Goal: Task Accomplishment & Management: Manage account settings

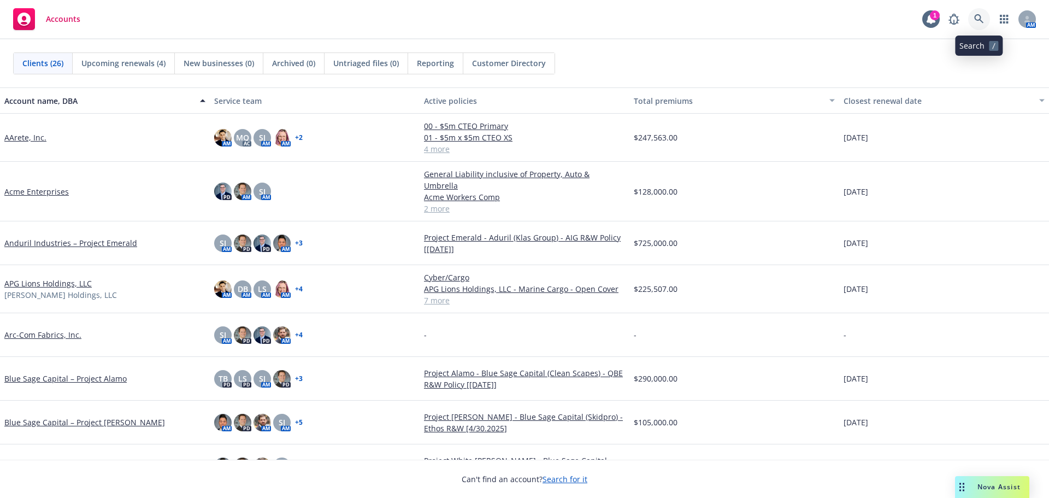
click at [972, 21] on link at bounding box center [979, 19] width 22 height 22
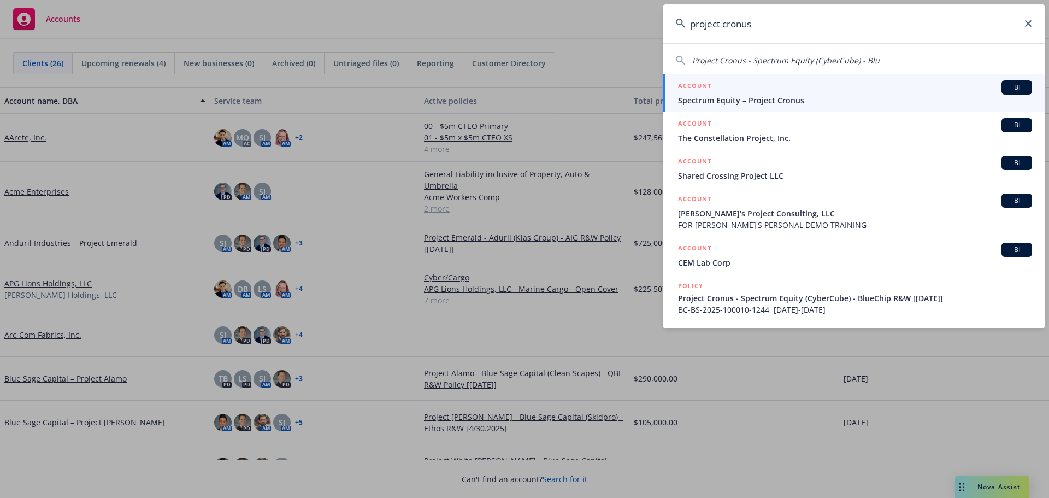
click at [857, 58] on span "Project Cronus - Spectrum Equity (CyberCube) - Blu" at bounding box center [785, 60] width 187 height 10
type input "Project Cronus - Spectrum Equity (CyberCube) - Blu"
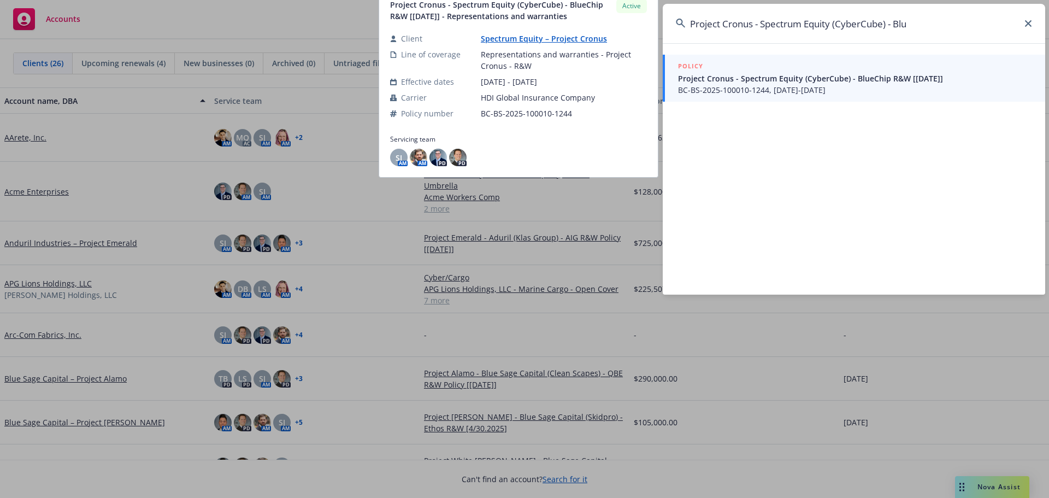
click at [851, 82] on span "Project Cronus - Spectrum Equity (CyberCube) - BlueChip R&W [9/29/2025]" at bounding box center [855, 78] width 354 height 11
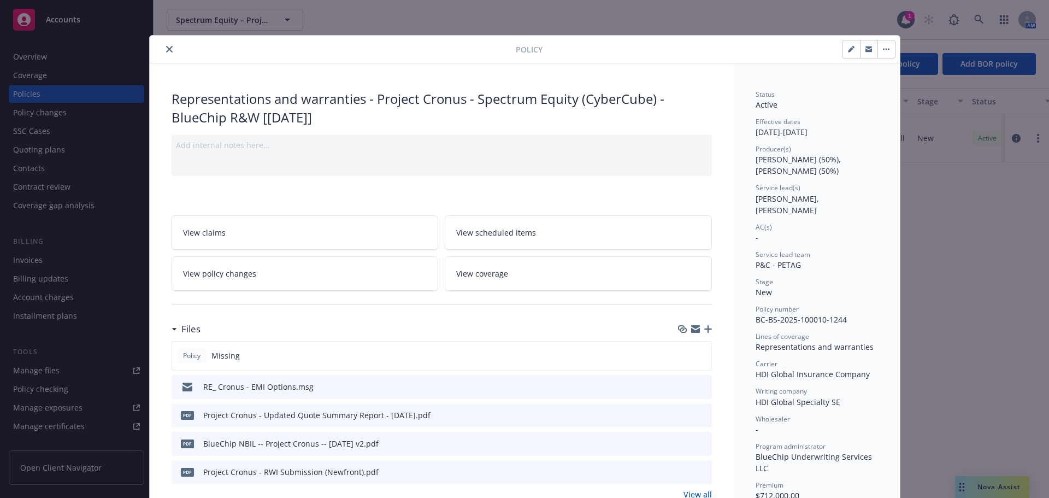
click at [166, 48] on icon "close" at bounding box center [169, 49] width 7 height 7
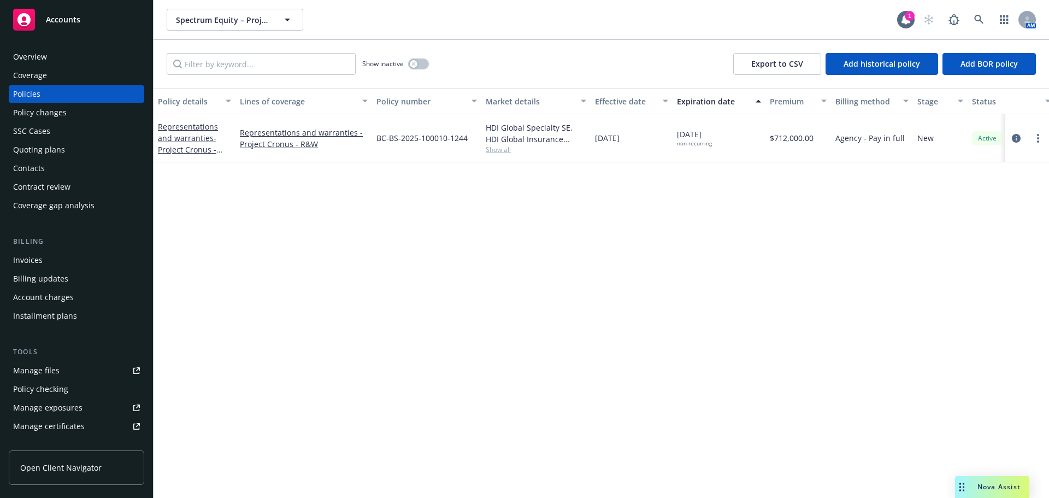
click at [74, 256] on div "Invoices" at bounding box center [76, 259] width 127 height 17
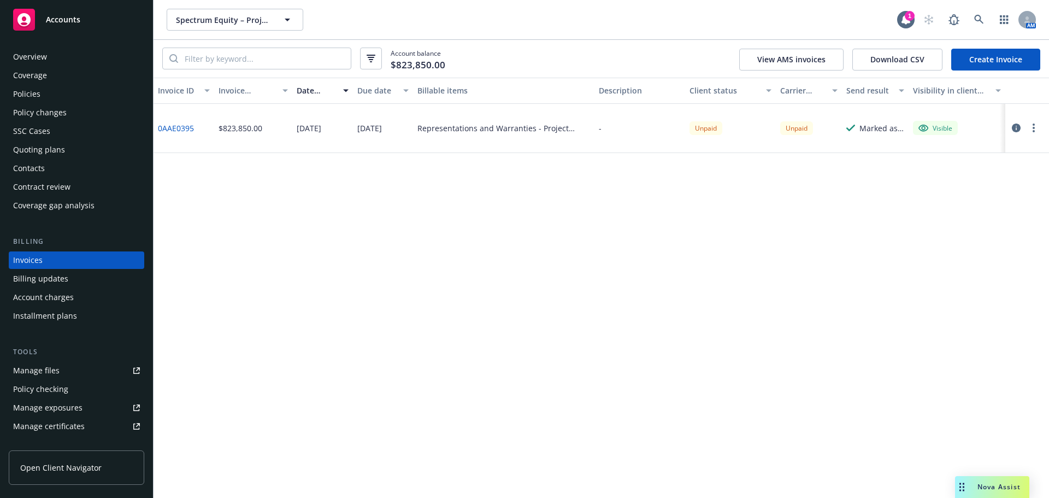
click at [64, 294] on div "Account charges" at bounding box center [43, 296] width 61 height 17
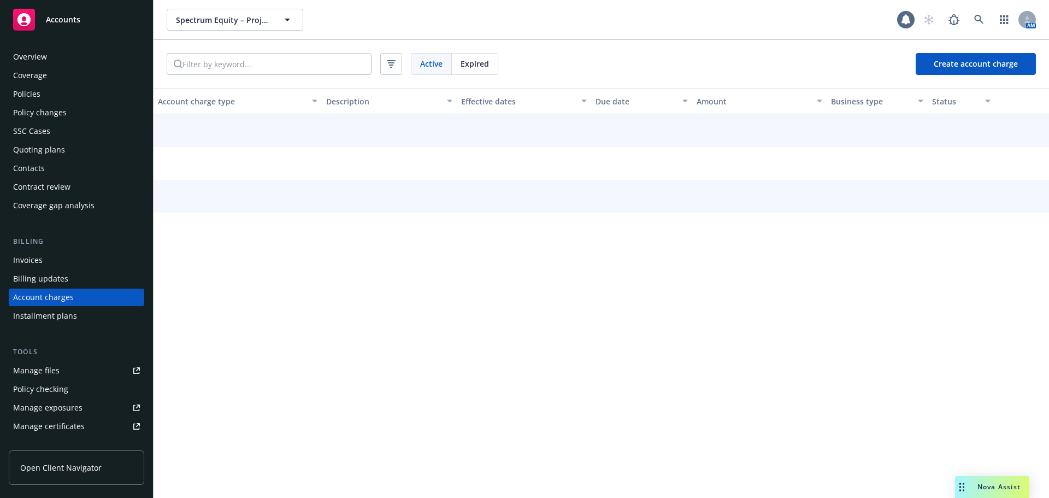
scroll to position [31, 0]
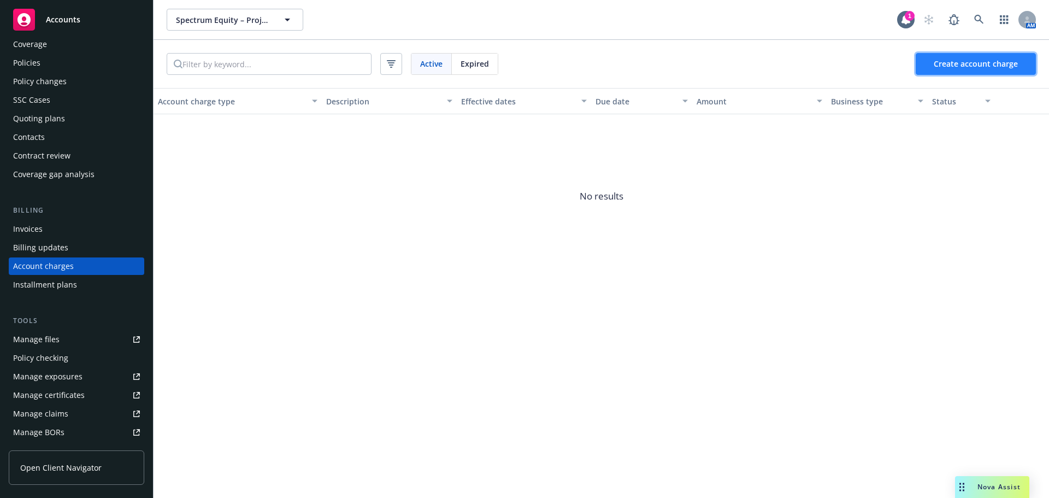
click at [963, 69] on button "Create account charge" at bounding box center [975, 64] width 120 height 22
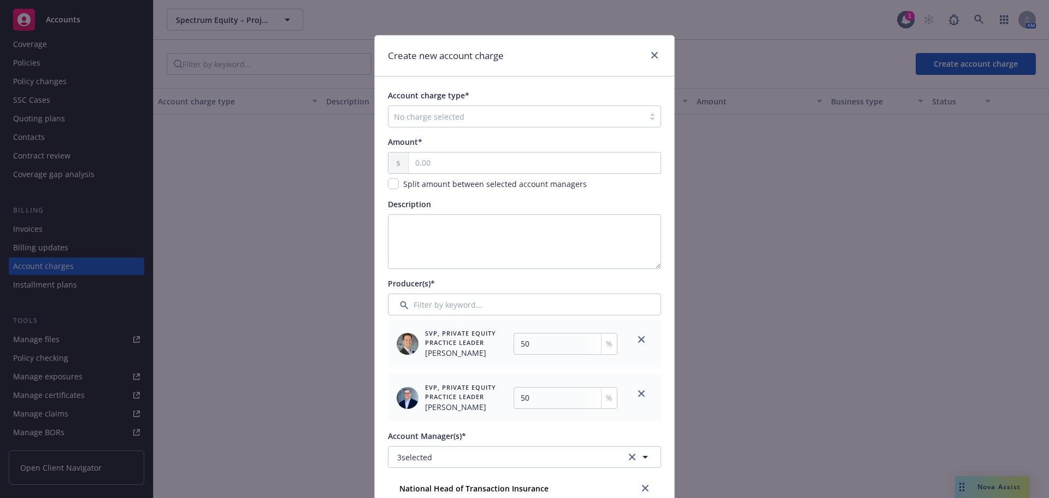
click at [511, 120] on div at bounding box center [516, 116] width 245 height 13
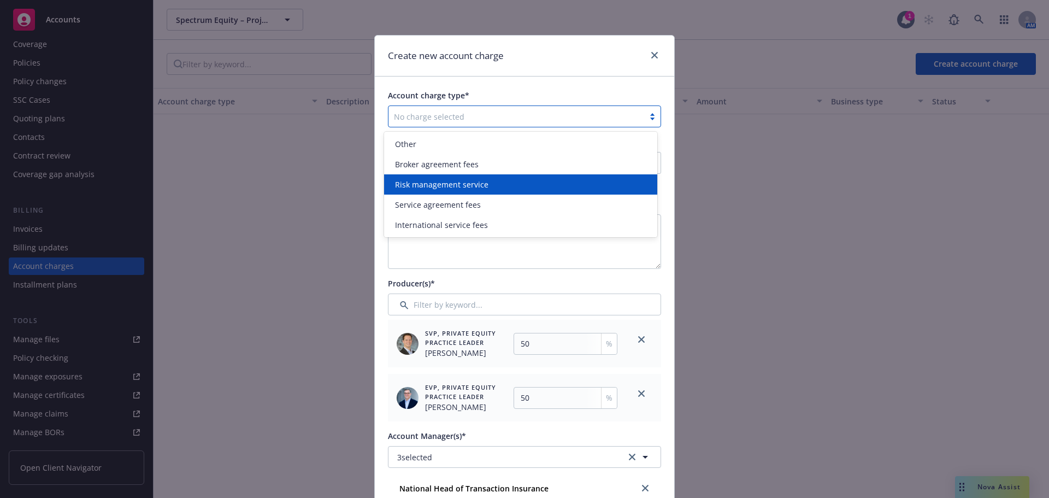
click at [479, 184] on span "Risk management service" at bounding box center [441, 184] width 93 height 11
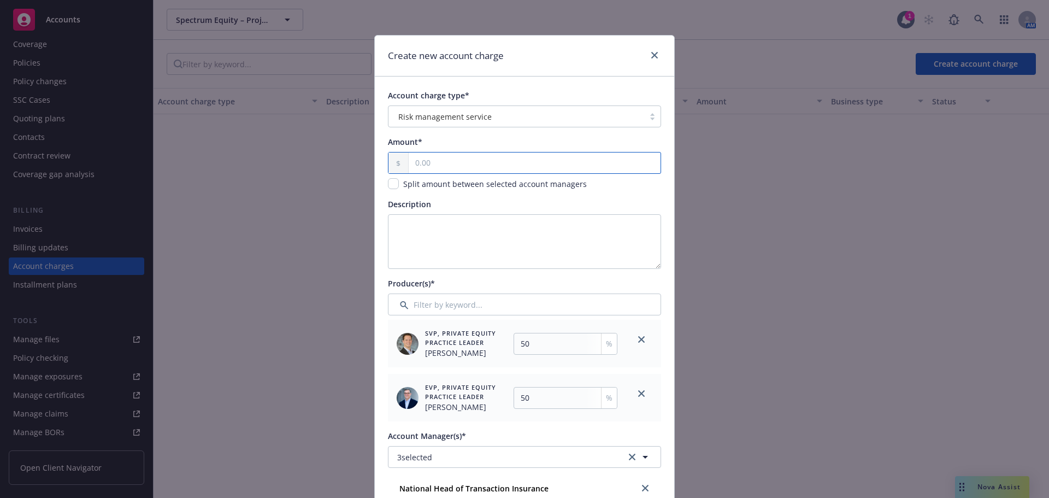
click at [464, 164] on input "text" at bounding box center [534, 162] width 252 height 21
click at [489, 116] on div "Risk management service" at bounding box center [516, 116] width 245 height 11
click at [463, 93] on span "Account charge type*" at bounding box center [428, 95] width 81 height 10
click at [447, 161] on input "text" at bounding box center [534, 162] width 252 height 21
type input "750.00"
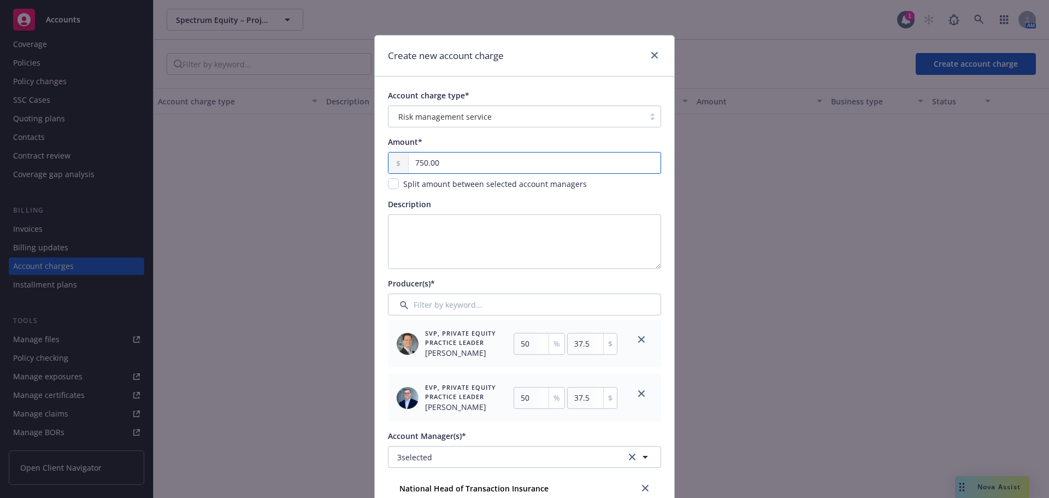
type input "375"
type input "7,500.00"
type input "3750"
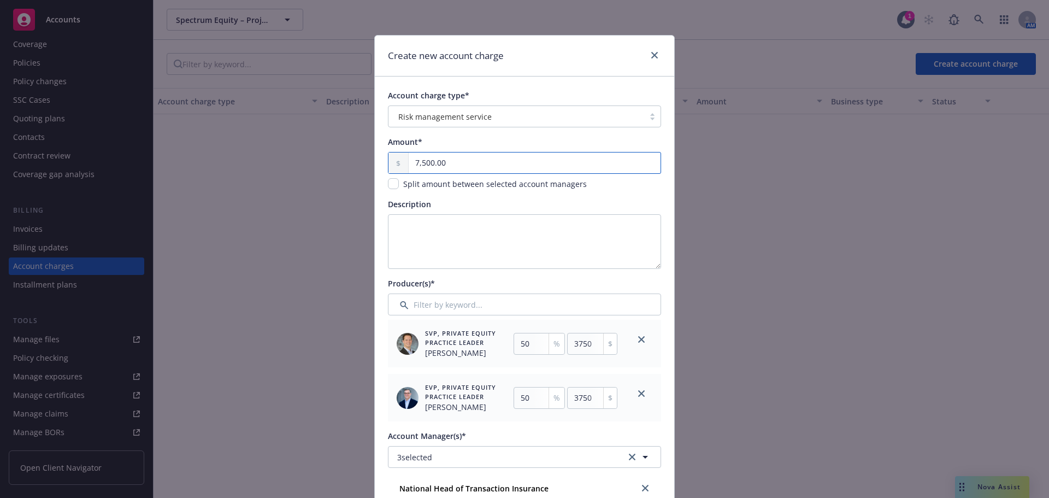
drag, startPoint x: 458, startPoint y: 159, endPoint x: 365, endPoint y: 163, distance: 92.9
click at [366, 163] on div "Create new account charge Account charge type* Risk management service Amount* …" at bounding box center [524, 249] width 1049 height 498
type input "1.00"
type input "0.5"
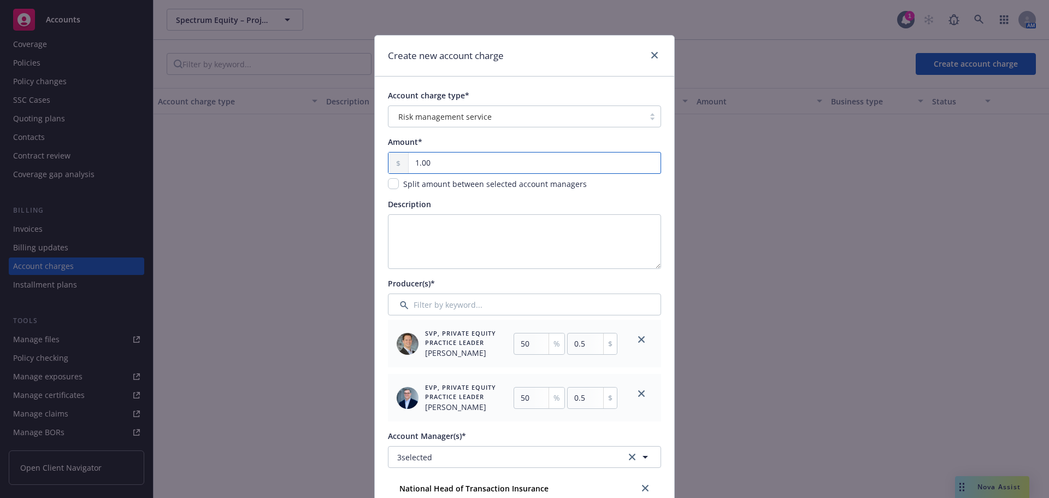
type input "15.00"
type input "7.5"
type input "150.00"
type input "75"
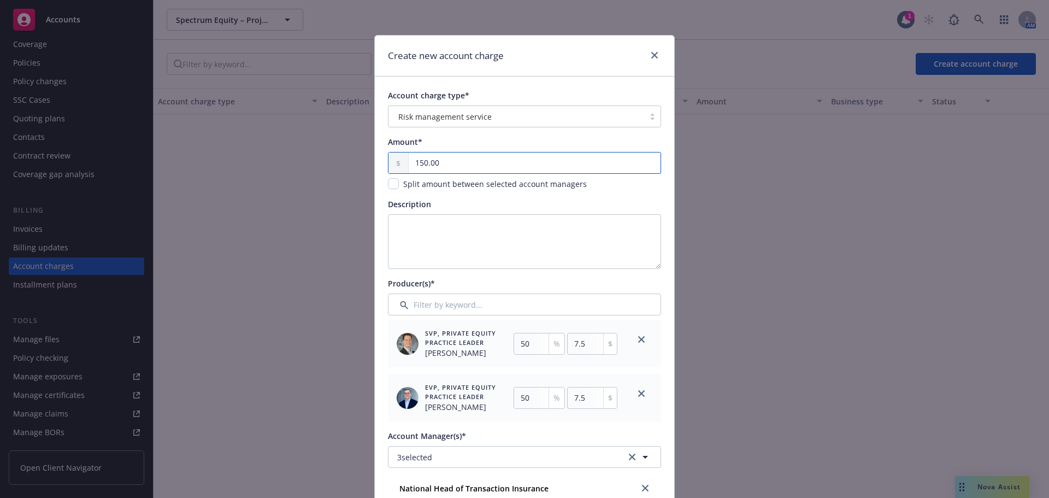
type input "75"
type input "1,500.00"
type input "750"
type input "15,000.00"
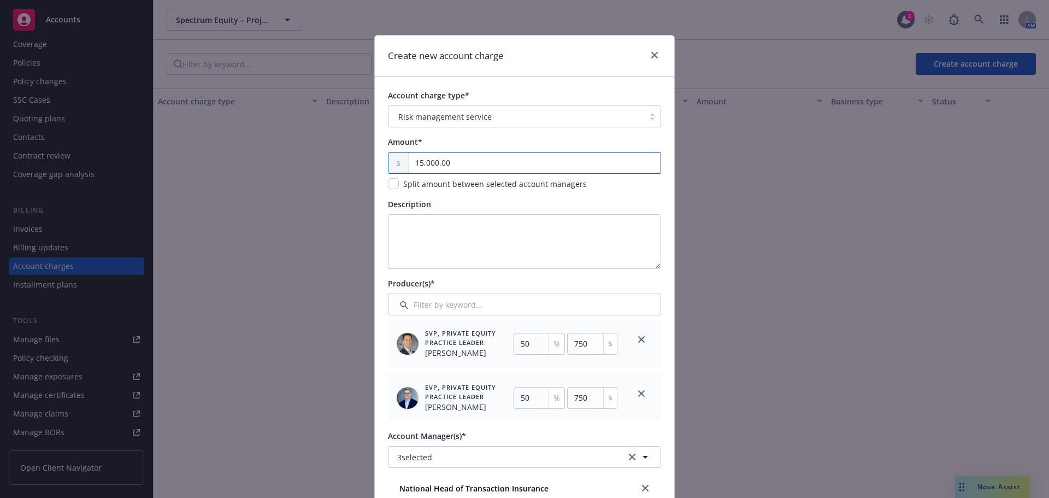
type input "7500"
type input "15,000.00"
click at [437, 232] on textarea "Description" at bounding box center [524, 241] width 273 height 55
click at [509, 247] on textarea "Description" at bounding box center [524, 241] width 273 height 55
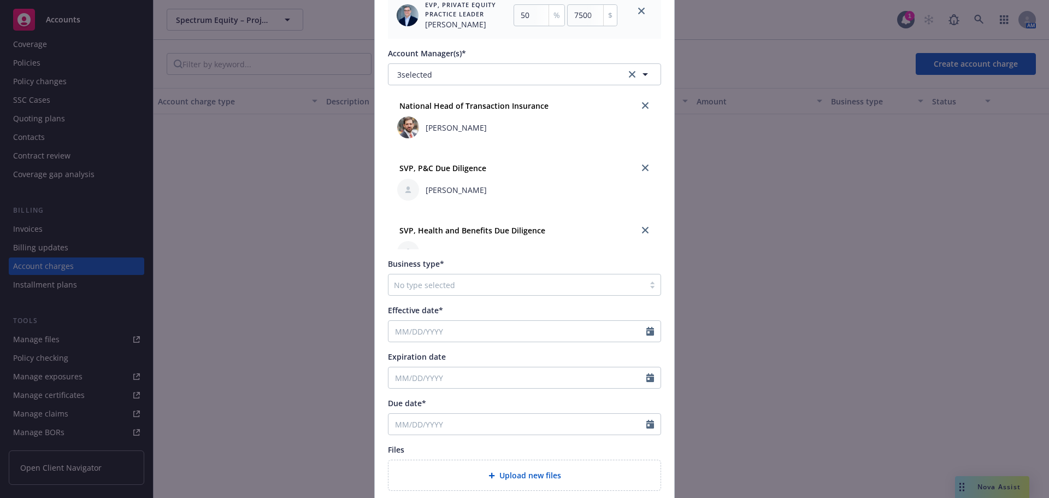
scroll to position [328, 0]
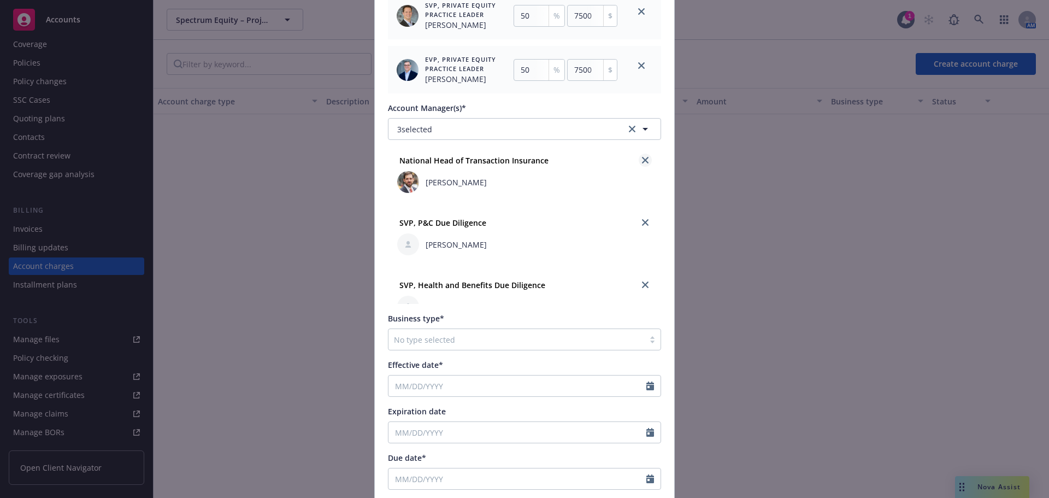
click at [642, 161] on icon "close" at bounding box center [645, 160] width 7 height 7
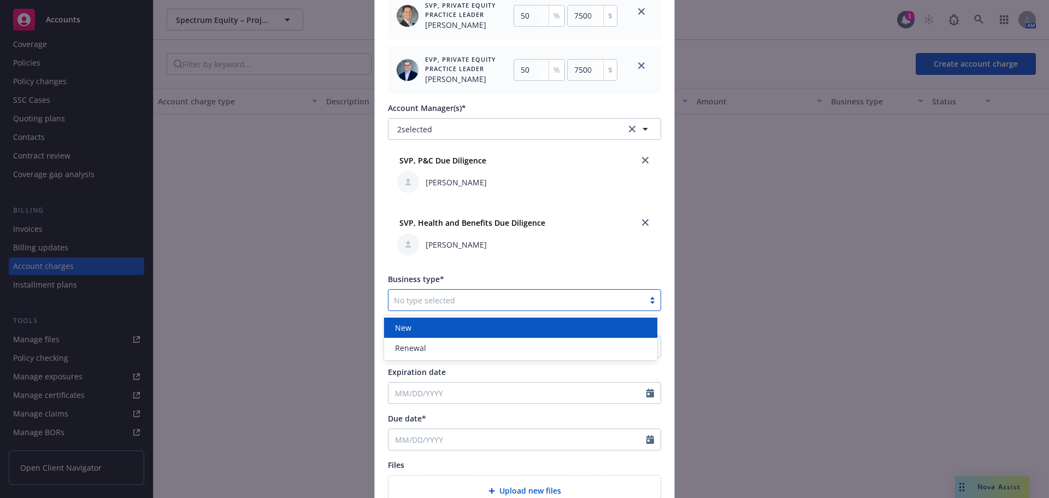
click at [547, 293] on div "No type selected" at bounding box center [516, 299] width 256 height 17
click at [449, 331] on div "New" at bounding box center [520, 327] width 260 height 11
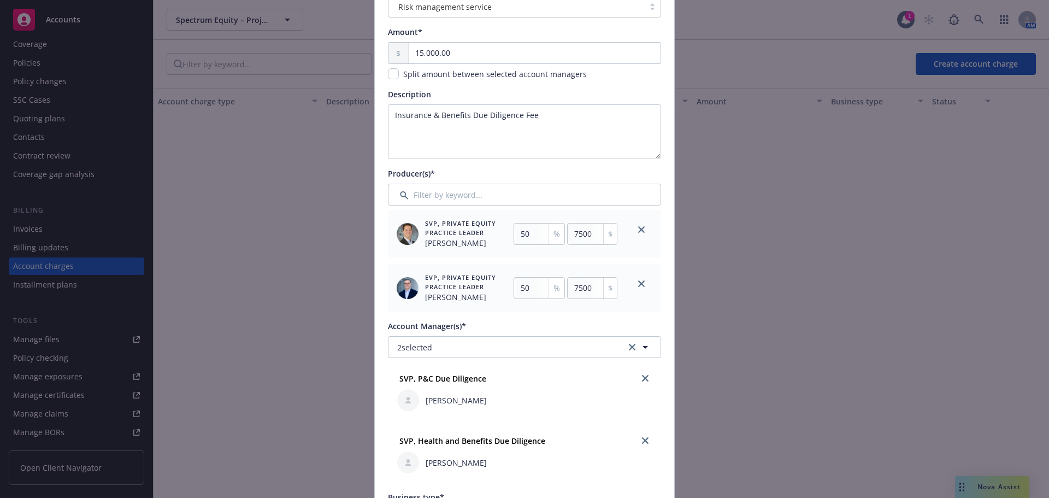
scroll to position [109, 0]
click at [389, 114] on textarea "Insurance & Benefits Due Diligence Fee" at bounding box center [524, 132] width 273 height 55
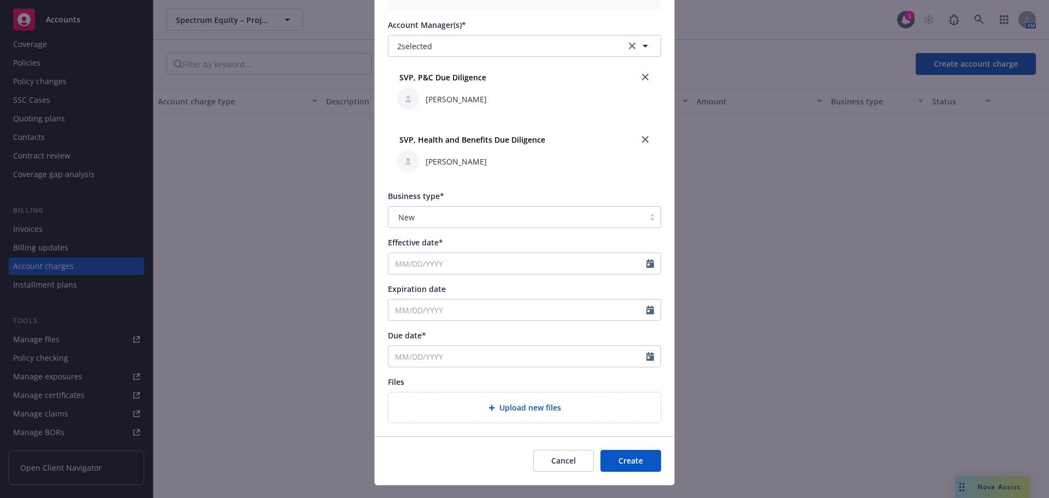
scroll to position [433, 0]
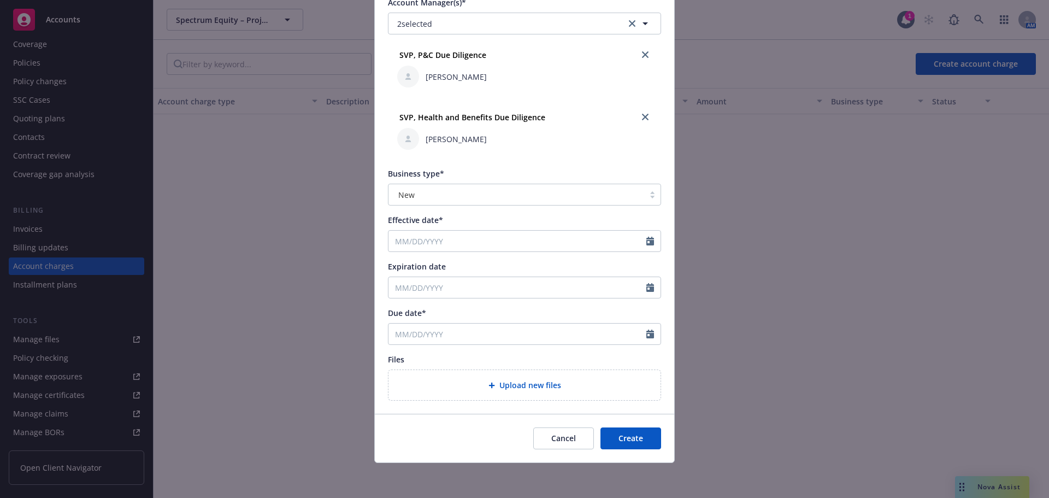
type textarea "US Insurance & Benefits Due Diligence Fee"
click at [475, 239] on input "Effective date*" at bounding box center [517, 240] width 258 height 21
select select "10"
click at [436, 338] on span "14" at bounding box center [437, 337] width 15 height 14
type input "10/14/2025"
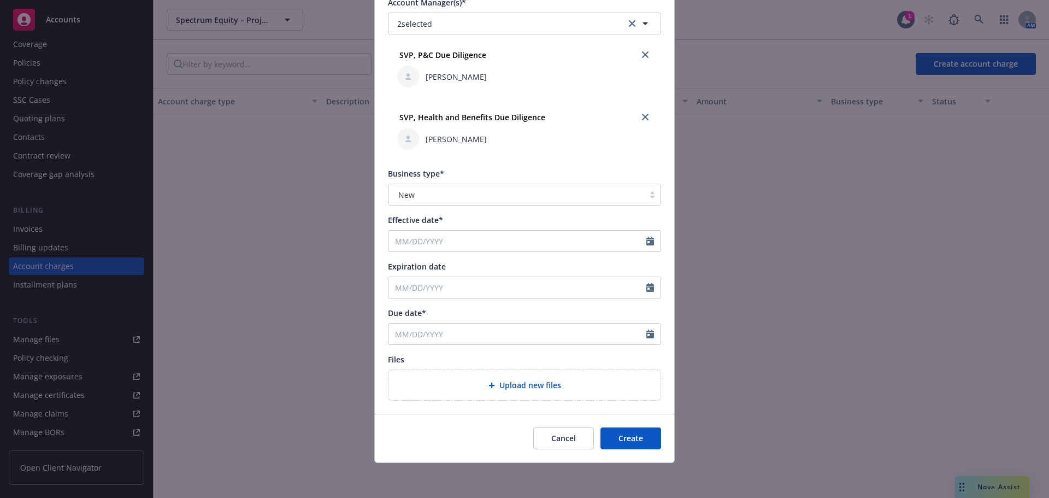
type input "10/14/2026"
select select "10"
click at [529, 232] on input "10/14/2025" at bounding box center [517, 240] width 258 height 21
click at [485, 337] on span "17" at bounding box center [489, 337] width 15 height 14
type input "10/17/2025"
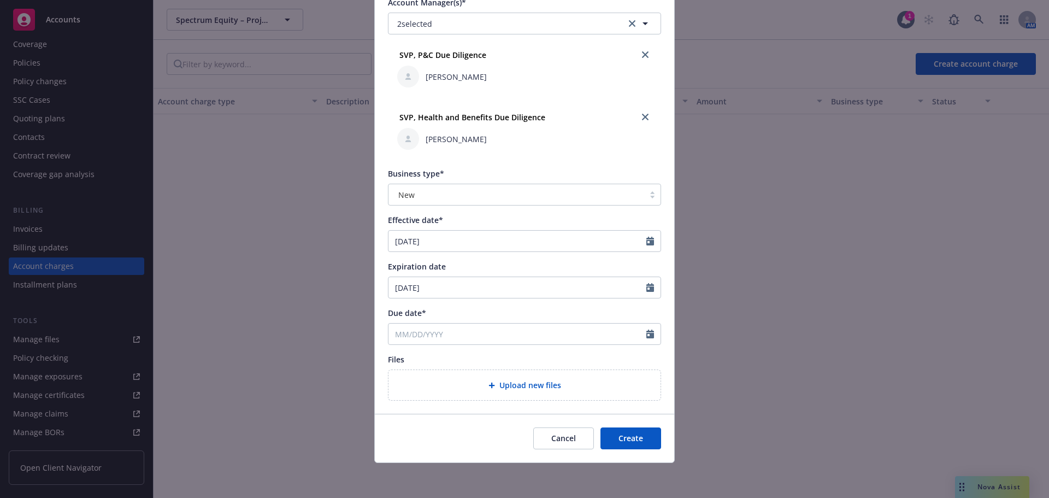
type input "10/17/2026"
click at [446, 330] on input "Due date*" at bounding box center [517, 333] width 258 height 21
select select "10"
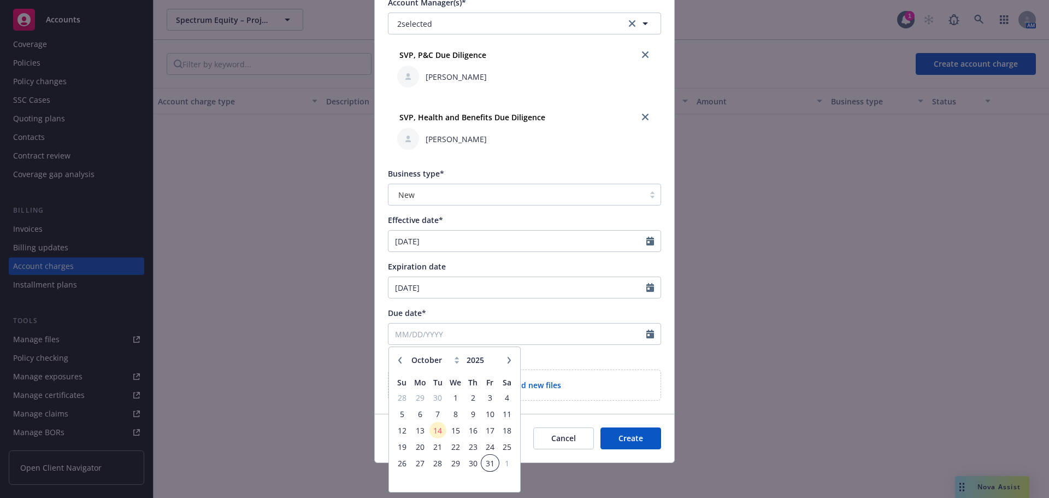
click at [482, 462] on span "31" at bounding box center [489, 463] width 15 height 14
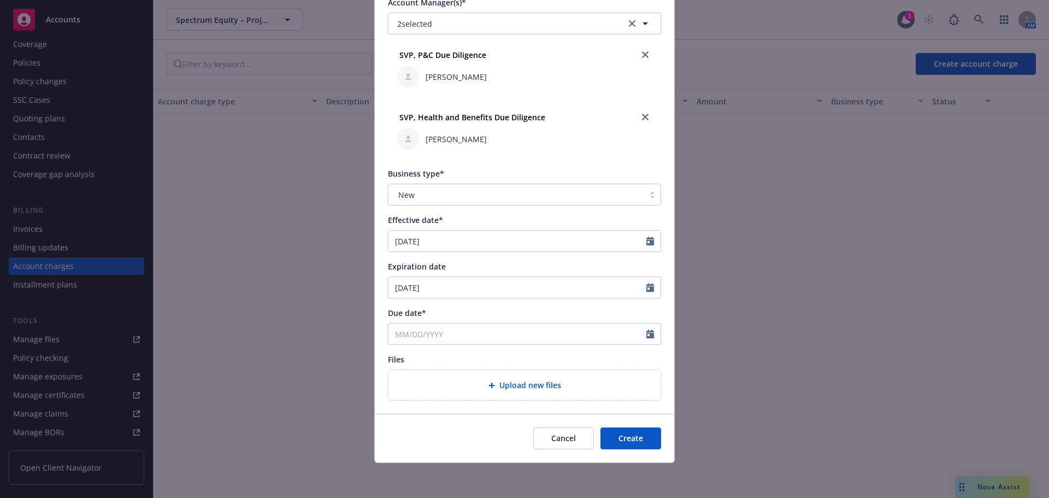
type input "10/31/2025"
click at [649, 334] on icon "Calendar" at bounding box center [650, 333] width 8 height 9
select select "10"
click at [649, 334] on icon "Calendar" at bounding box center [650, 333] width 8 height 9
click at [615, 347] on div "Account charge type* Risk management service Amount* 15,000.00 Split amount bet…" at bounding box center [524, 28] width 273 height 744
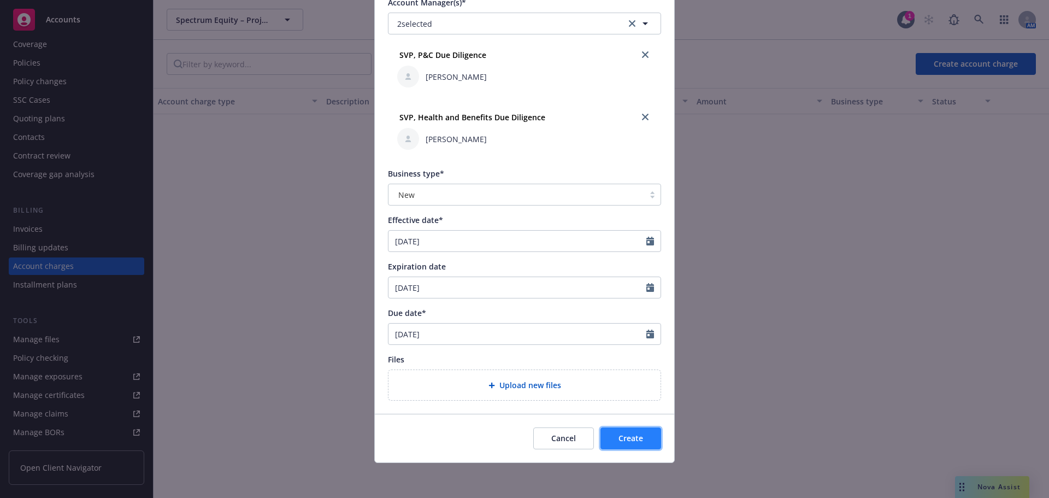
click at [618, 440] on span "Create" at bounding box center [630, 438] width 25 height 10
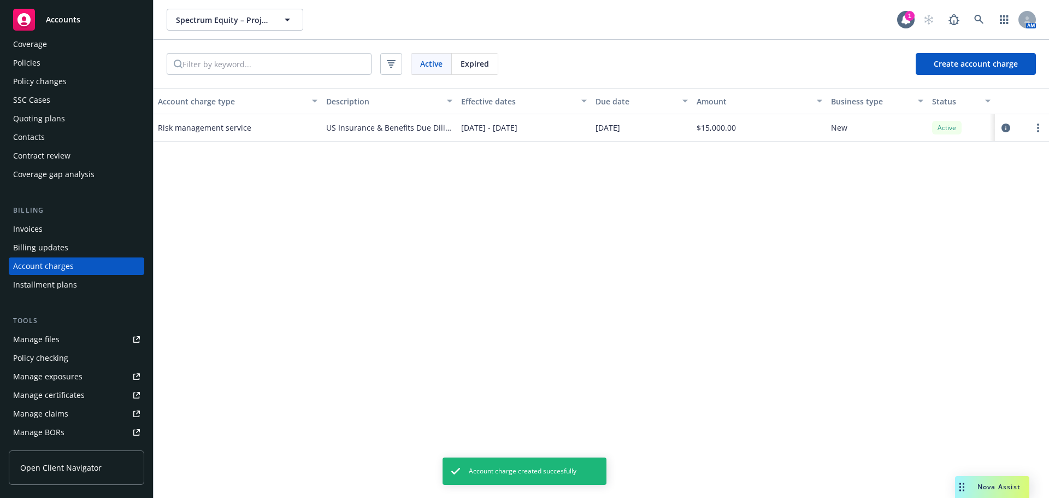
click at [94, 232] on div "Invoices" at bounding box center [76, 228] width 127 height 17
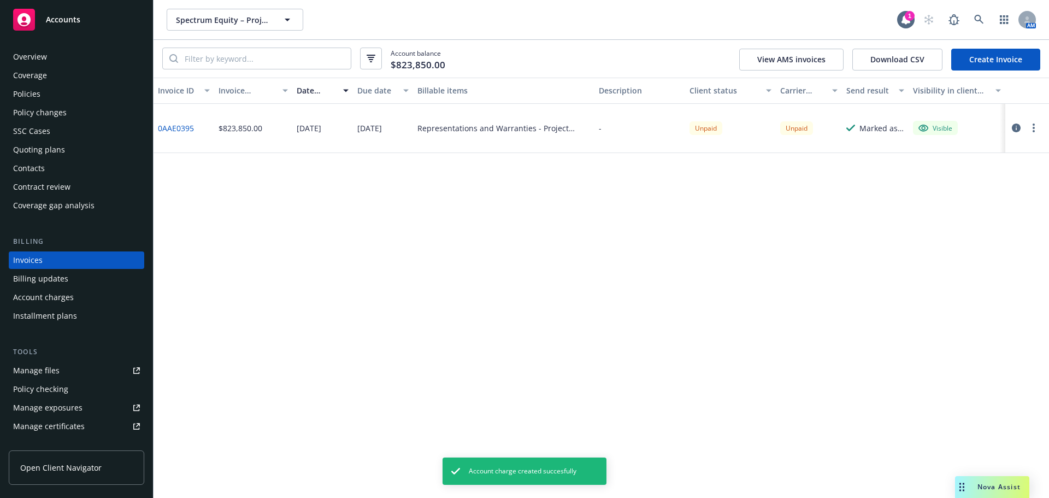
click at [1019, 127] on icon "button" at bounding box center [1015, 127] width 9 height 9
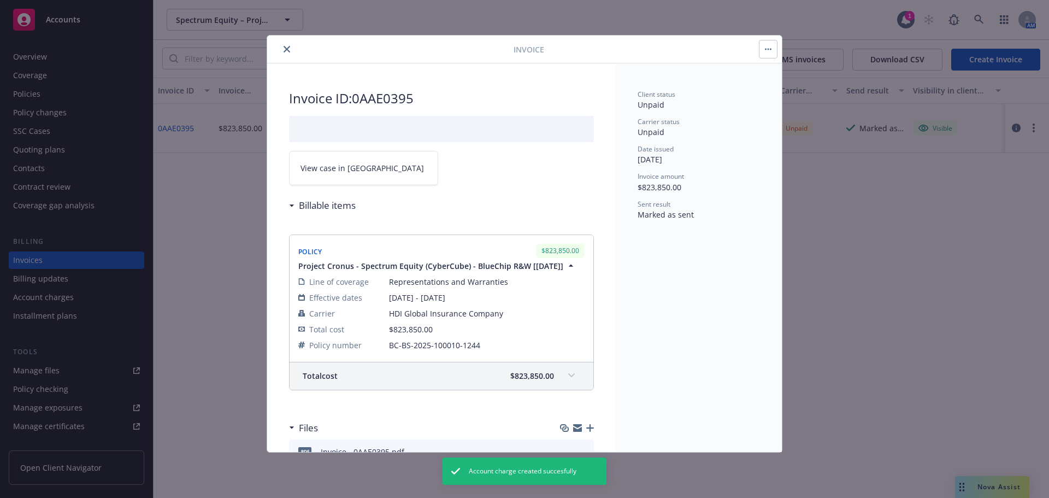
click at [766, 60] on div "Invoice" at bounding box center [524, 49] width 514 height 28
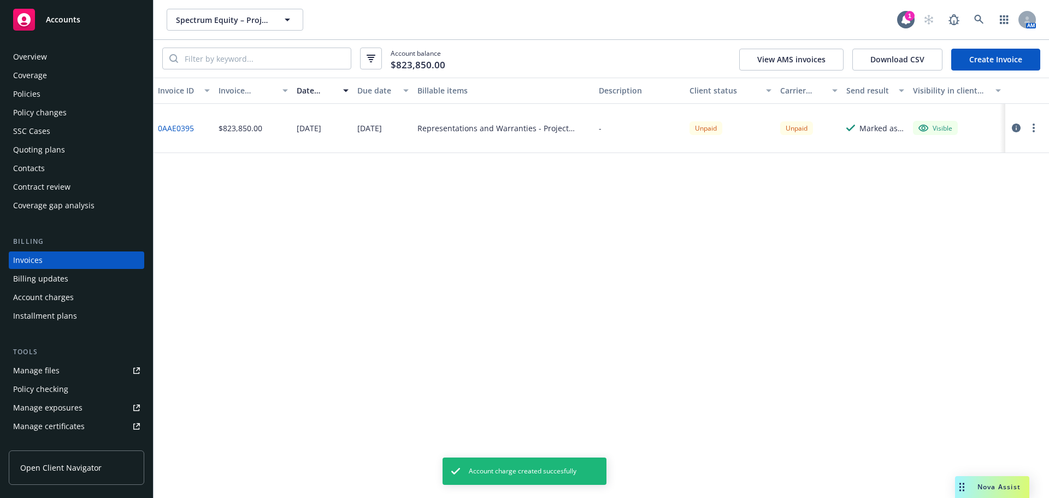
click at [185, 127] on link "0AAE0395" at bounding box center [176, 127] width 36 height 11
click at [600, 126] on div "-" at bounding box center [600, 127] width 3 height 11
click at [1032, 126] on icon "button" at bounding box center [1033, 127] width 2 height 9
click at [613, 252] on div "Invoice ID Invoice amount Date issued Due date Billable items Description Clien…" at bounding box center [600, 288] width 895 height 420
click at [68, 275] on div "Billing updates" at bounding box center [76, 278] width 127 height 17
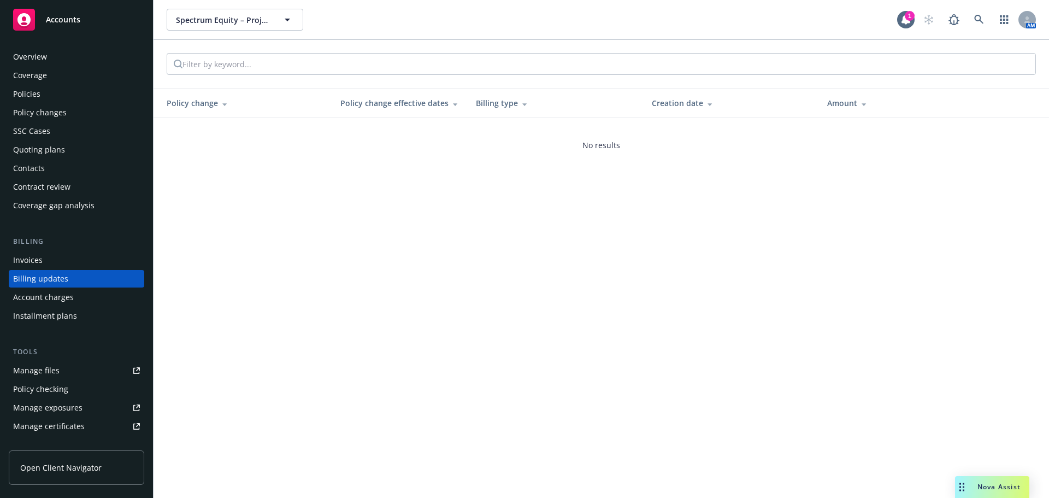
click at [60, 291] on div "Account charges" at bounding box center [43, 296] width 61 height 17
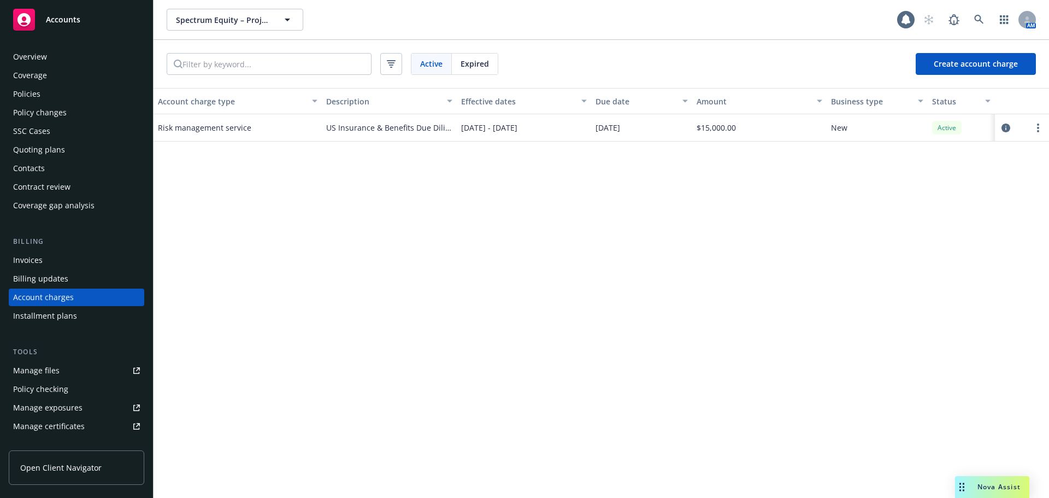
scroll to position [31, 0]
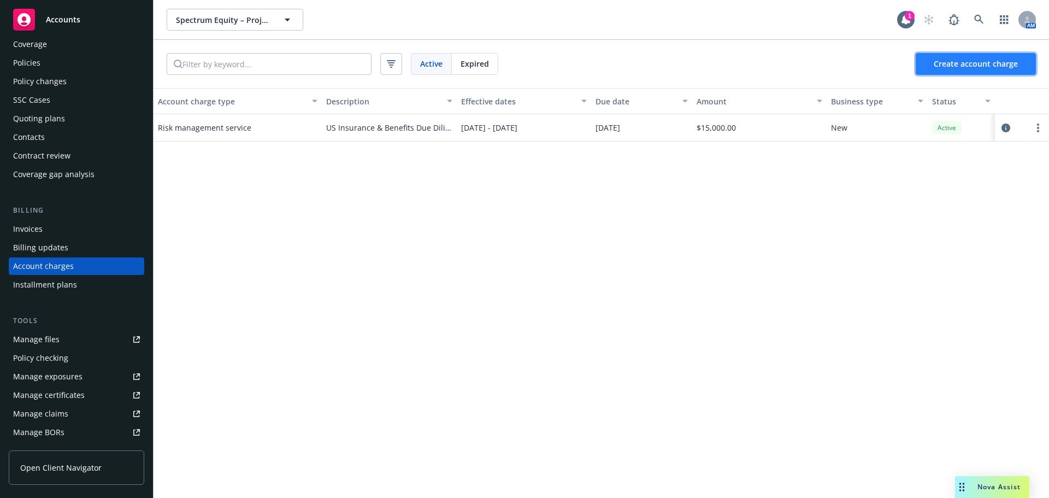
click at [956, 67] on span "Create account charge" at bounding box center [975, 63] width 84 height 10
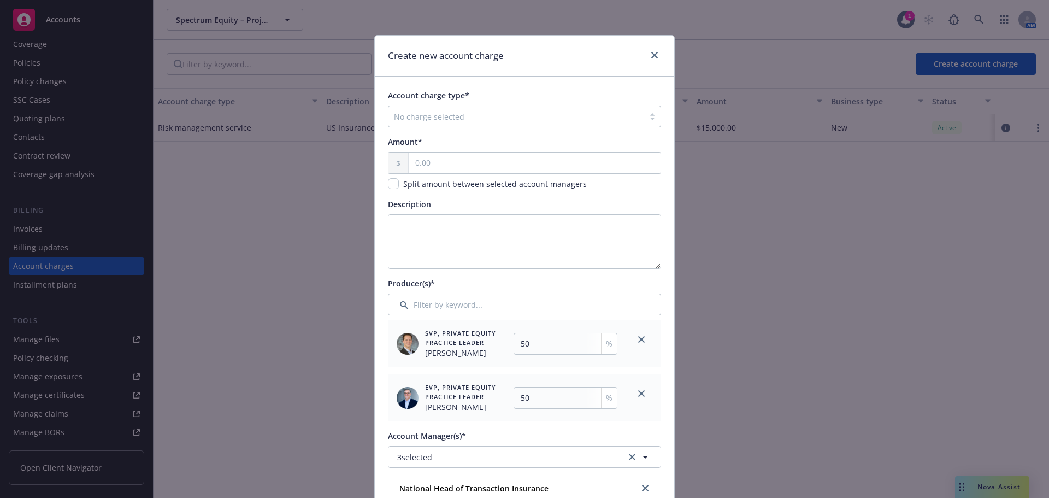
click at [462, 120] on div at bounding box center [516, 116] width 245 height 13
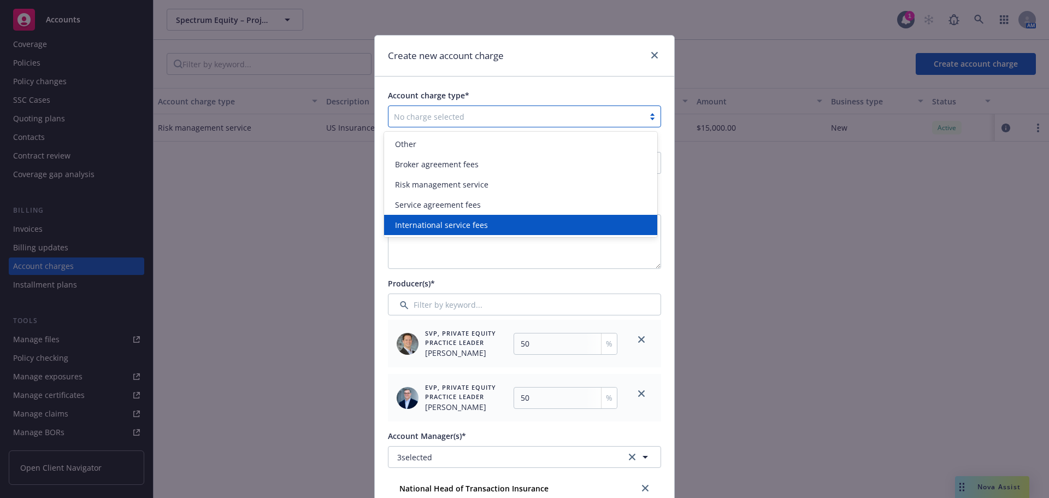
click at [430, 217] on div "International service fees" at bounding box center [520, 225] width 273 height 20
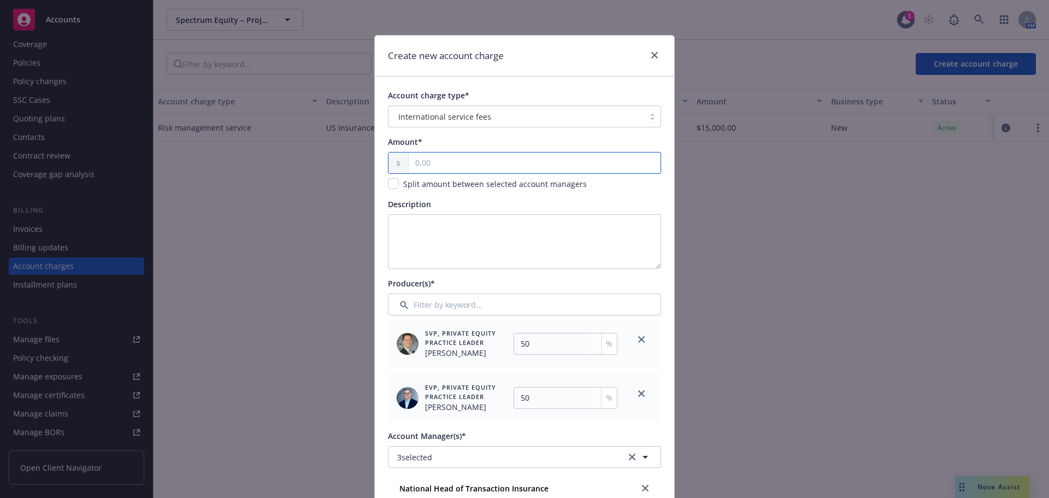
click at [448, 168] on input "text" at bounding box center [534, 162] width 252 height 21
type input "10.00"
type input "5"
type input "100.00"
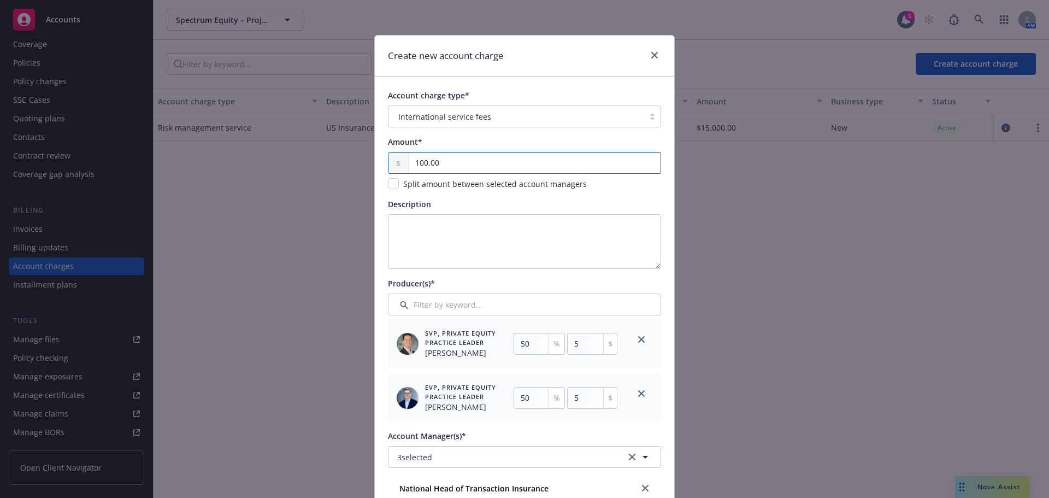
type input "50"
type input "1,000.00"
type input "500"
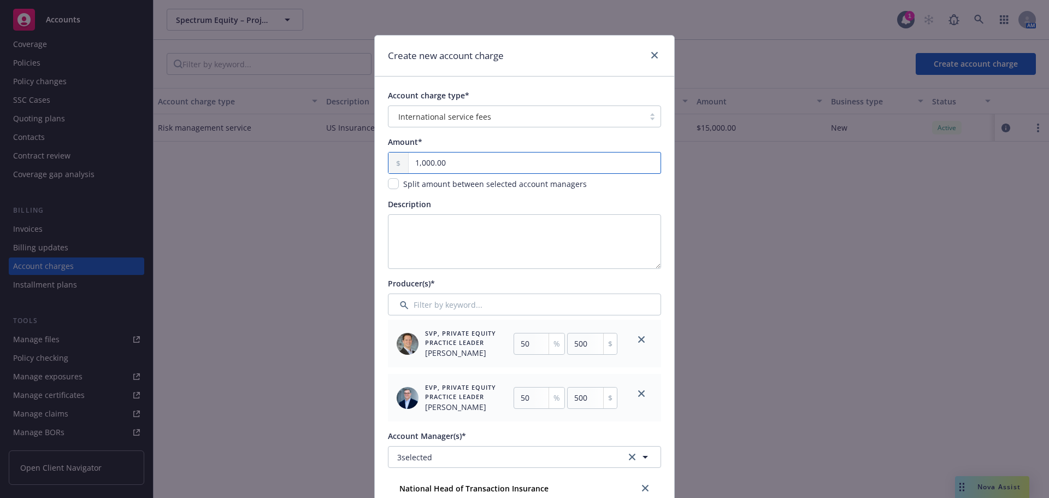
type input "10,000.00"
type input "5000"
type input "10,000.00"
click at [466, 235] on textarea "Description" at bounding box center [524, 241] width 273 height 55
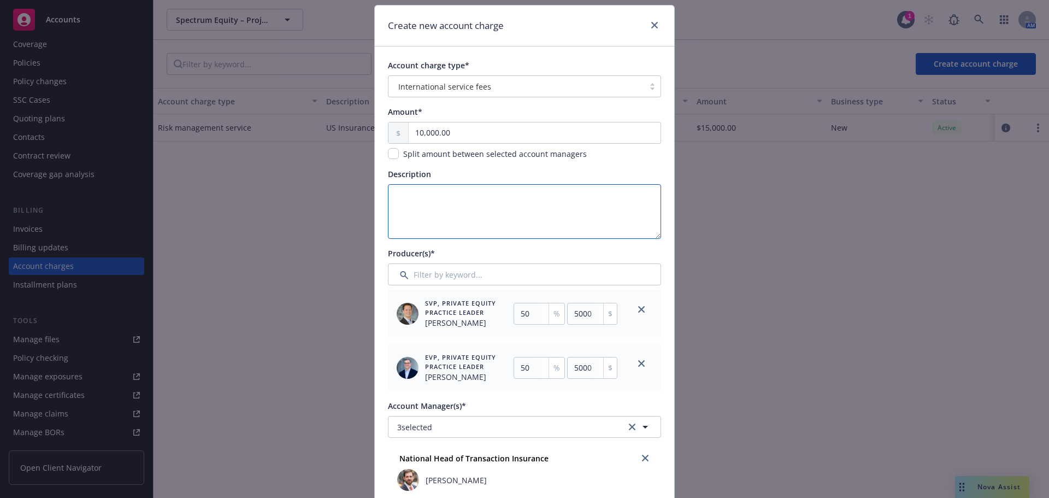
scroll to position [55, 0]
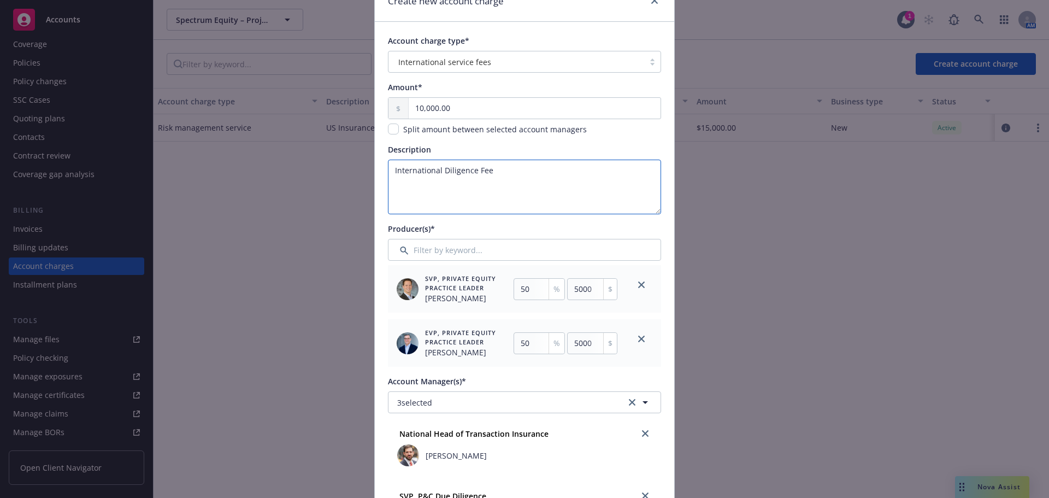
type textarea "International Diligence Fee"
click at [632, 279] on div at bounding box center [640, 289] width 39 height 48
click at [638, 285] on icon "close" at bounding box center [641, 284] width 7 height 7
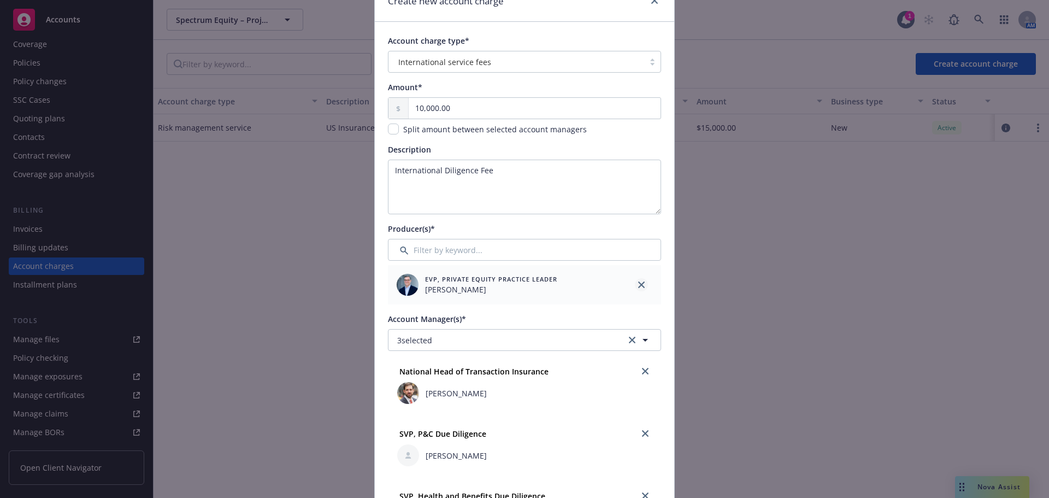
click at [638, 285] on icon "close" at bounding box center [641, 284] width 7 height 7
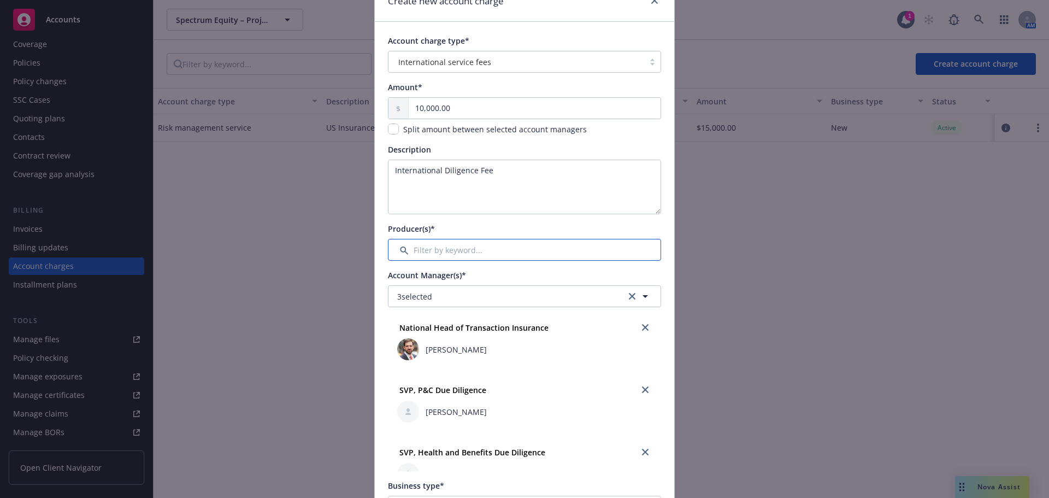
click at [543, 250] on input "Filter by keyword..." at bounding box center [524, 250] width 273 height 22
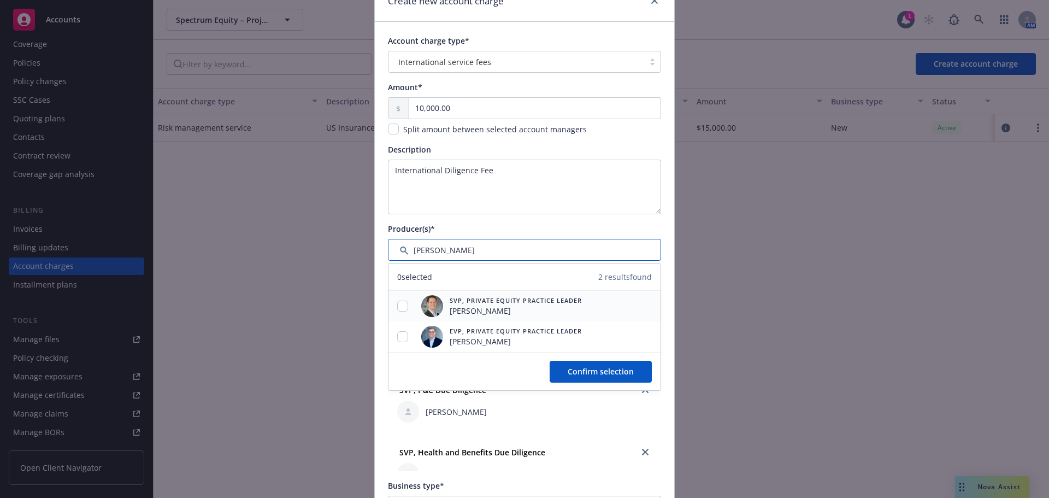
type input "edward cha"
click at [476, 294] on div "SVP, Private Equity Practice Leader Mason Moss" at bounding box center [501, 306] width 169 height 31
click at [485, 301] on span "SVP, Private Equity Practice Leader" at bounding box center [515, 299] width 132 height 9
click at [398, 306] on input "checkbox" at bounding box center [402, 305] width 11 height 11
checkbox input "true"
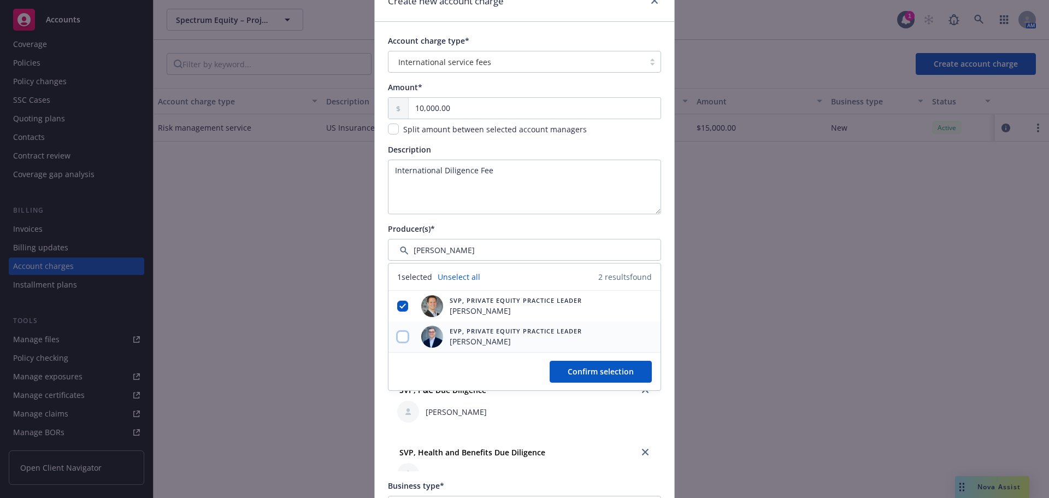
click at [397, 338] on input "checkbox" at bounding box center [402, 336] width 11 height 11
checkbox input "true"
click at [593, 374] on span "Confirm selection" at bounding box center [600, 371] width 66 height 10
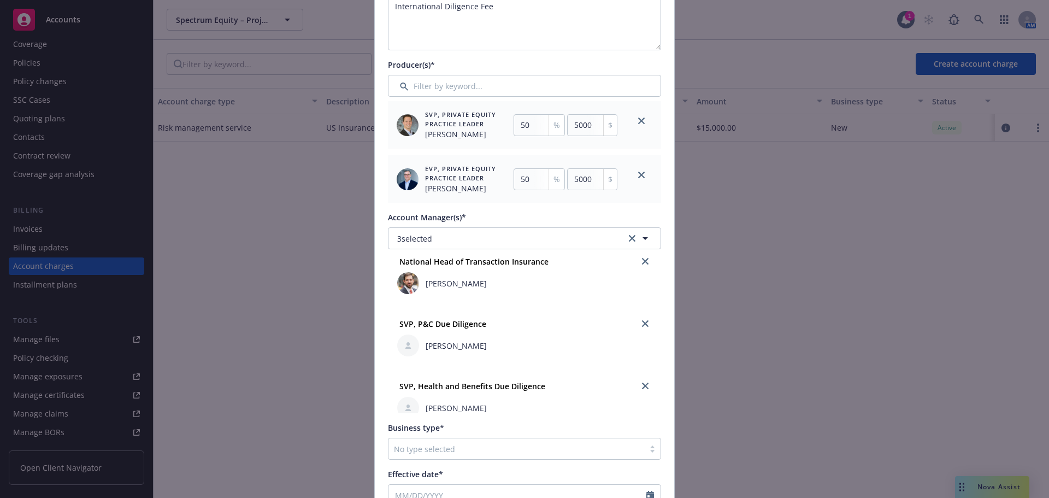
scroll to position [0, 0]
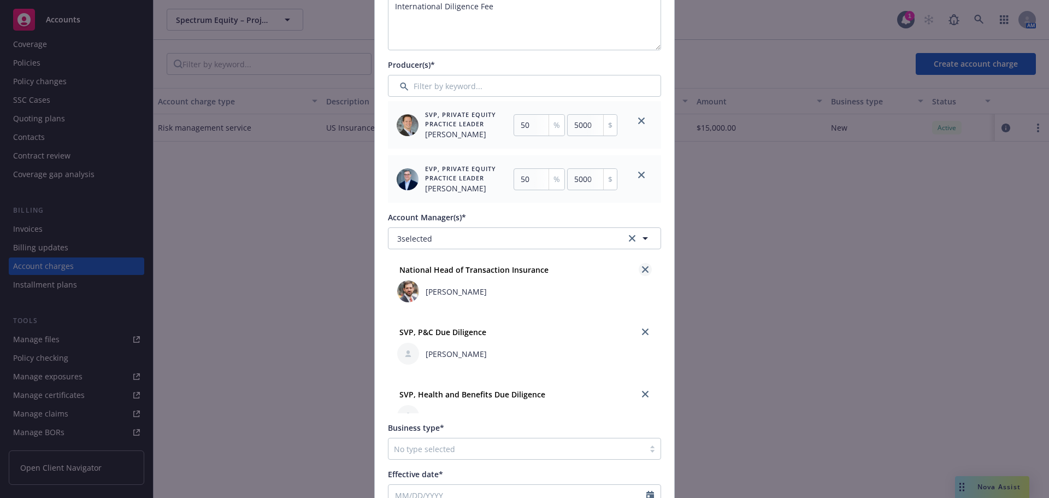
click at [642, 271] on icon "close" at bounding box center [645, 269] width 7 height 7
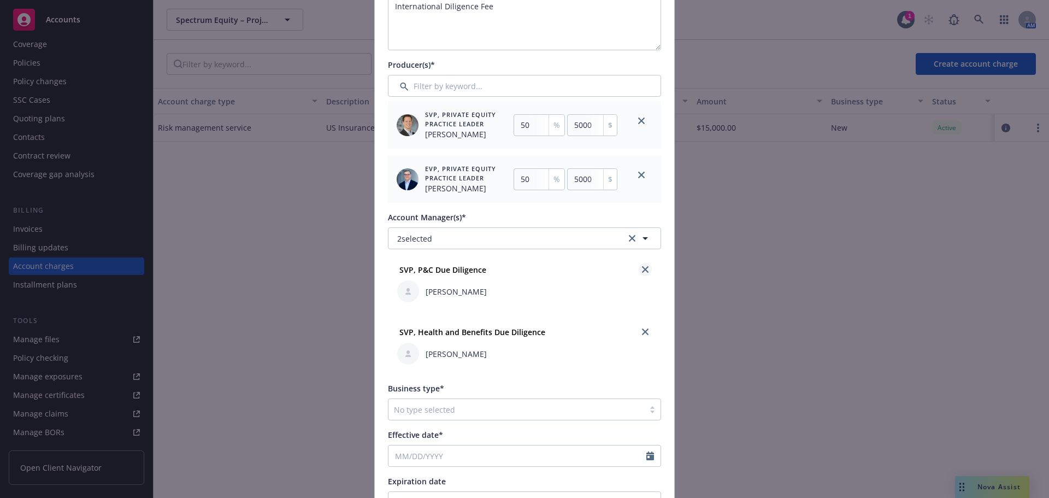
click at [642, 271] on icon "close" at bounding box center [645, 269] width 7 height 7
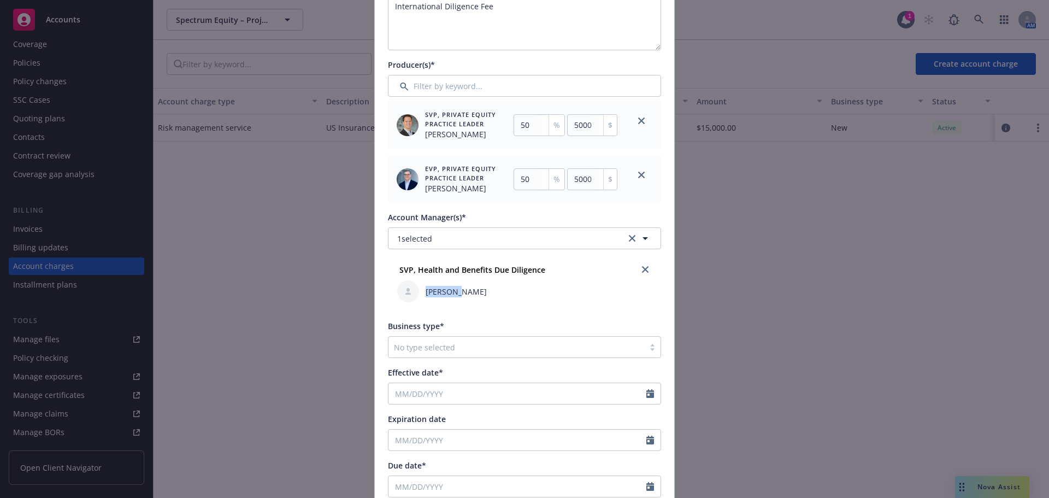
click at [642, 271] on icon "close" at bounding box center [645, 269] width 7 height 7
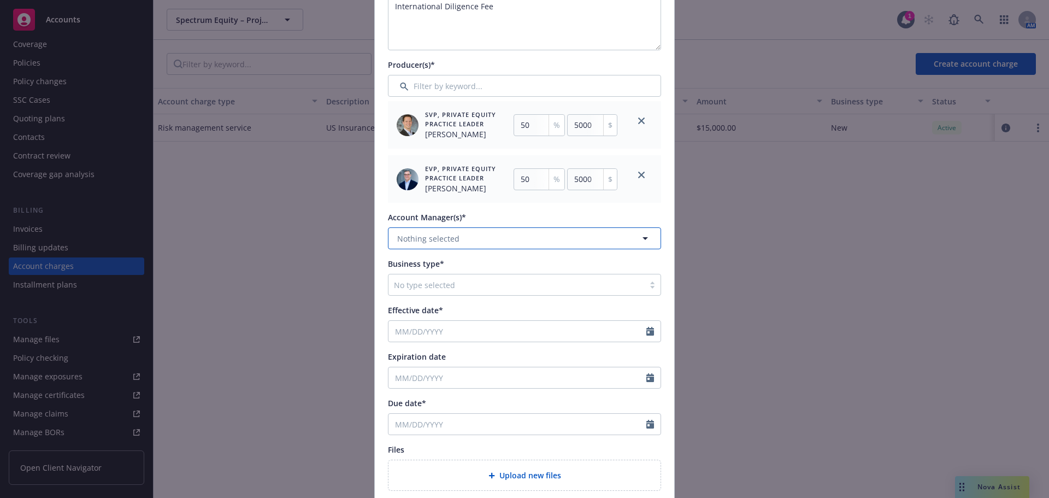
click at [510, 238] on button "Nothing selected" at bounding box center [524, 238] width 273 height 22
type input "edward cha"
click at [657, 220] on div "Account charge type* International service fees Amount* 10,000.00 Split amount …" at bounding box center [524, 181] width 299 height 646
click at [644, 239] on icon "button" at bounding box center [644, 238] width 13 height 13
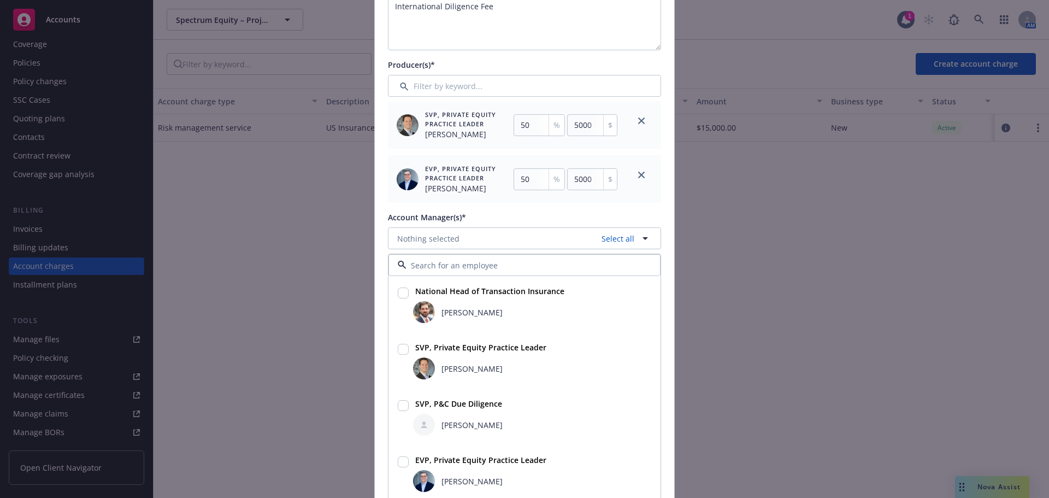
click at [390, 406] on div "SVP, P&C Due Diligence Shumann Je" at bounding box center [524, 416] width 271 height 55
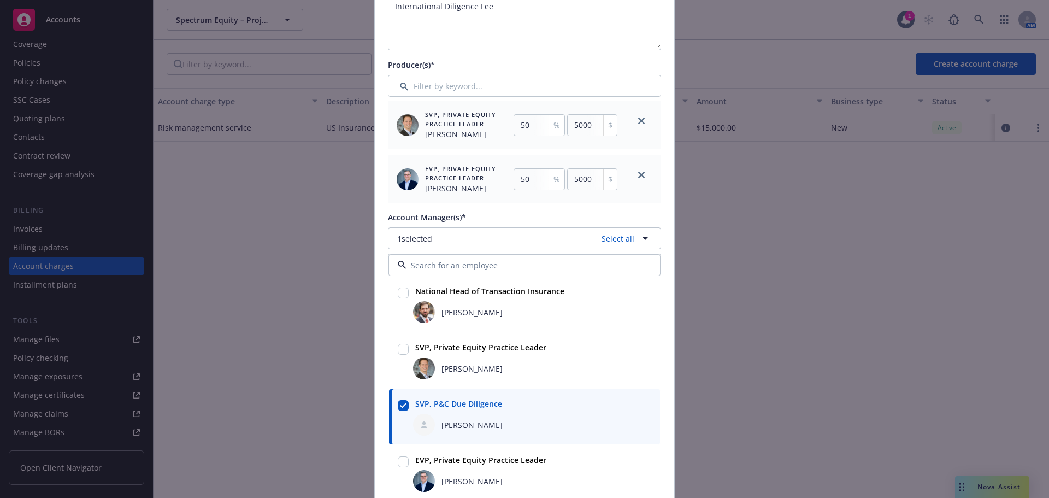
click at [398, 405] on input "checkbox" at bounding box center [403, 405] width 11 height 11
checkbox input "false"
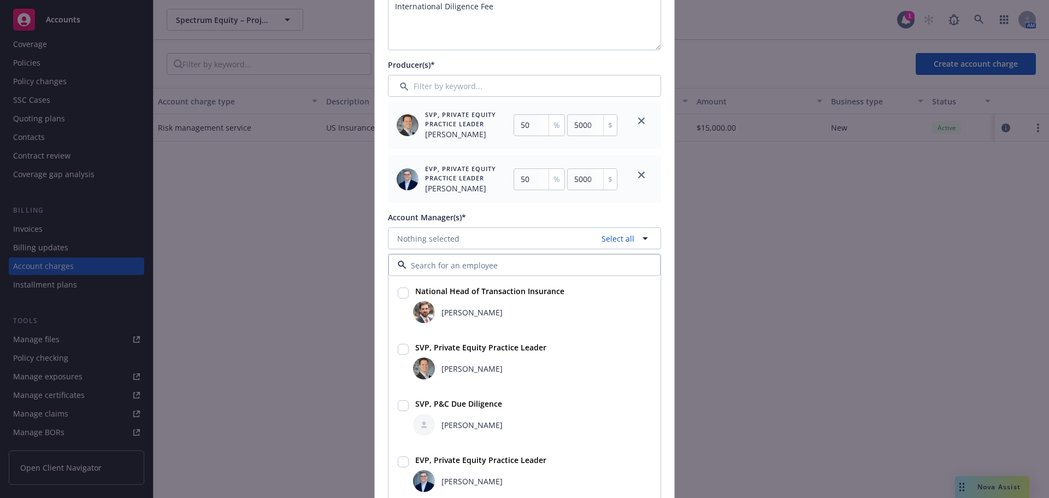
click at [399, 463] on input "checkbox" at bounding box center [403, 461] width 11 height 11
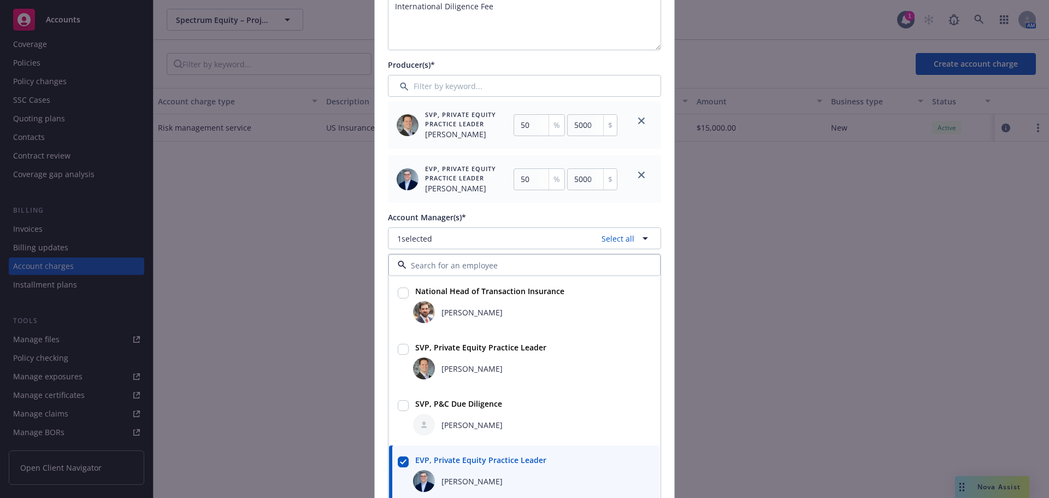
click at [398, 465] on input "checkbox" at bounding box center [403, 461] width 11 height 11
checkbox input "false"
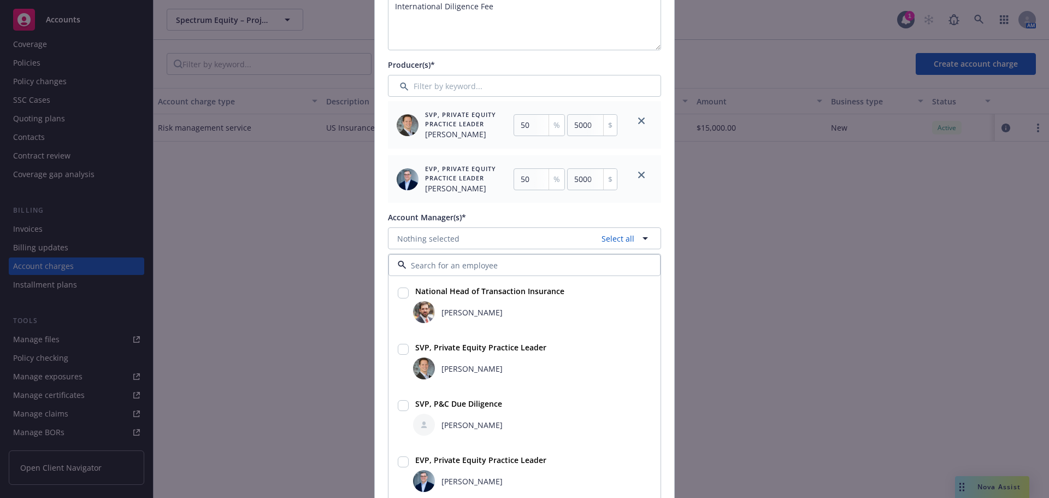
click at [398, 406] on input "checkbox" at bounding box center [403, 405] width 11 height 11
checkbox input "true"
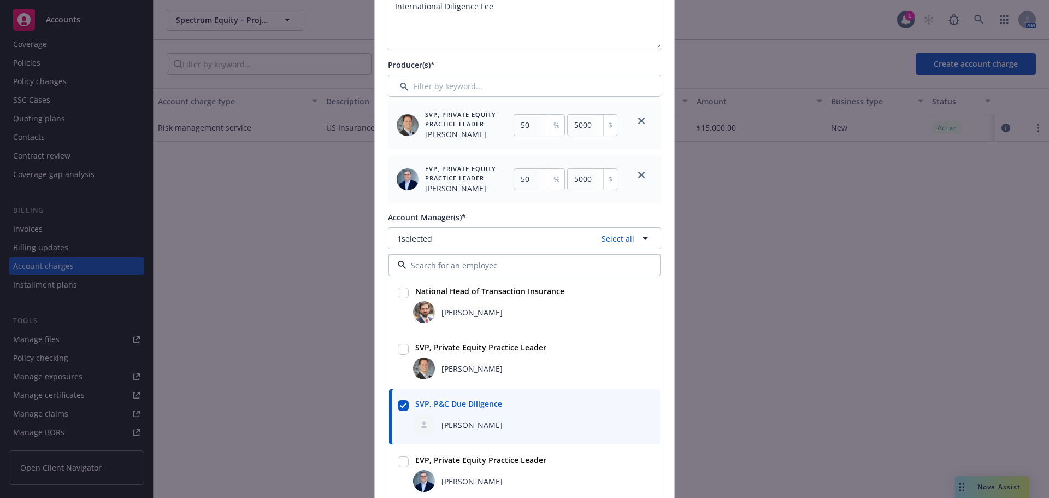
click at [540, 209] on div "Account charge type* International service fees Amount* 10,000.00 Split amount …" at bounding box center [524, 212] width 273 height 682
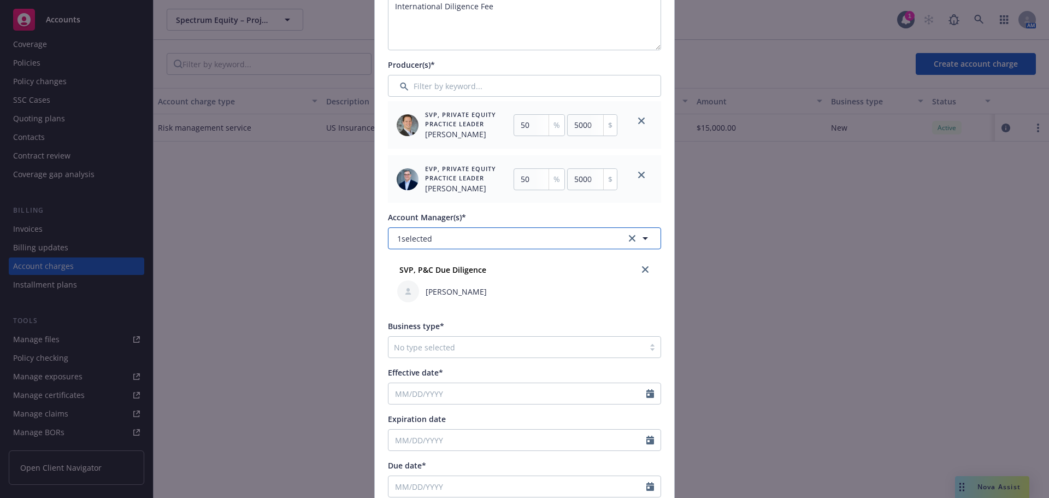
click at [561, 233] on button "1 selected" at bounding box center [524, 238] width 273 height 22
type input "william"
click at [402, 294] on input "checkbox" at bounding box center [403, 292] width 11 height 11
checkbox input "true"
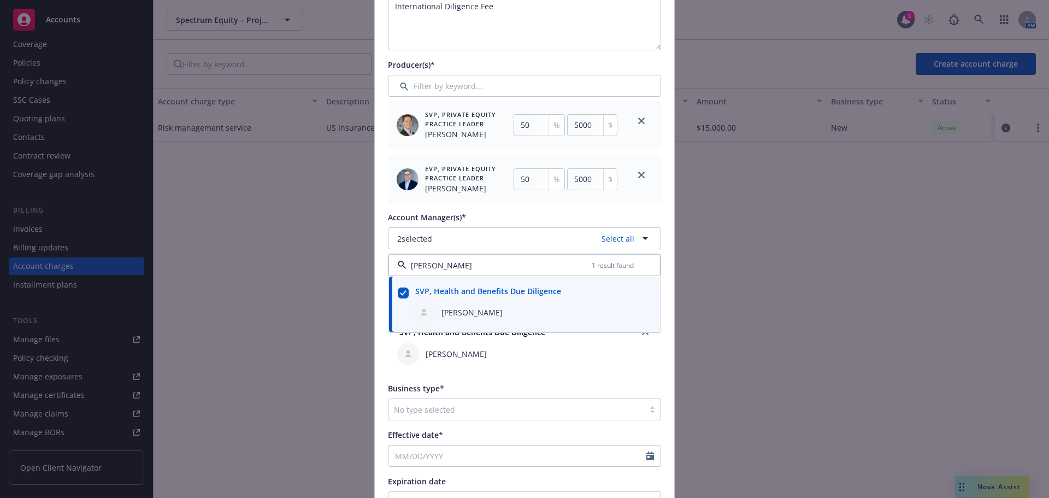
type input "william"
click at [768, 291] on div "Create new account charge Account charge type* International service fees Amoun…" at bounding box center [524, 249] width 1049 height 498
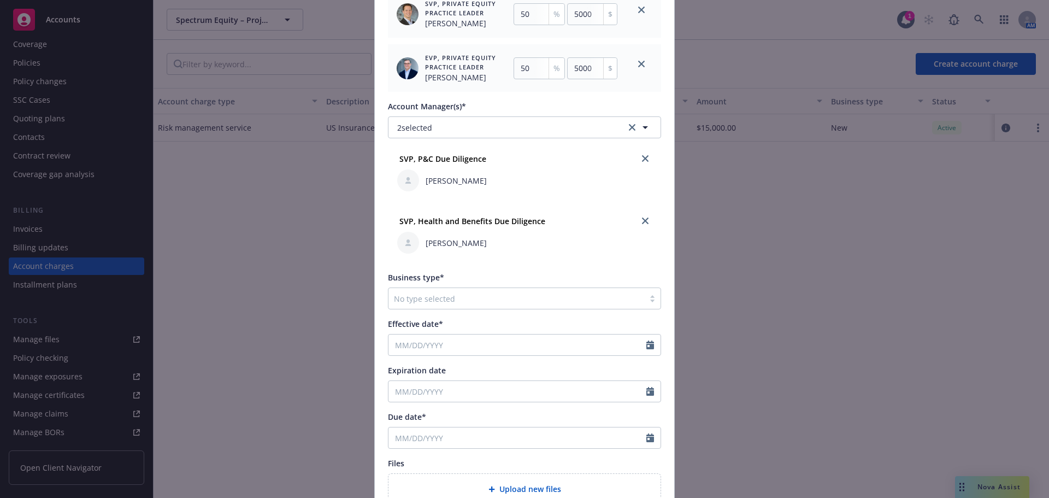
scroll to position [382, 0]
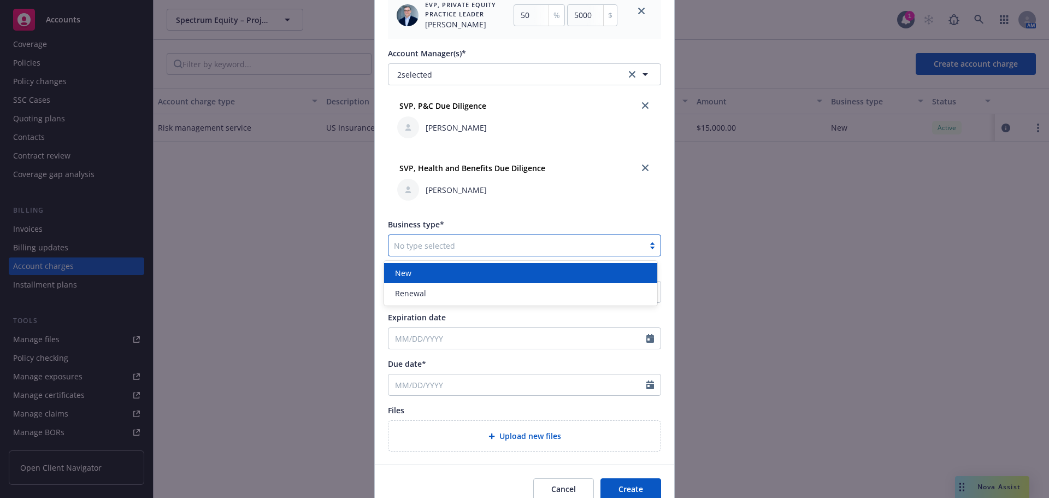
click at [499, 243] on div at bounding box center [516, 245] width 245 height 13
click at [458, 274] on div "New" at bounding box center [520, 272] width 260 height 11
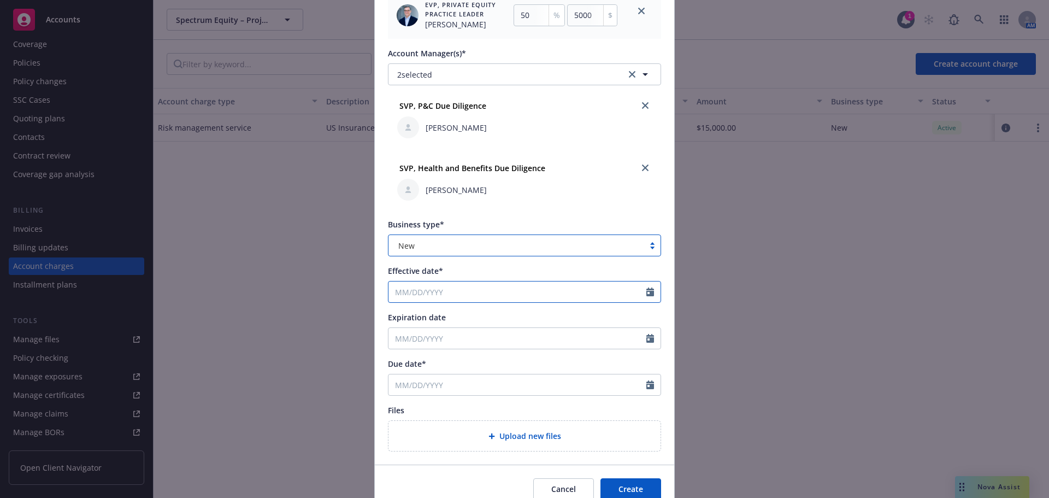
click at [469, 297] on input "Effective date*" at bounding box center [517, 291] width 258 height 21
select select "10"
click at [487, 391] on span "17" at bounding box center [489, 388] width 15 height 14
type input "10/17/2025"
type input "10/17/2026"
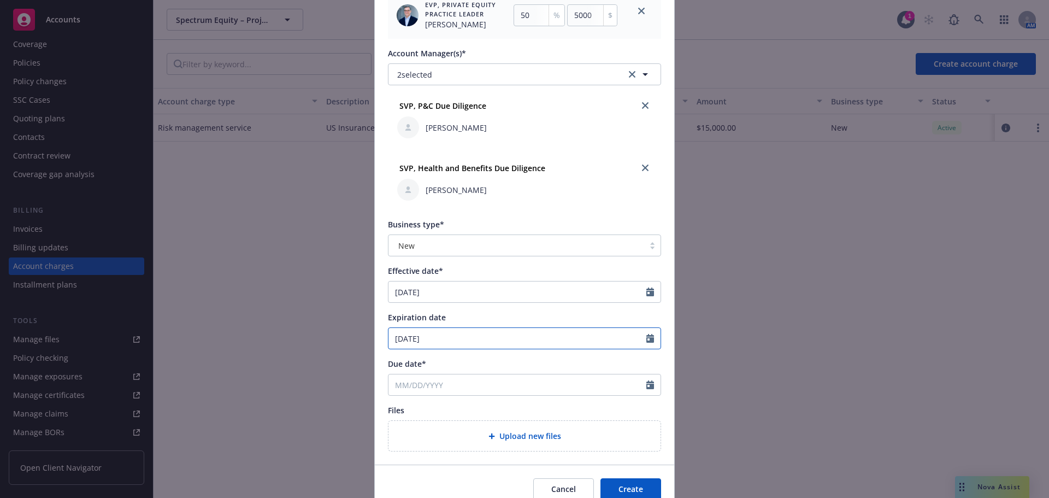
select select "10"
click at [507, 339] on input "10/17/2026" at bounding box center [517, 338] width 258 height 21
click at [514, 338] on input "10/17/2026" at bounding box center [517, 338] width 258 height 21
click at [565, 390] on input "Due date*" at bounding box center [517, 384] width 258 height 21
select select "10"
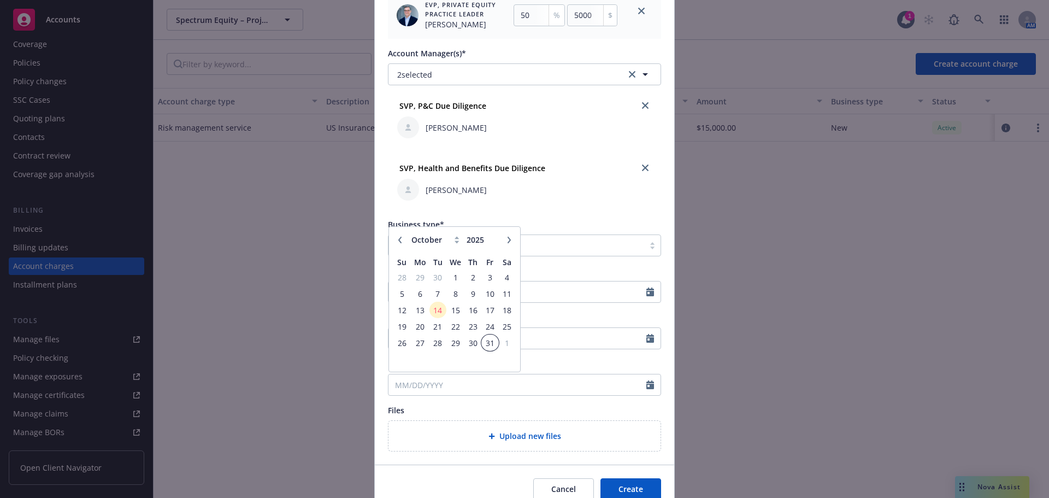
click at [488, 339] on span "31" at bounding box center [489, 343] width 15 height 14
type input "10/31/2025"
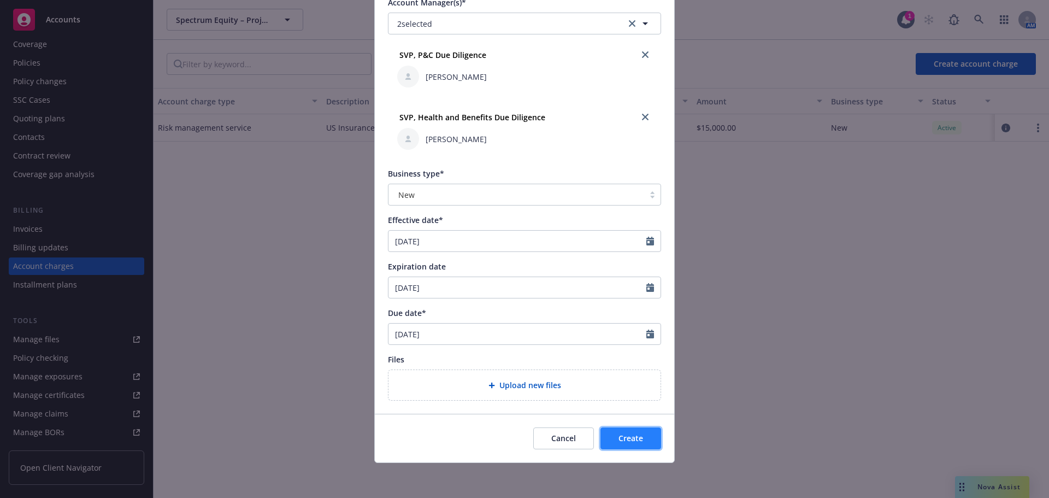
click at [619, 433] on span "Create" at bounding box center [630, 438] width 25 height 10
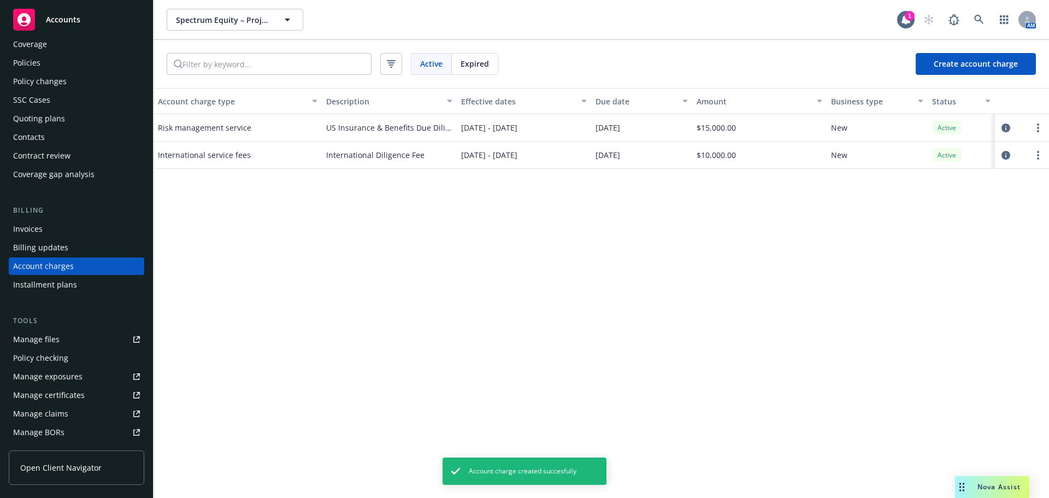
click at [754, 233] on div "Account charge type Description Effective dates Due date Amount Business type S…" at bounding box center [600, 293] width 895 height 410
click at [1037, 154] on icon "more" at bounding box center [1038, 155] width 2 height 9
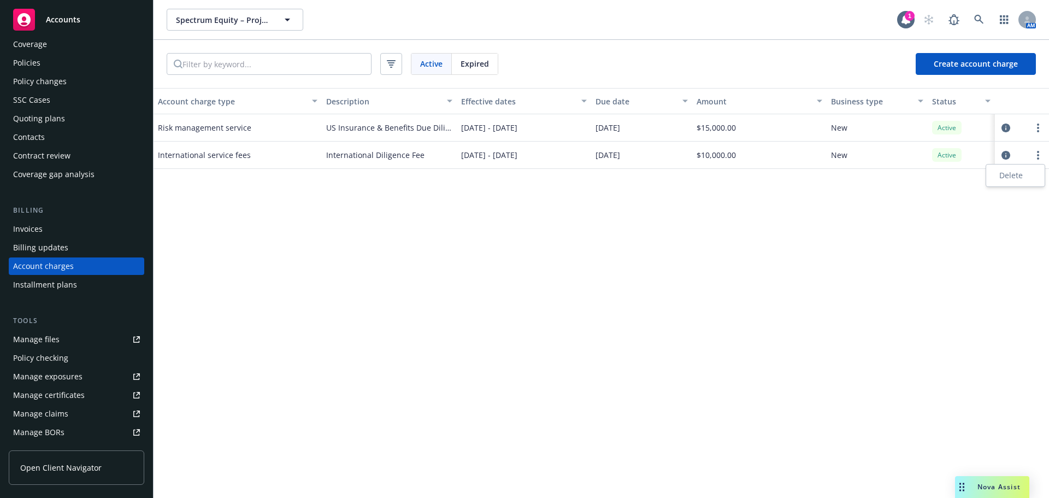
click at [337, 204] on div "Account charge type Description Effective dates Due date Amount Business type S…" at bounding box center [600, 293] width 895 height 410
click at [1039, 155] on link "more" at bounding box center [1037, 155] width 13 height 13
click at [942, 217] on div "Account charge type Description Effective dates Due date Amount Business type S…" at bounding box center [600, 293] width 895 height 410
click at [1037, 158] on icon "more" at bounding box center [1038, 155] width 2 height 9
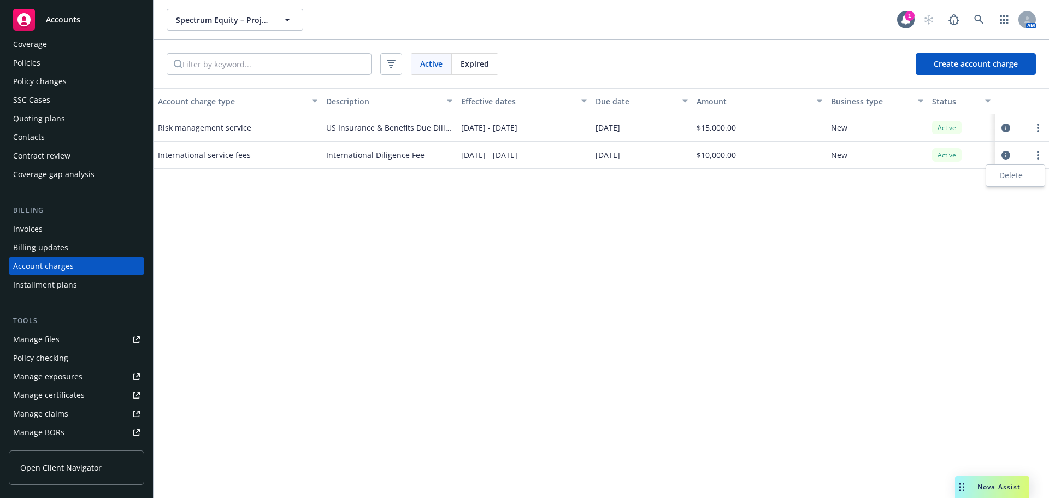
click at [1020, 167] on link "Delete" at bounding box center [1015, 175] width 58 height 22
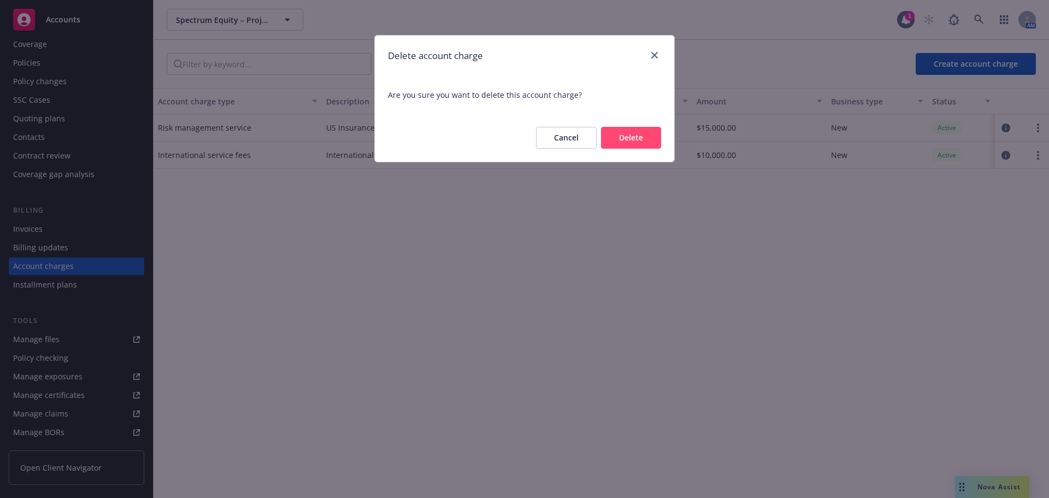
click at [615, 137] on button "Delete" at bounding box center [631, 138] width 60 height 22
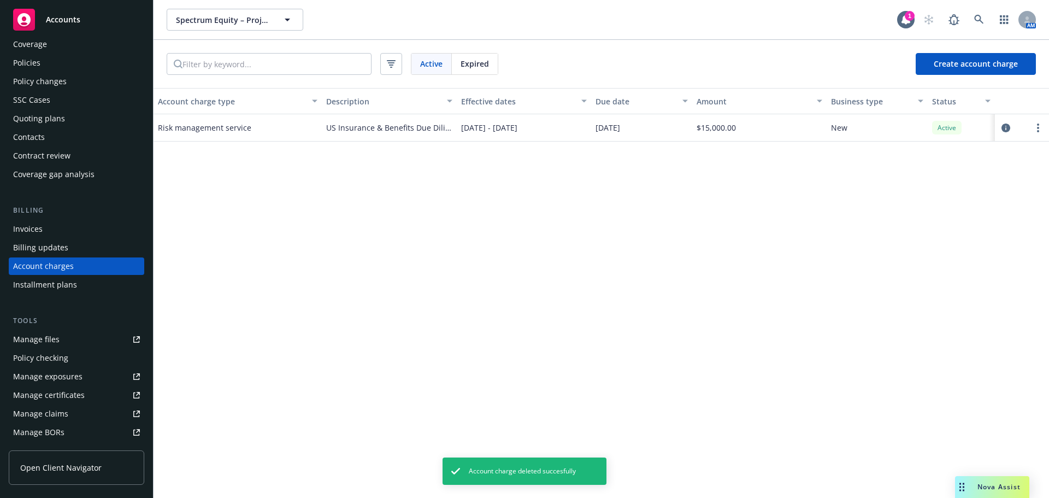
drag, startPoint x: 666, startPoint y: 198, endPoint x: 656, endPoint y: 201, distance: 9.7
click at [666, 198] on div "Account charge type Description Effective dates Due date Amount Business type S…" at bounding box center [600, 293] width 895 height 410
click at [345, 212] on div "Account charge type Description Effective dates Due date Amount Business type S…" at bounding box center [600, 293] width 895 height 410
click at [387, 212] on div "Account charge type Description Effective dates Due date Amount Business type S…" at bounding box center [600, 293] width 895 height 410
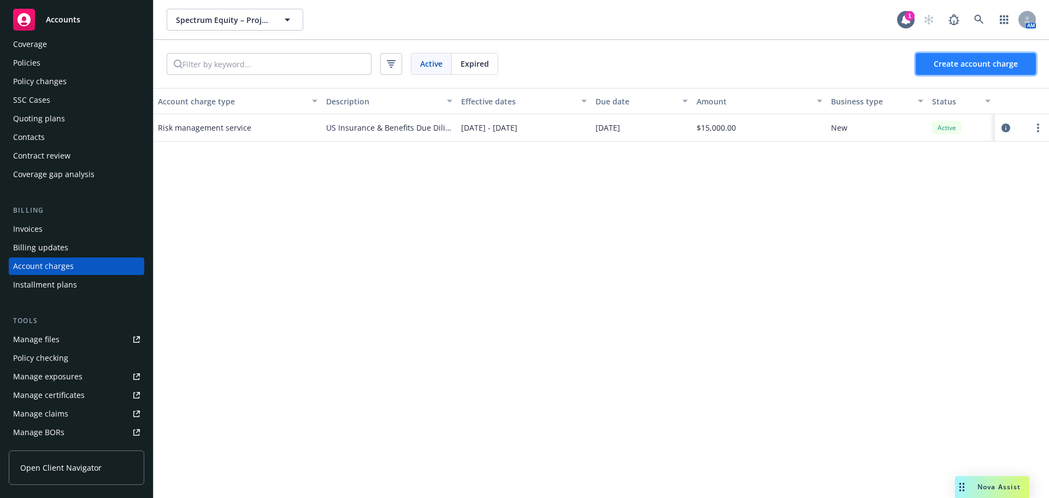
click at [969, 68] on span "Create account charge" at bounding box center [975, 63] width 84 height 10
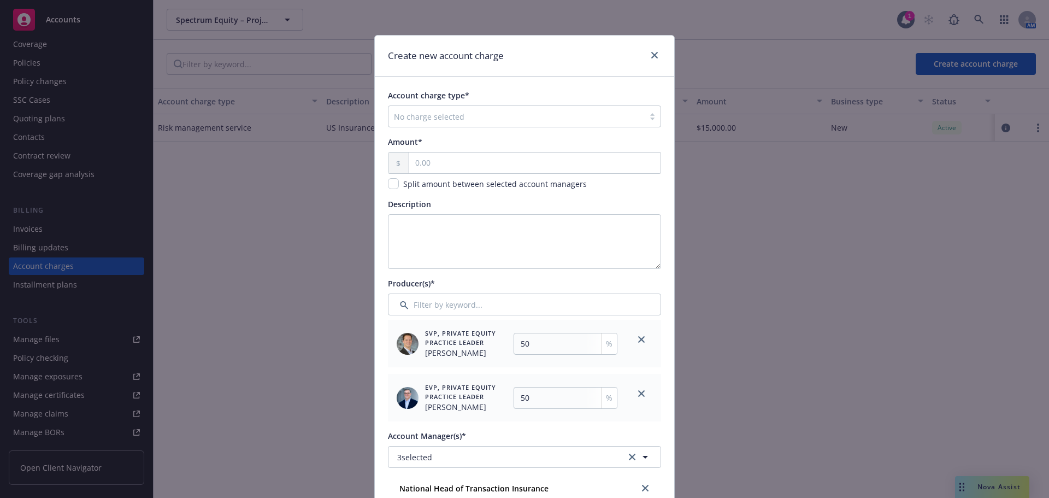
click at [504, 114] on div at bounding box center [516, 116] width 245 height 13
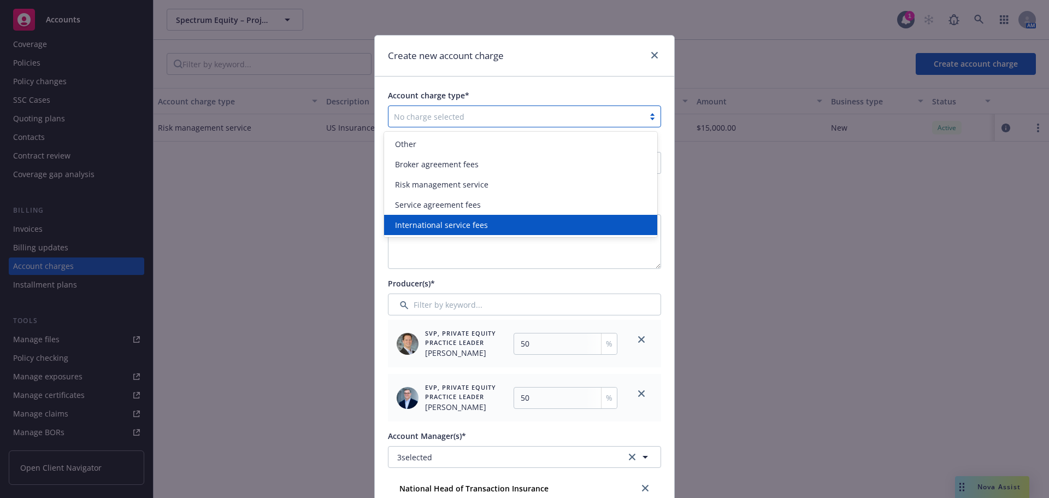
click at [439, 223] on span "International service fees" at bounding box center [441, 224] width 93 height 11
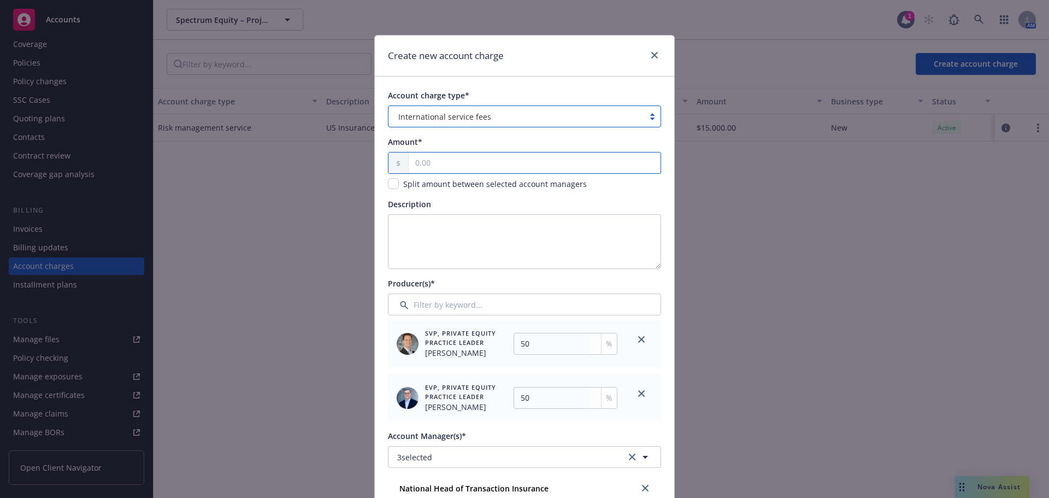
click at [446, 169] on input "text" at bounding box center [534, 162] width 252 height 21
type input "10.00"
type input "5"
type input "100.00"
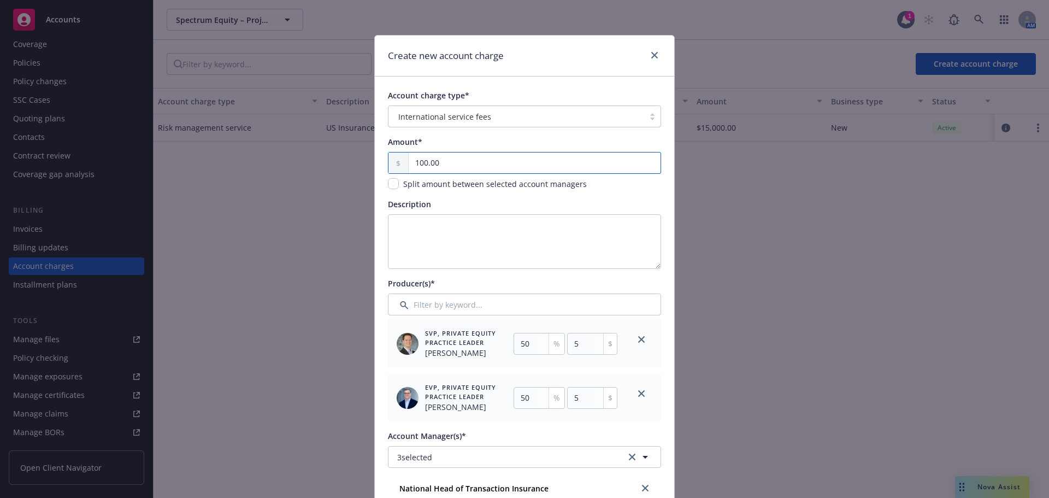
type input "50"
type input "1,000.00"
type input "500"
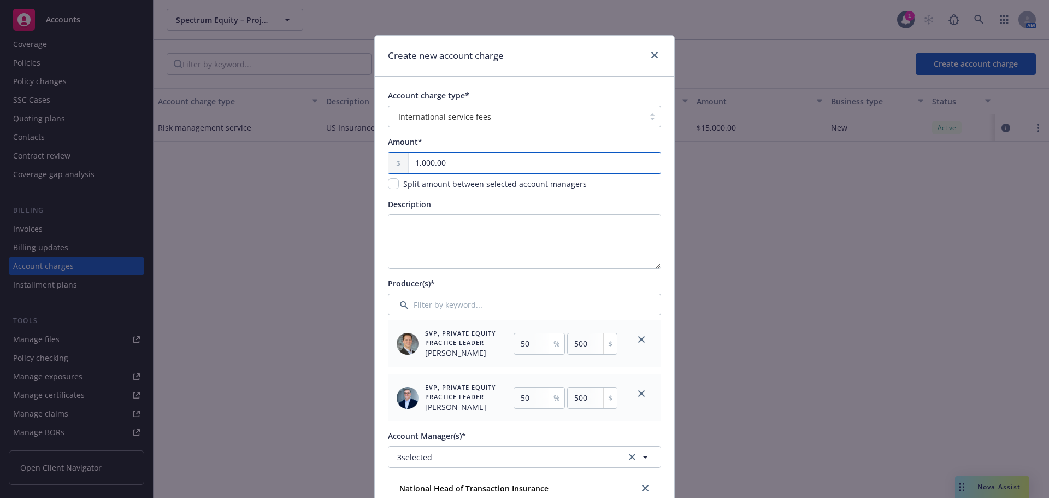
type input "10,000.00"
type input "5000"
type input "10,000.00"
click at [471, 241] on textarea "Description" at bounding box center [524, 241] width 273 height 55
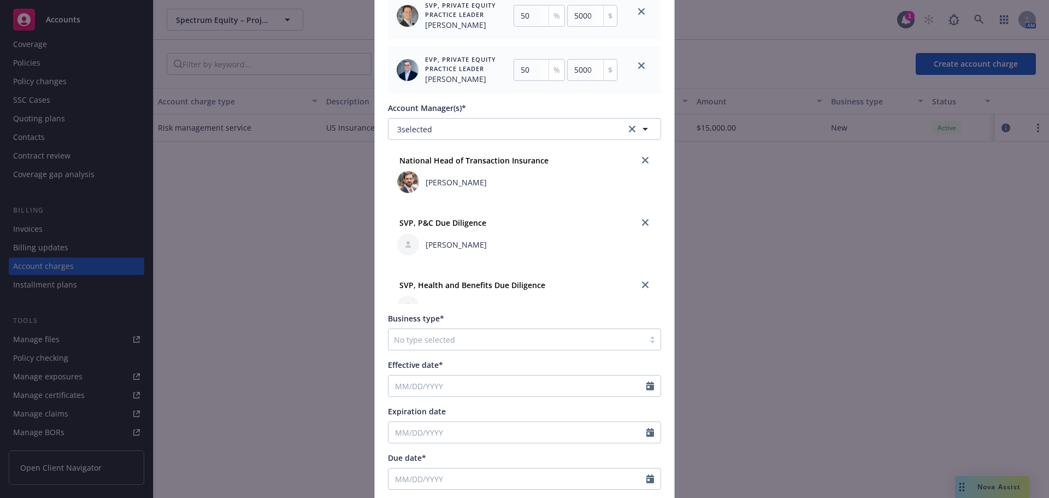
type textarea "International Due Diligence Fee"
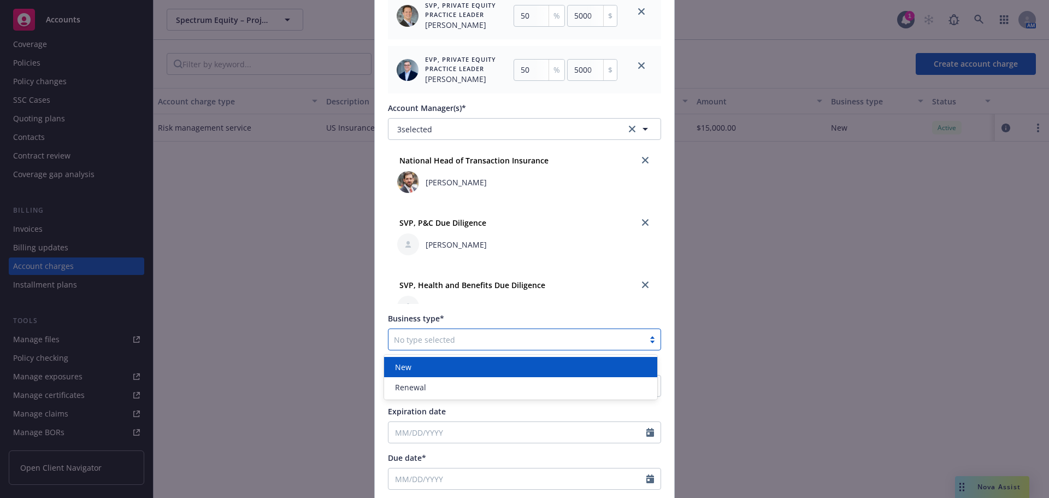
click at [447, 334] on div at bounding box center [516, 339] width 245 height 13
click at [439, 368] on div "New" at bounding box center [520, 366] width 260 height 11
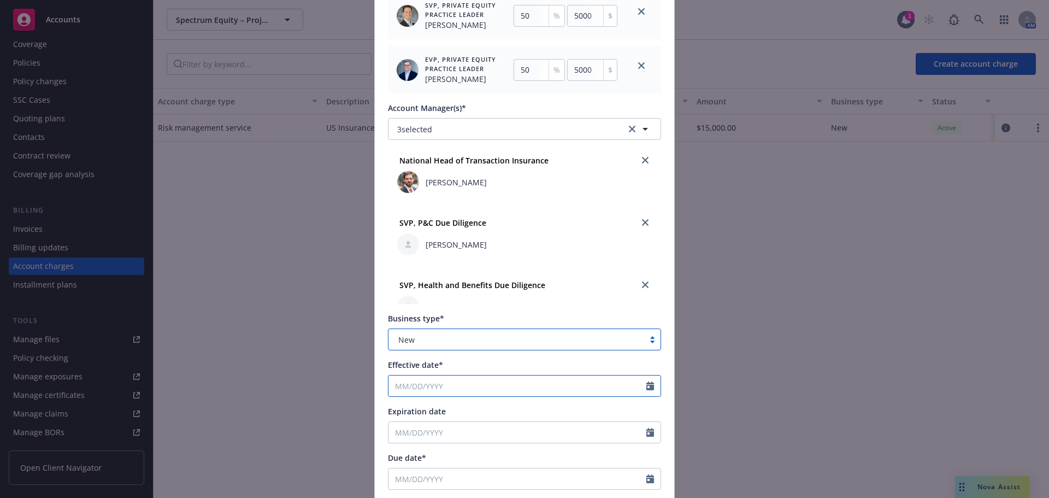
select select "10"
click at [463, 380] on input "Effective date*" at bounding box center [517, 385] width 258 height 21
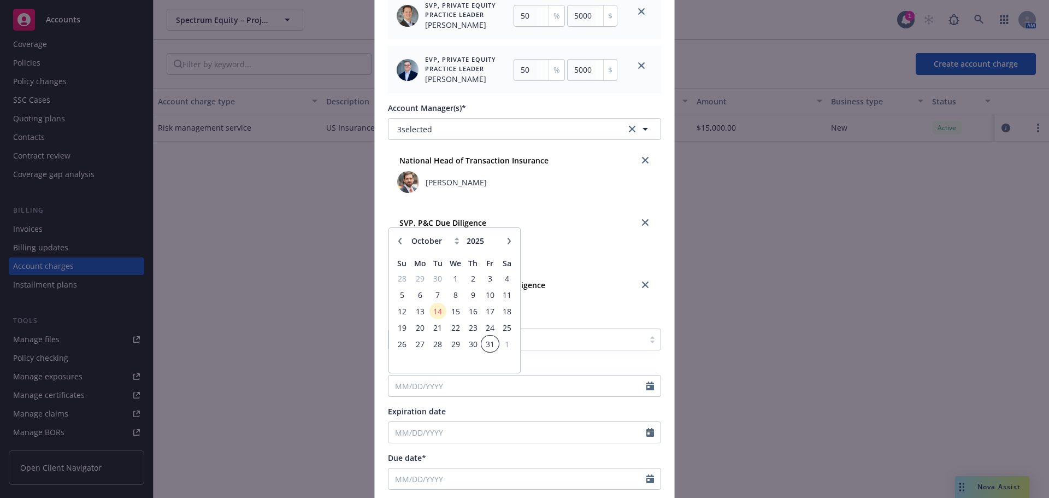
click at [488, 338] on span "31" at bounding box center [489, 344] width 15 height 14
type input "10/31/2025"
type input "10/31/2026"
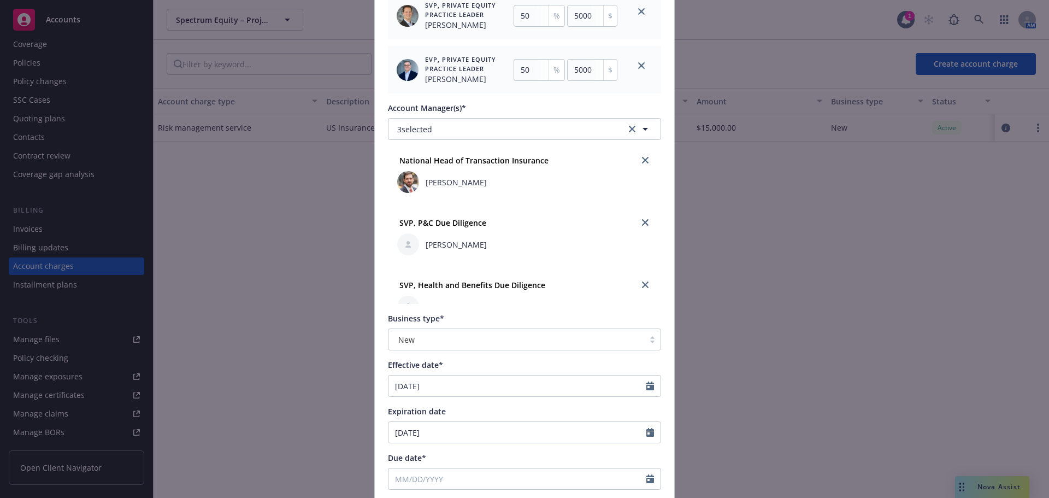
scroll to position [382, 0]
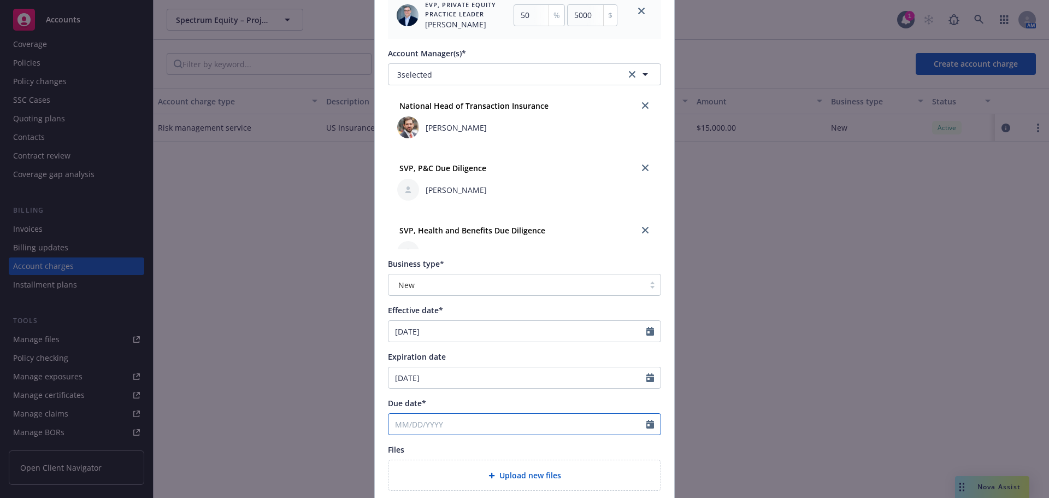
click at [441, 428] on input "Due date*" at bounding box center [517, 423] width 258 height 21
click at [508, 280] on icon "button" at bounding box center [509, 279] width 7 height 7
select select "11"
click at [484, 381] on span "28" at bounding box center [489, 382] width 15 height 14
type input "11/28/2025"
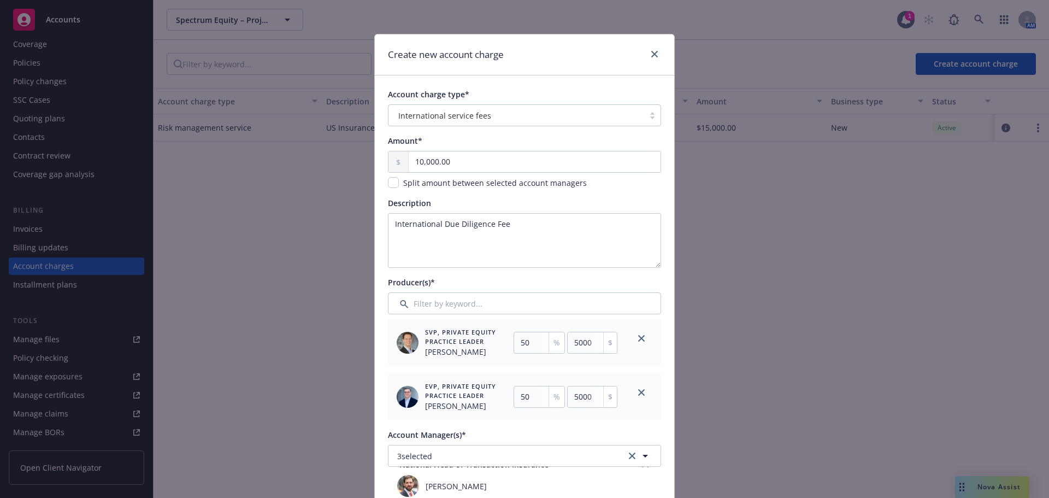
scroll to position [0, 0]
click at [655, 53] on link "close" at bounding box center [654, 55] width 13 height 13
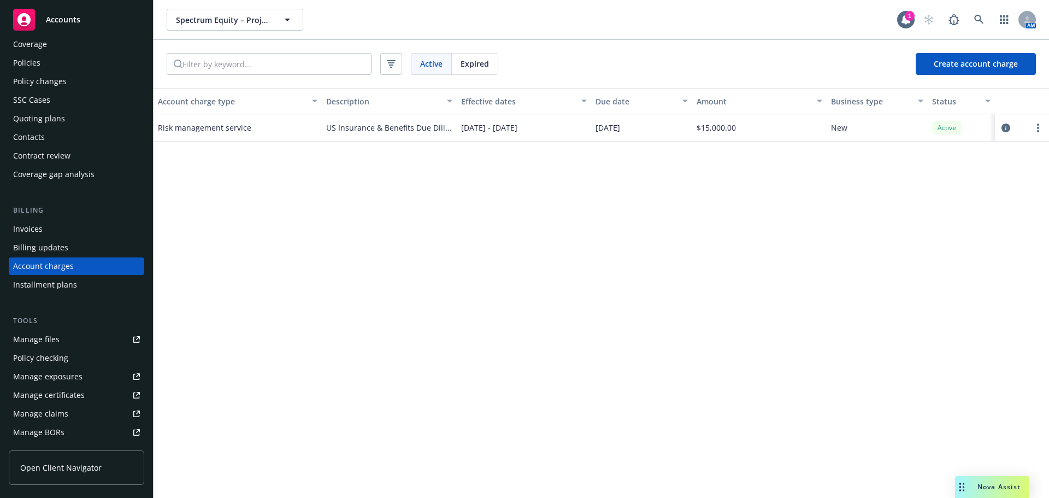
click at [678, 232] on div "Account charge type Description Effective dates Due date Amount Business type S…" at bounding box center [600, 293] width 895 height 410
click at [653, 240] on div "Account charge type Description Effective dates Due date Amount Business type S…" at bounding box center [600, 293] width 895 height 410
click at [528, 225] on div "Account charge type Description Effective dates Due date Amount Business type S…" at bounding box center [600, 293] width 895 height 410
click at [536, 204] on div "Account charge type Description Effective dates Due date Amount Business type S…" at bounding box center [600, 293] width 895 height 410
click at [1037, 126] on icon "more" at bounding box center [1038, 127] width 2 height 9
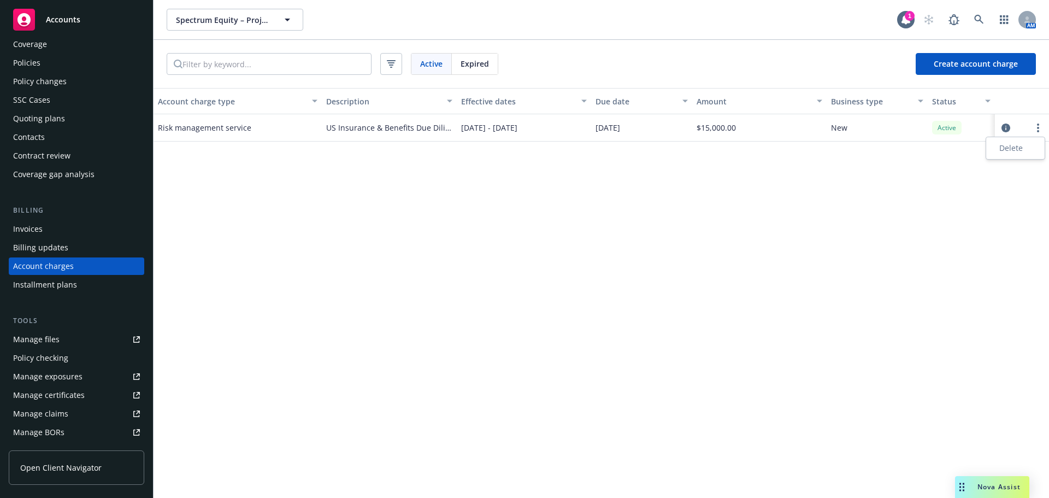
click at [1011, 152] on link "Delete" at bounding box center [1015, 148] width 58 height 22
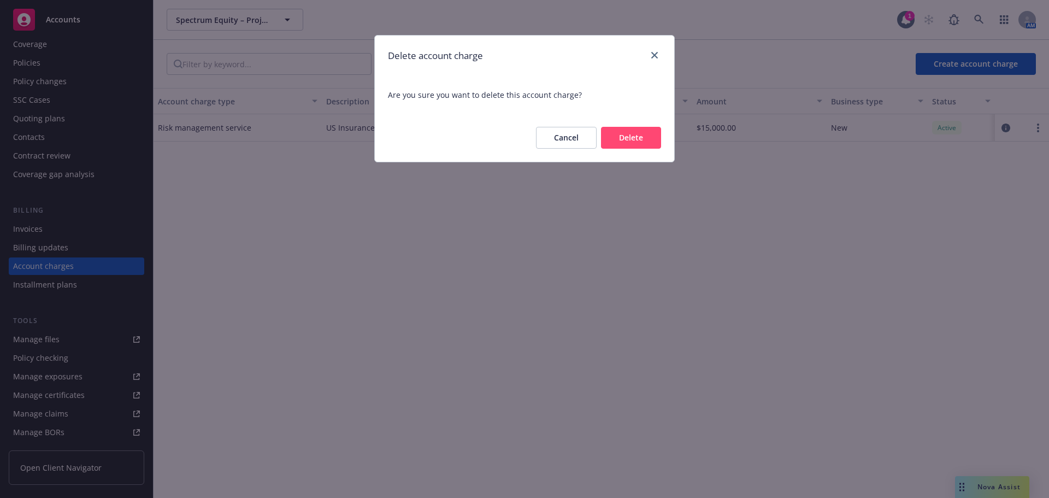
click at [623, 134] on button "Delete" at bounding box center [631, 138] width 60 height 22
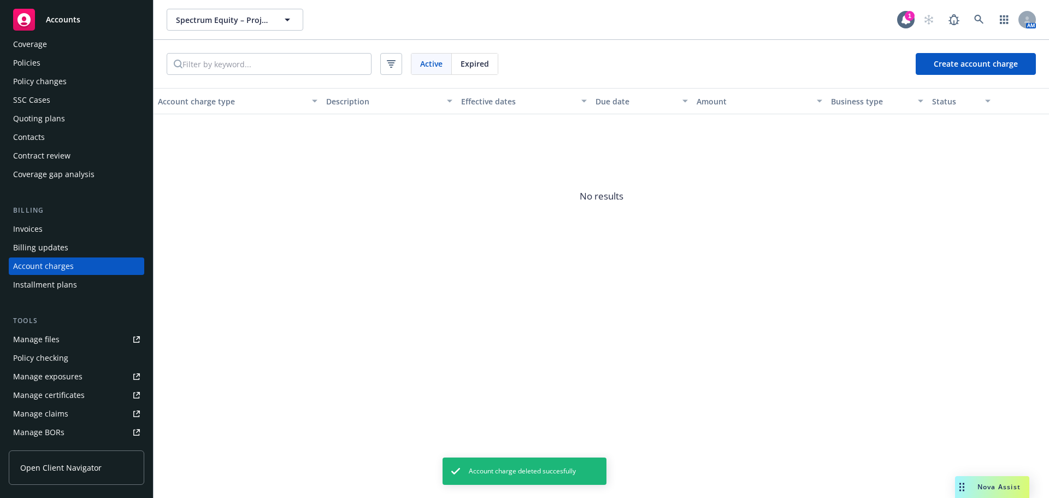
click at [527, 208] on span "No results" at bounding box center [600, 196] width 895 height 164
click at [1011, 60] on span "Create account charge" at bounding box center [975, 63] width 84 height 10
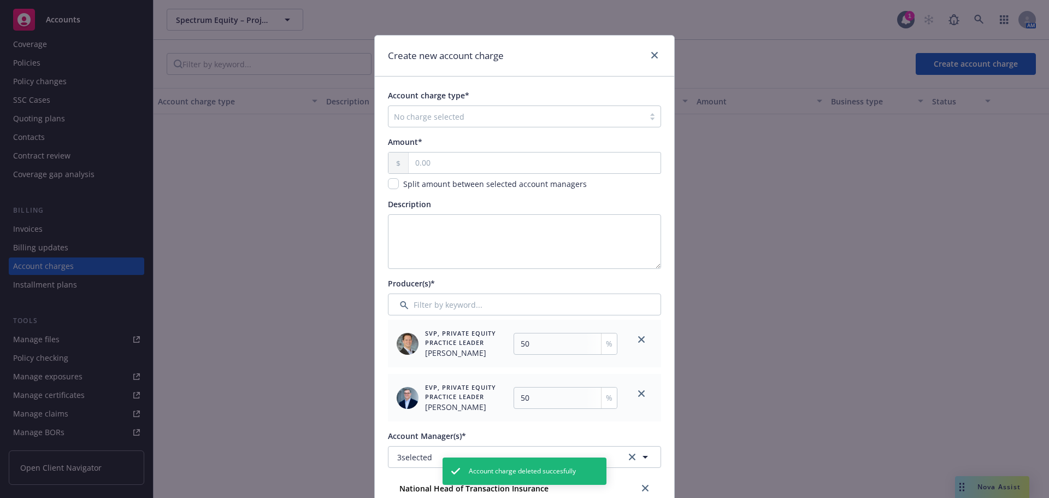
click at [593, 112] on div at bounding box center [516, 116] width 245 height 13
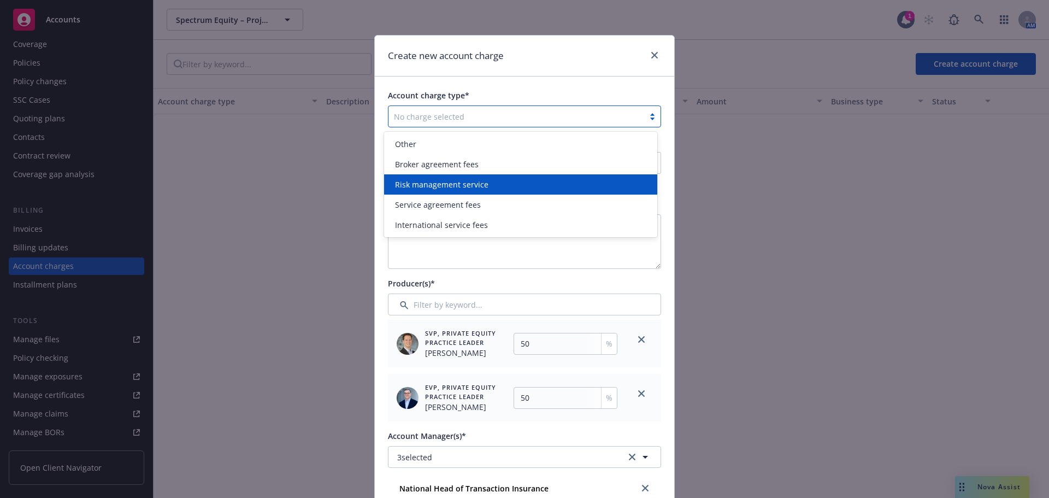
click at [495, 176] on div "Risk management service" at bounding box center [520, 184] width 273 height 20
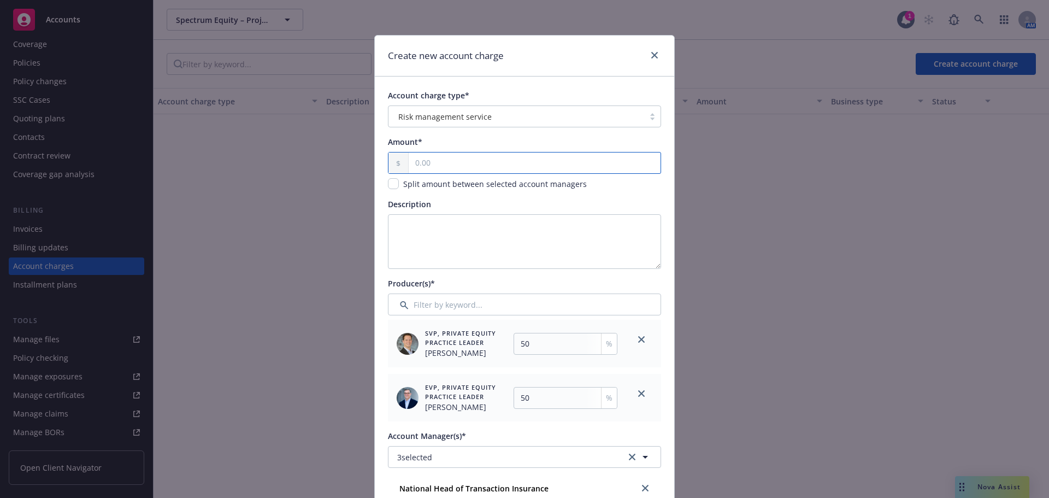
click at [463, 167] on input "text" at bounding box center [534, 162] width 252 height 21
type input "15.00"
type input "7.5"
type input "150.00"
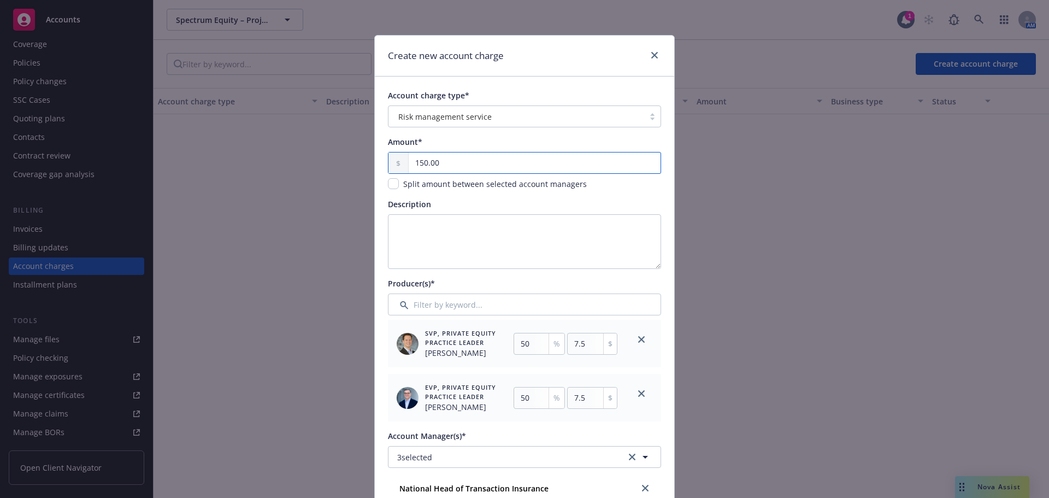
type input "75"
type input "1,500.00"
type input "750"
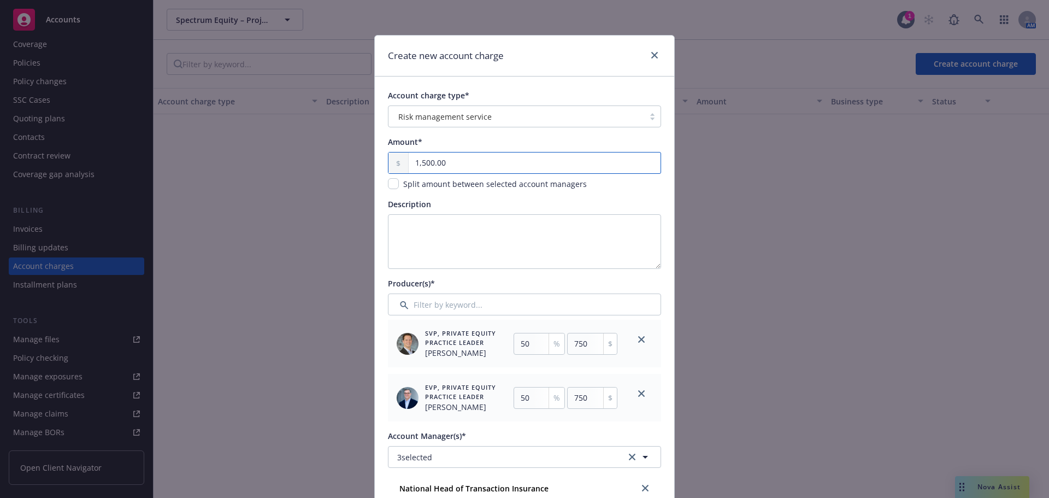
type input "15,000.00"
type input "7500"
type input "15,000.00"
click at [460, 236] on textarea "Description" at bounding box center [524, 241] width 273 height 55
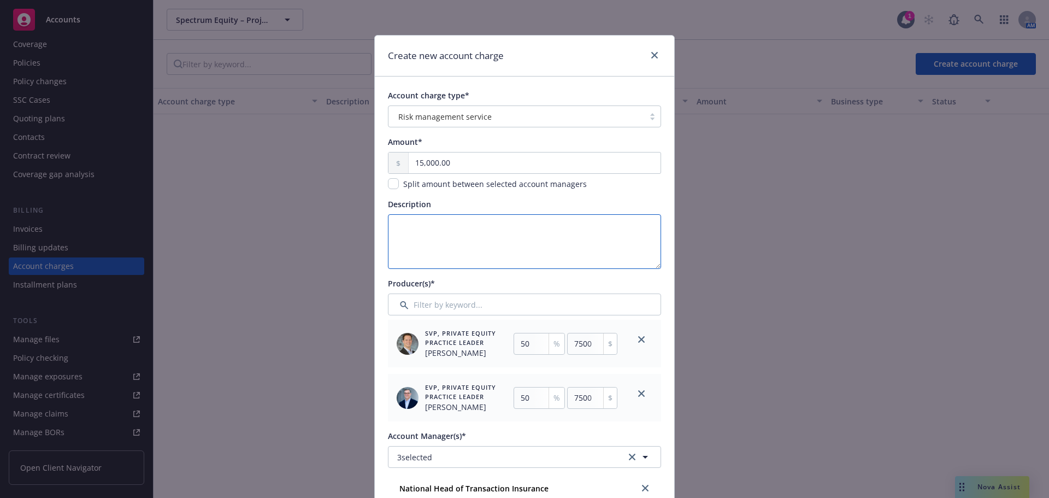
click at [432, 228] on textarea "Description" at bounding box center [524, 241] width 273 height 55
type textarea "I"
type textarea "G"
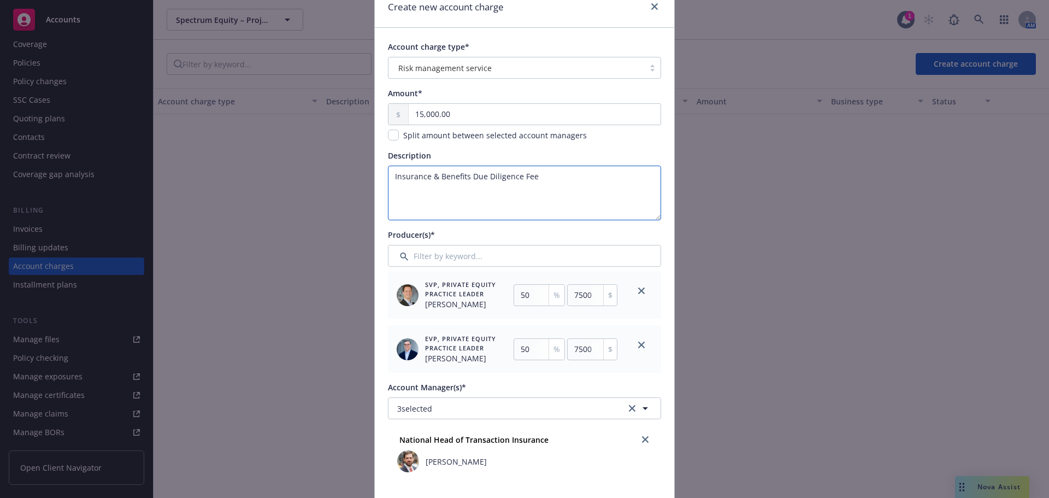
scroll to position [109, 0]
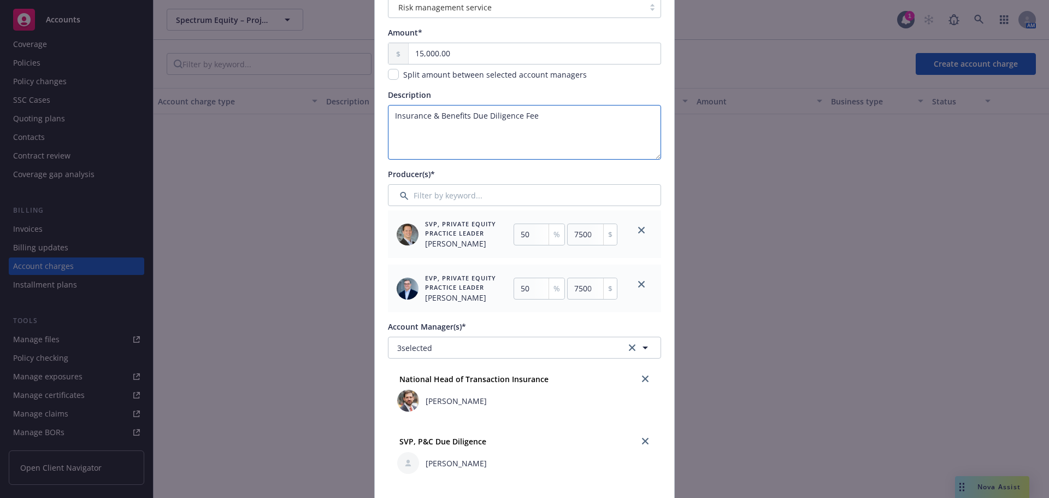
type textarea "Insurance & Benefits Due Diligence Fee"
click at [466, 197] on input "Filter by keyword..." at bounding box center [524, 195] width 273 height 22
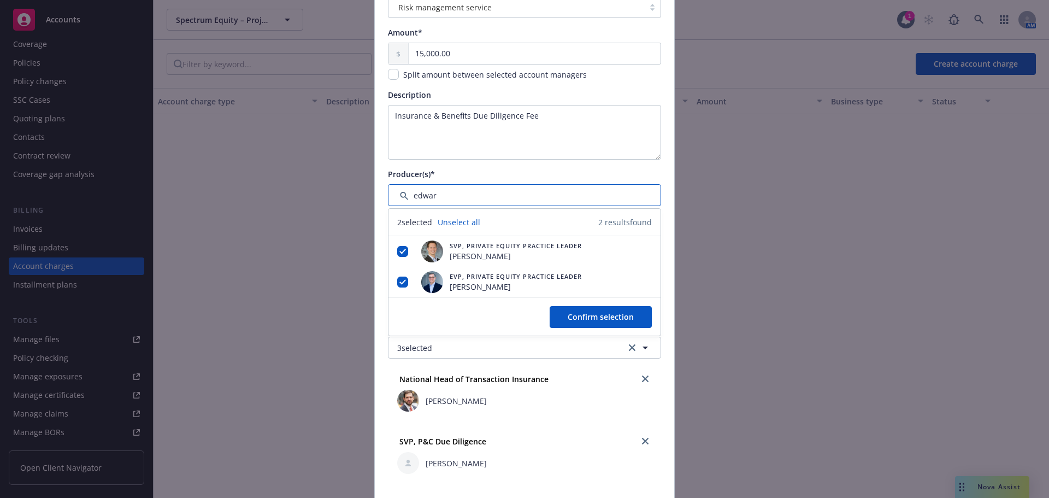
type input "edward"
click at [470, 200] on input "Filter by keyword..." at bounding box center [524, 195] width 273 height 22
click at [475, 194] on input "Filter by keyword..." at bounding box center [524, 195] width 273 height 22
drag, startPoint x: 475, startPoint y: 194, endPoint x: 355, endPoint y: 198, distance: 120.2
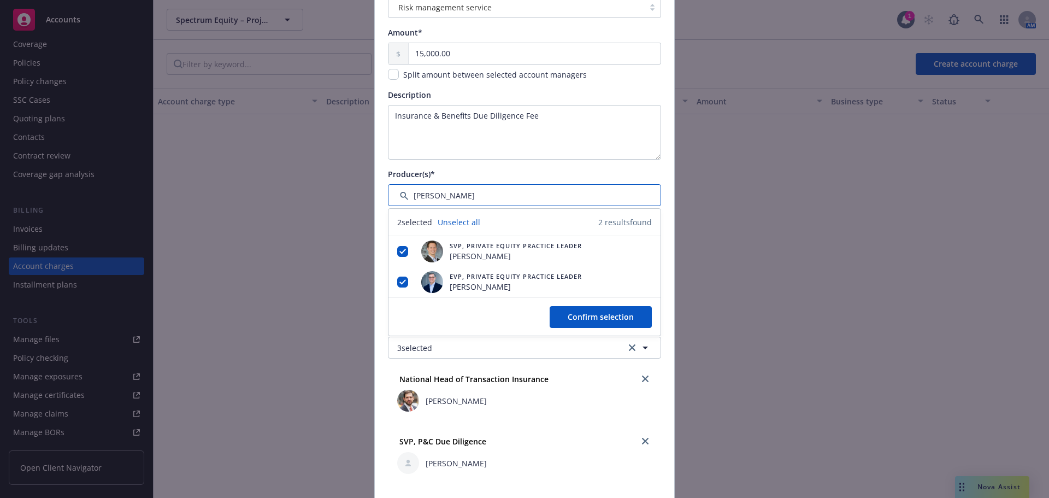
click at [355, 198] on div "Create new account charge Account charge type* Risk management service Amount* …" at bounding box center [524, 249] width 1049 height 498
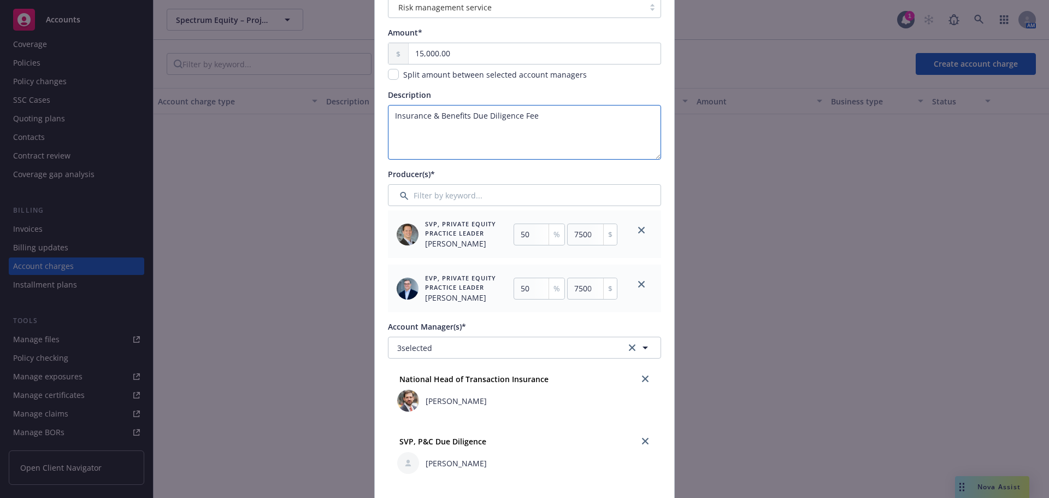
click at [534, 119] on textarea "Insurance & Benefits Due Diligence Fee" at bounding box center [524, 132] width 273 height 55
click at [438, 196] on input "Filter by keyword..." at bounding box center [524, 195] width 273 height 22
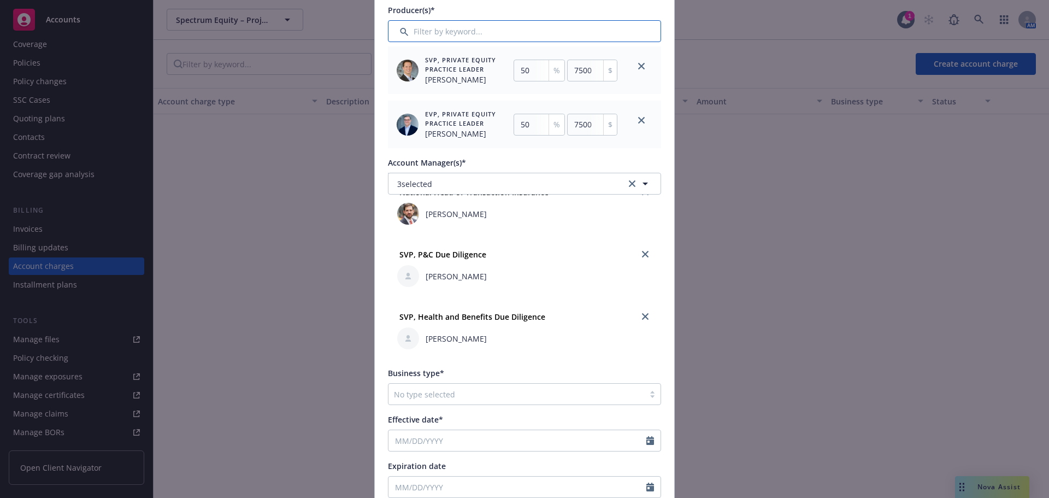
scroll to position [0, 0]
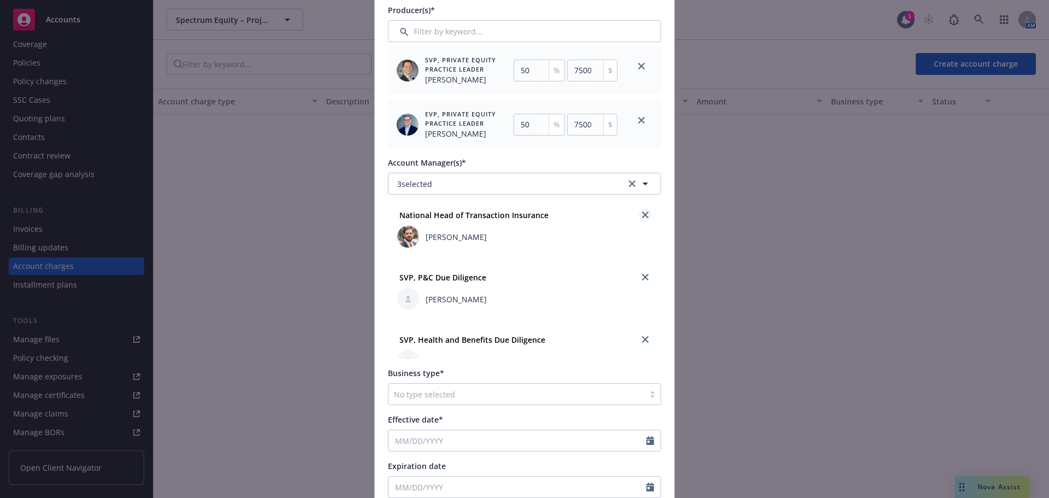
click at [642, 216] on icon "close" at bounding box center [645, 214] width 7 height 7
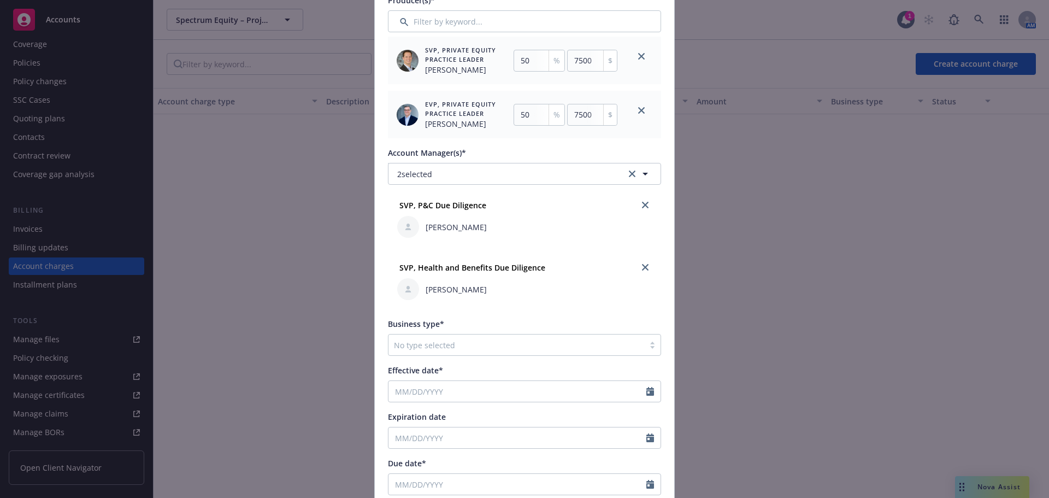
scroll to position [378, 0]
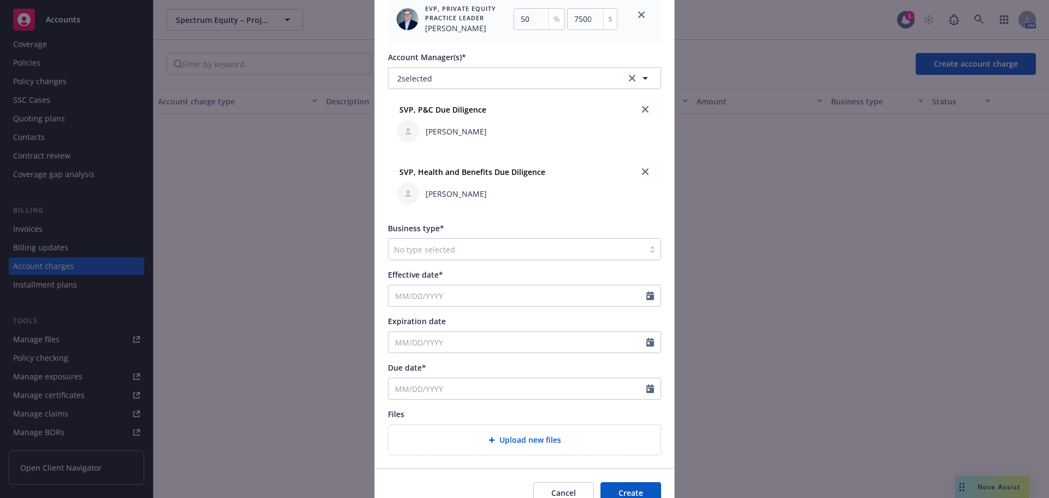
click at [529, 252] on div at bounding box center [516, 248] width 245 height 13
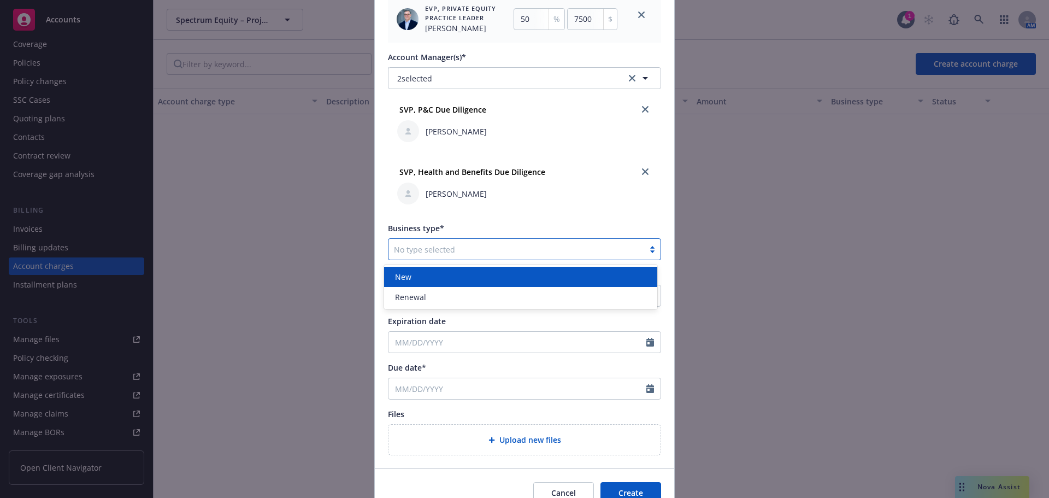
click at [461, 274] on div "New" at bounding box center [520, 276] width 260 height 11
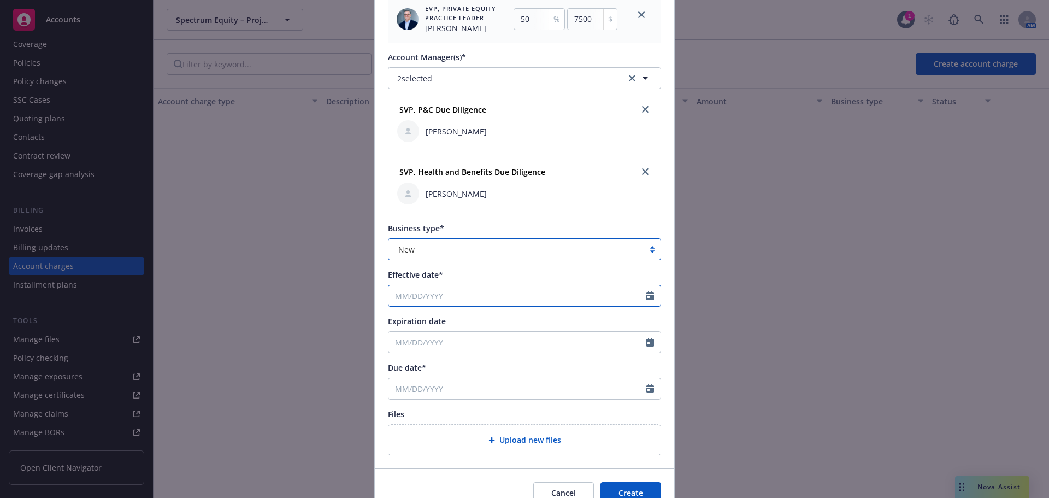
click at [480, 293] on input "Effective date*" at bounding box center [517, 295] width 258 height 21
select select "10"
click at [483, 422] on span "31" at bounding box center [489, 425] width 15 height 14
type input "10/31/2025"
type input "10/31/2026"
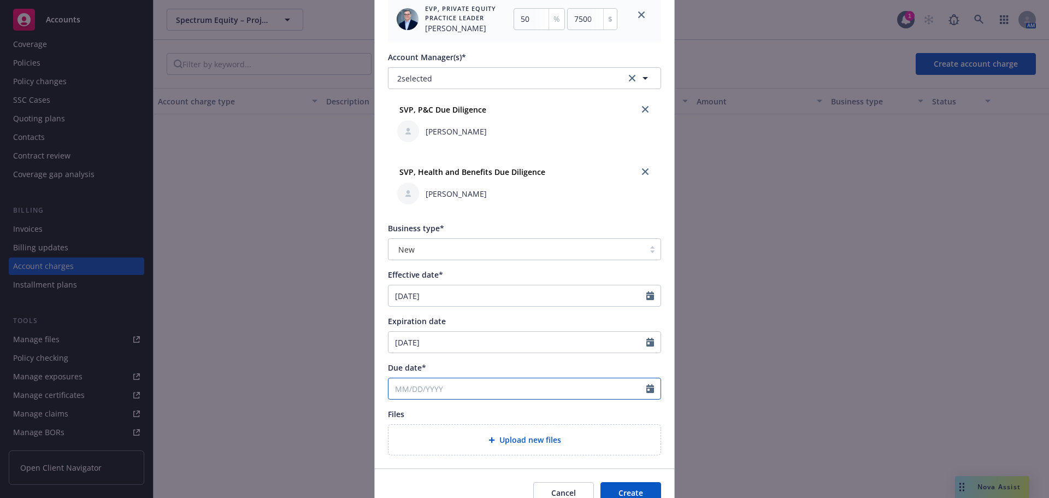
click at [493, 391] on input "Due date*" at bounding box center [517, 388] width 258 height 21
click at [506, 245] on icon "button" at bounding box center [509, 243] width 7 height 7
select select "11"
click at [400, 358] on span "30" at bounding box center [401, 363] width 15 height 14
type input "11/30/2025"
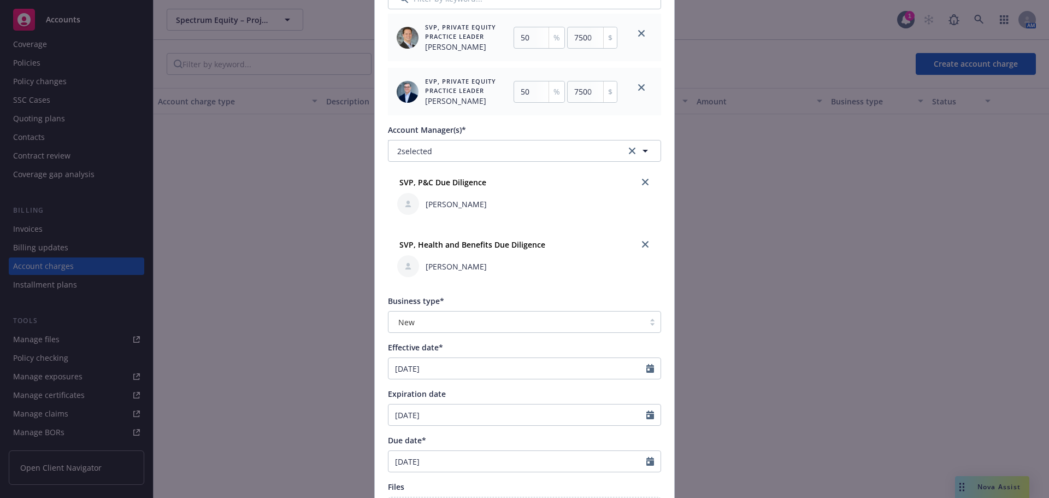
scroll to position [433, 0]
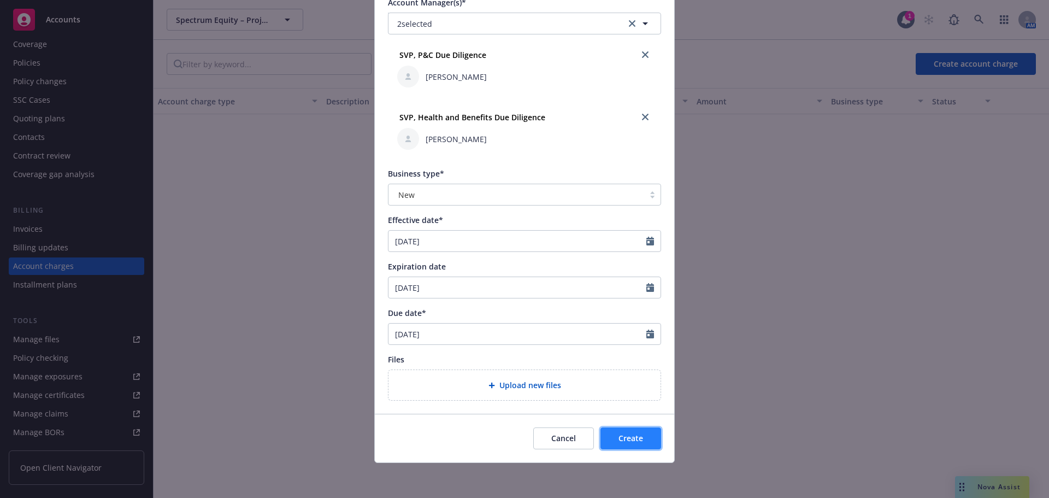
click at [620, 437] on span "Create" at bounding box center [630, 438] width 25 height 10
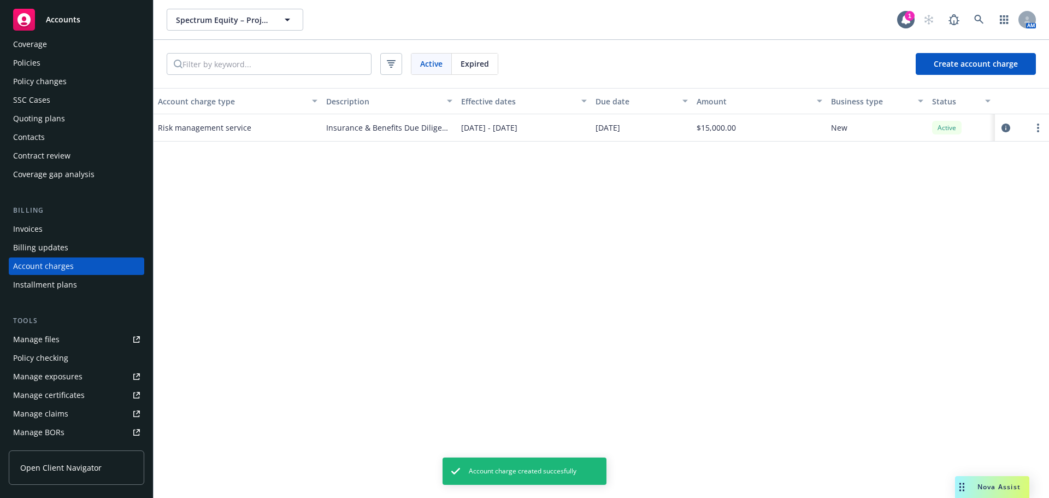
click at [494, 283] on div "Account charge type Description Effective dates Due date Amount Business type S…" at bounding box center [600, 293] width 895 height 410
click at [611, 230] on div "Account charge type Description Effective dates Due date Amount Business type S…" at bounding box center [600, 293] width 895 height 410
click at [652, 212] on div "Account charge type Description Effective dates Due date Amount Business type S…" at bounding box center [600, 293] width 895 height 410
click at [646, 215] on div "Account charge type Description Effective dates Due date Amount Business type S…" at bounding box center [600, 293] width 895 height 410
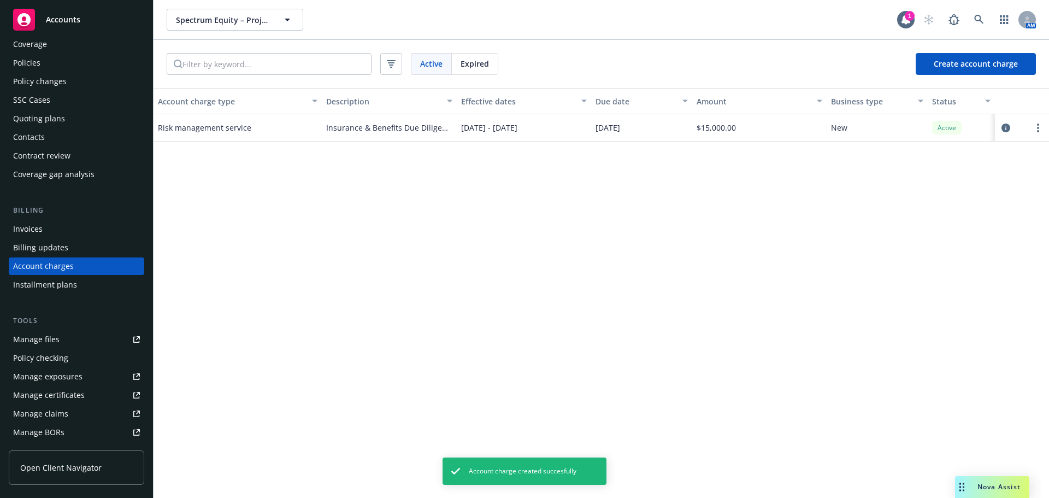
click at [686, 189] on div "Account charge type Description Effective dates Due date Amount Business type S…" at bounding box center [600, 293] width 895 height 410
click at [683, 191] on div "Account charge type Description Effective dates Due date Amount Business type S…" at bounding box center [600, 293] width 895 height 410
drag, startPoint x: 703, startPoint y: 183, endPoint x: 692, endPoint y: 190, distance: 12.7
click at [702, 183] on div "Account charge type Description Effective dates Due date Amount Business type S…" at bounding box center [600, 293] width 895 height 410
click at [699, 186] on div "Account charge type Description Effective dates Due date Amount Business type S…" at bounding box center [600, 293] width 895 height 410
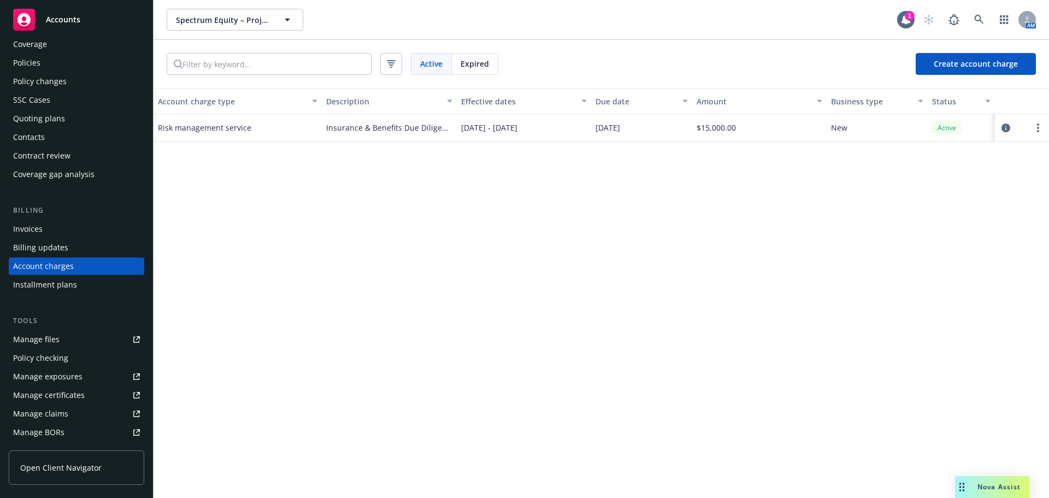
click at [699, 186] on div "Account charge type Description Effective dates Due date Amount Business type S…" at bounding box center [600, 293] width 895 height 410
click at [664, 211] on div "Account charge type Description Effective dates Due date Amount Business type S…" at bounding box center [600, 293] width 895 height 410
click at [631, 224] on div "Account charge type Description Effective dates Due date Amount Business type S…" at bounding box center [600, 293] width 895 height 410
click at [666, 222] on div "Account charge type Description Effective dates Due date Amount Business type S…" at bounding box center [600, 293] width 895 height 410
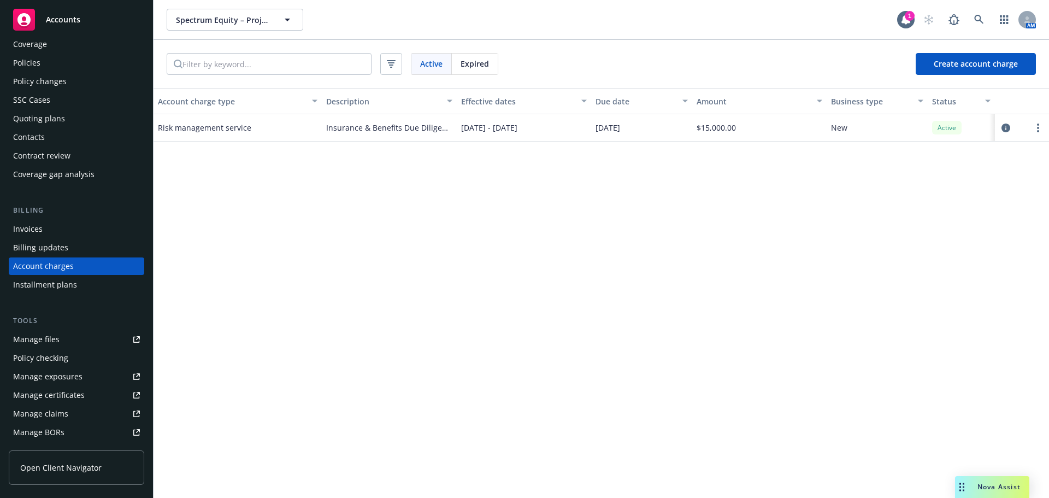
click at [676, 218] on div "Account charge type Description Effective dates Due date Amount Business type S…" at bounding box center [600, 293] width 895 height 410
click at [92, 230] on div "Invoices" at bounding box center [76, 228] width 127 height 17
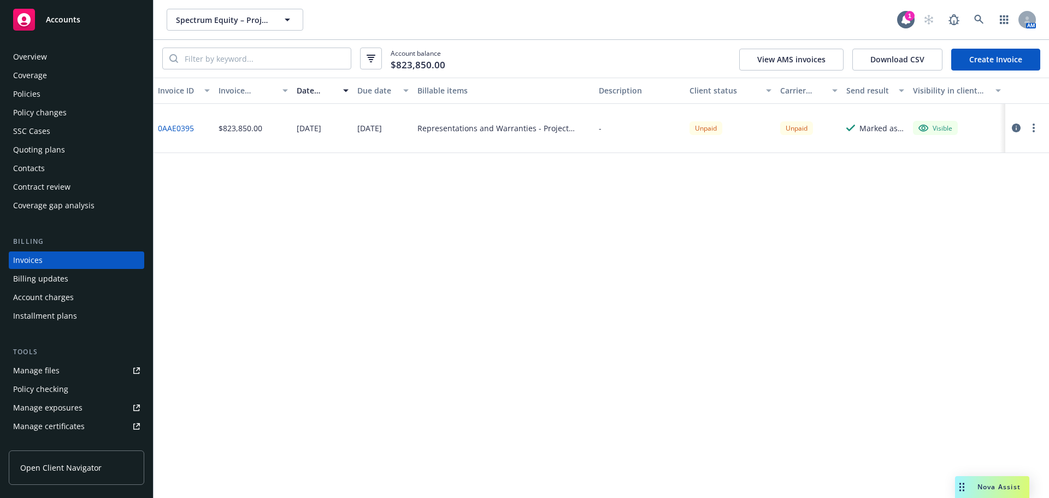
click at [988, 62] on link "Create Invoice" at bounding box center [995, 60] width 89 height 22
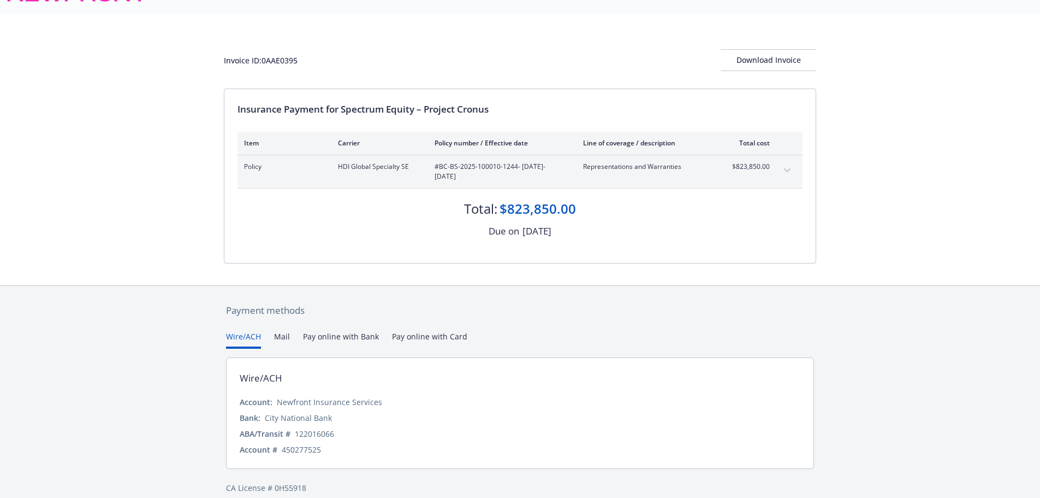
scroll to position [38, 0]
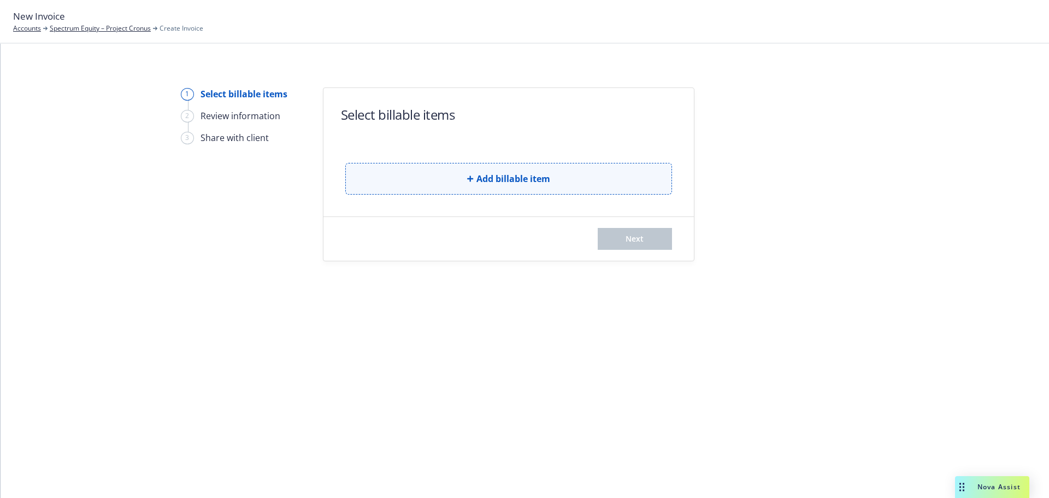
click at [534, 179] on span "Add billable item" at bounding box center [513, 178] width 74 height 13
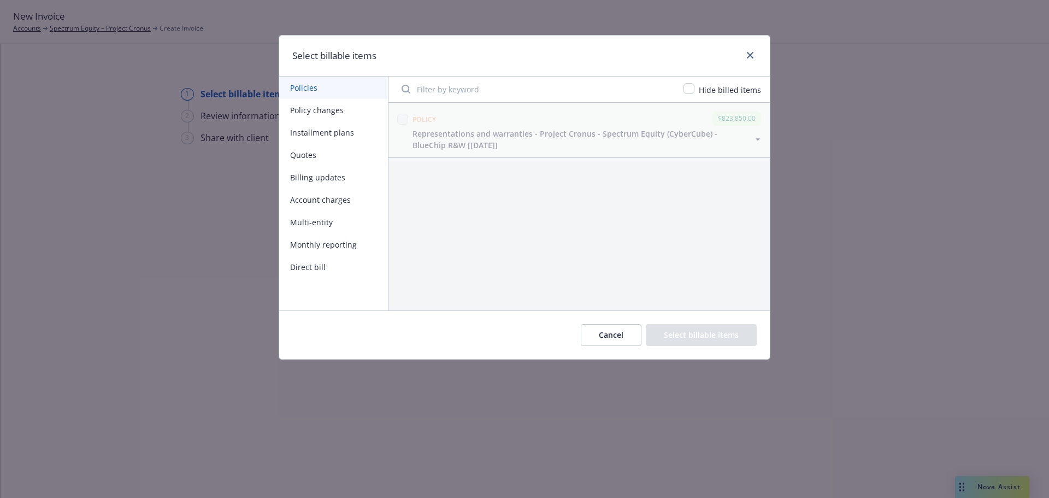
click at [328, 200] on button "Account charges" at bounding box center [333, 199] width 109 height 22
click at [402, 119] on input "checkbox" at bounding box center [402, 119] width 11 height 11
checkbox input "true"
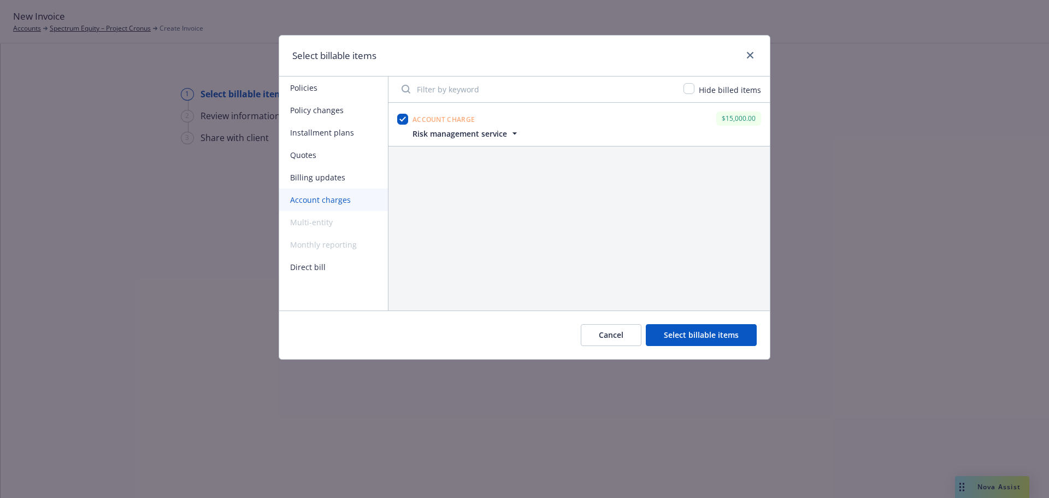
click at [711, 336] on button "Select billable items" at bounding box center [701, 335] width 111 height 22
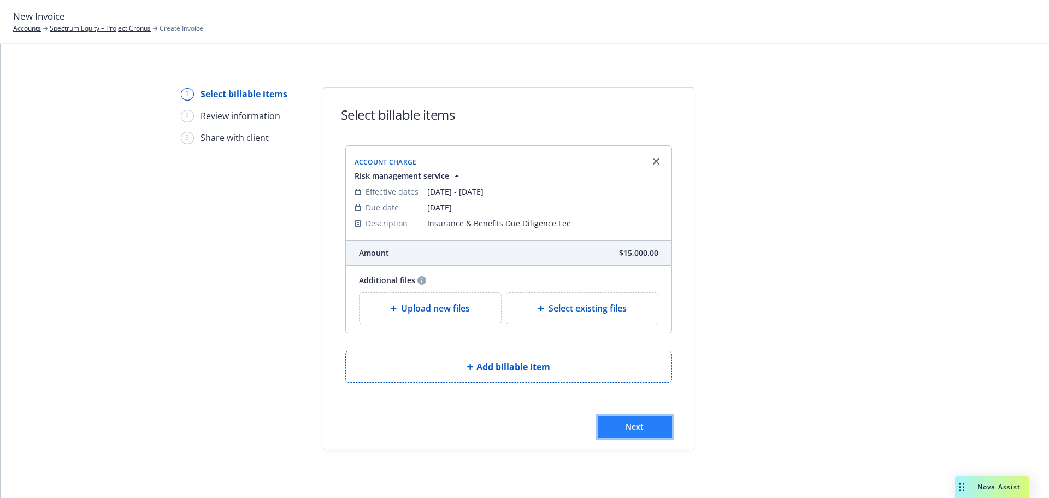
click at [632, 422] on span "Next" at bounding box center [634, 426] width 18 height 10
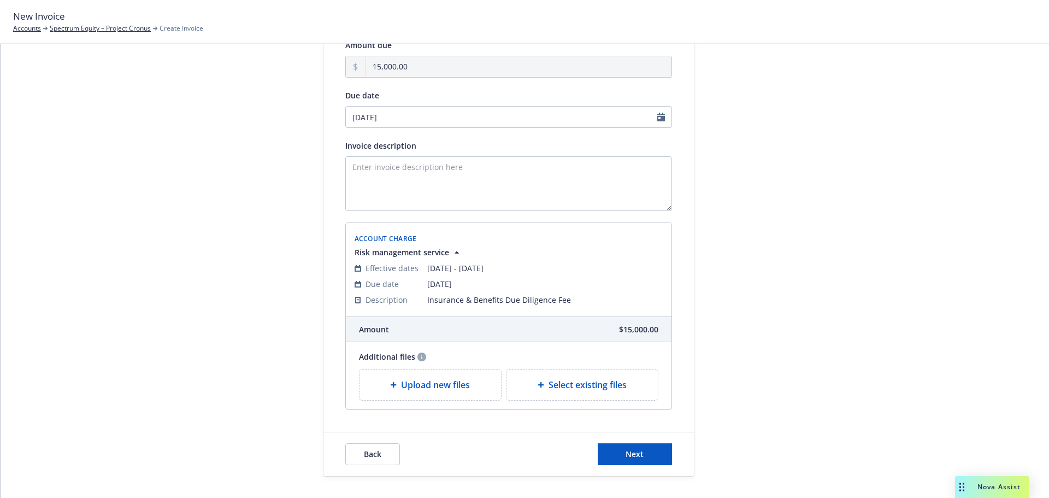
scroll to position [109, 0]
select select "November"
select select "2025"
click at [656, 113] on input "11/14/2025" at bounding box center [508, 115] width 327 height 22
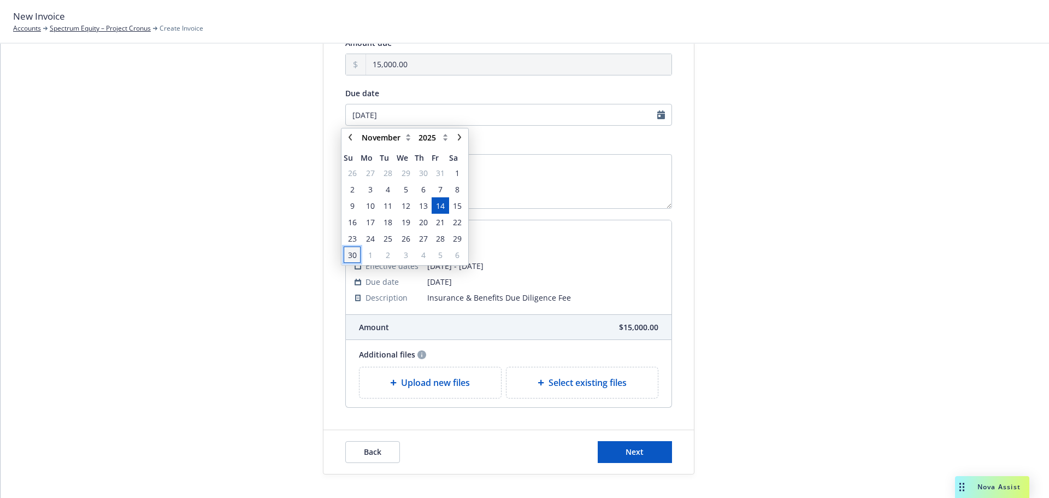
click at [352, 254] on span "30" at bounding box center [352, 254] width 9 height 11
type input "11/30/2025"
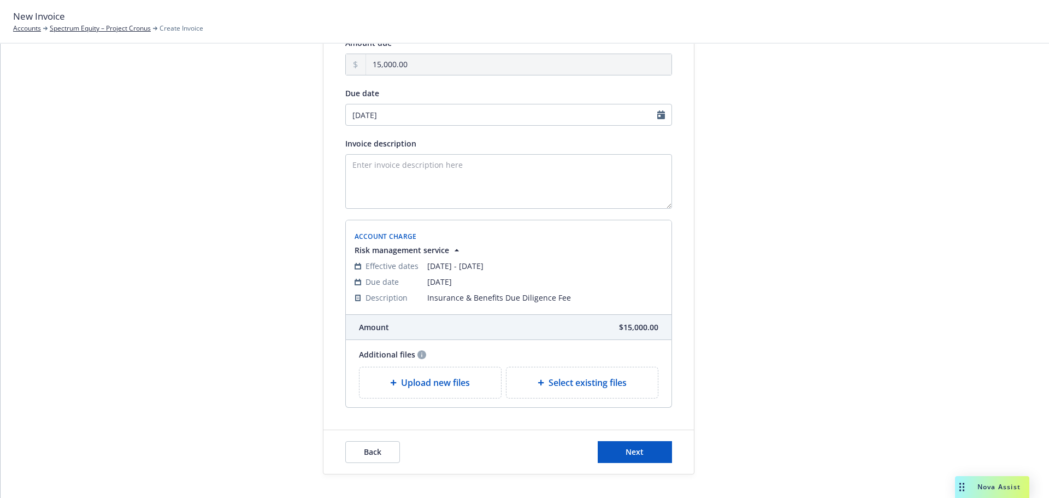
click at [769, 153] on div at bounding box center [792, 226] width 153 height 496
click at [575, 182] on textarea "Invoice description" at bounding box center [508, 181] width 327 height 55
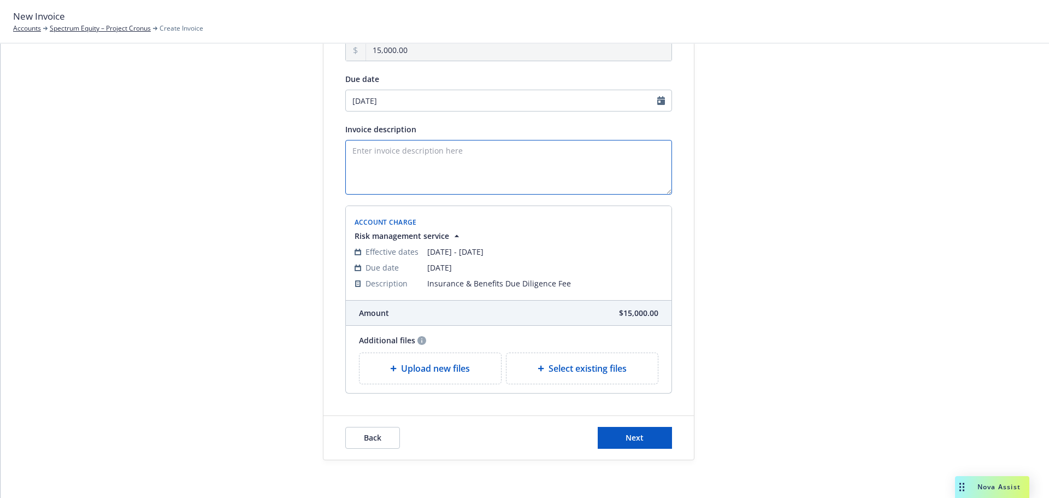
scroll to position [129, 0]
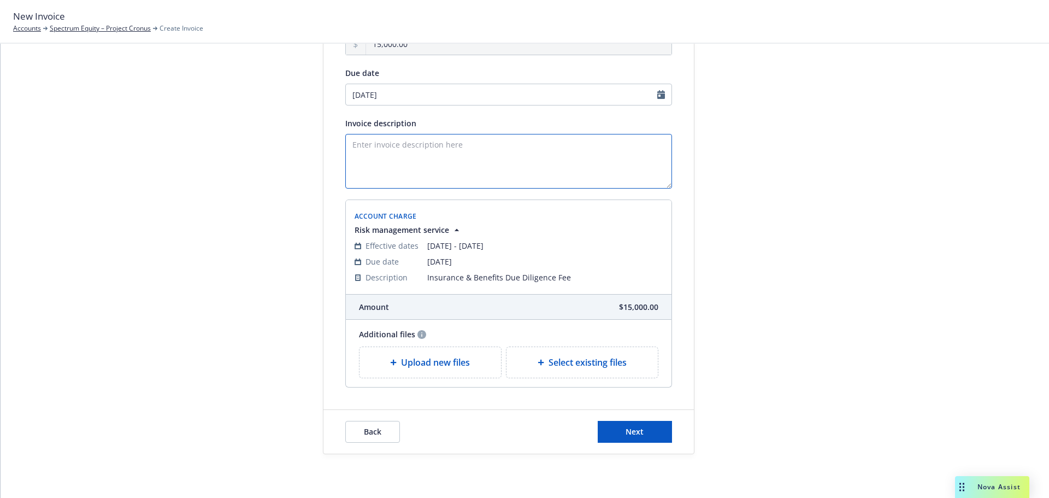
click at [466, 155] on textarea "Invoice description" at bounding box center [508, 161] width 327 height 55
type textarea "Newfront Due Diligence Fee"
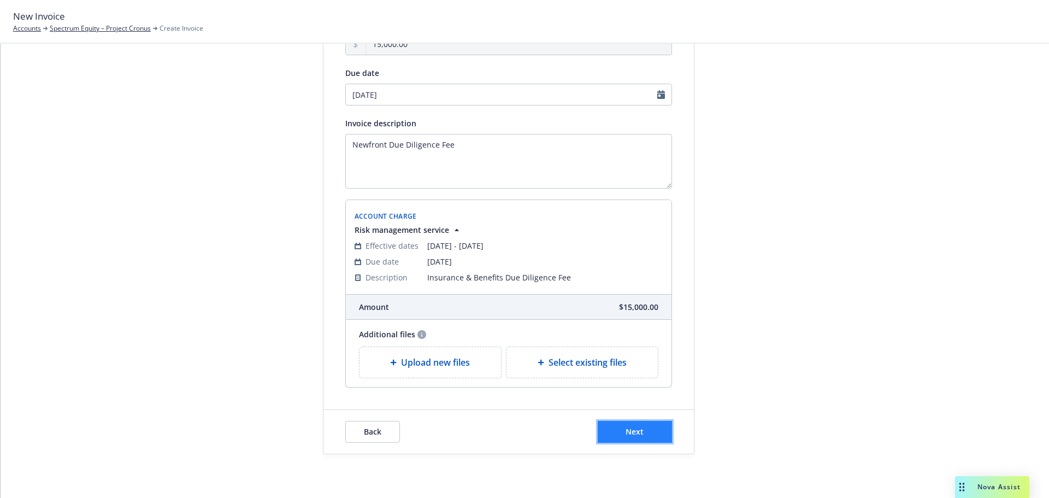
click at [629, 431] on span "Next" at bounding box center [634, 431] width 18 height 10
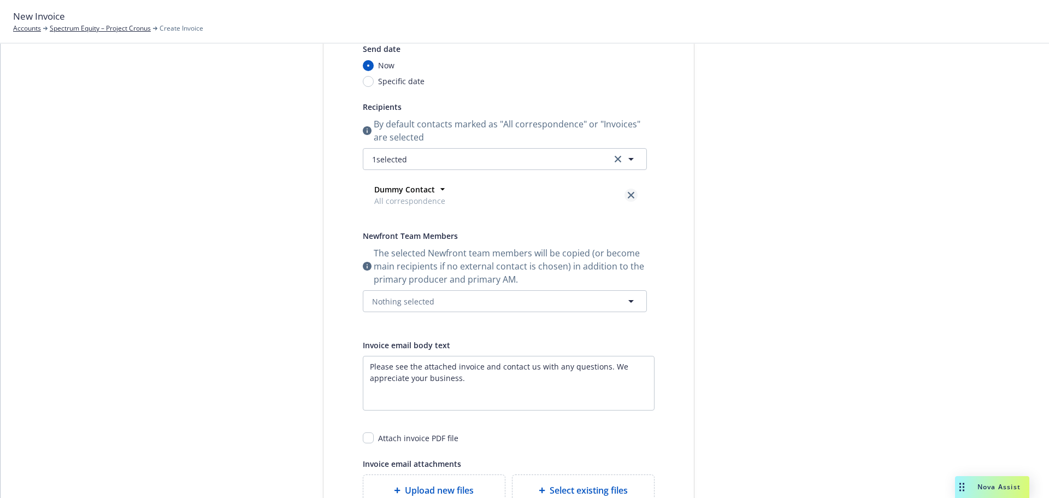
click at [627, 195] on icon "close" at bounding box center [630, 195] width 7 height 7
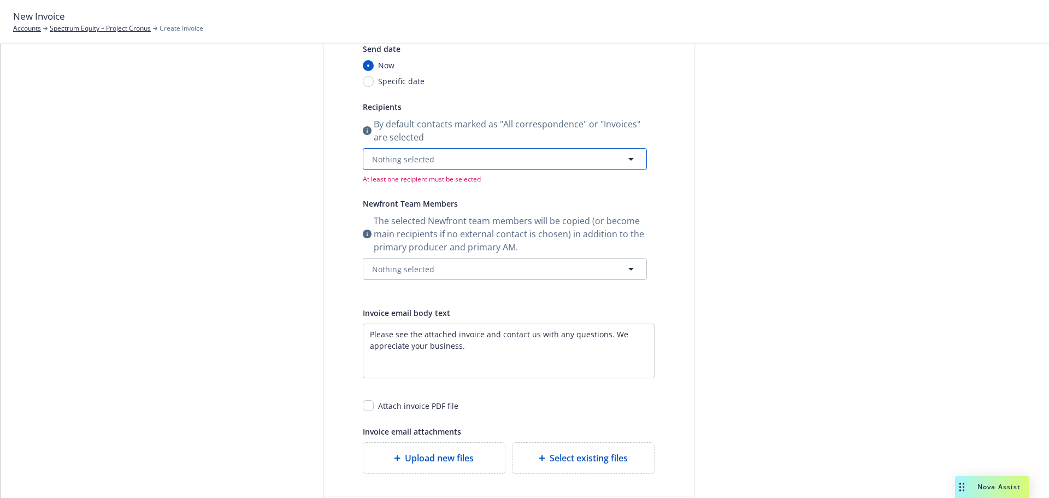
click at [624, 159] on icon "button" at bounding box center [630, 158] width 13 height 13
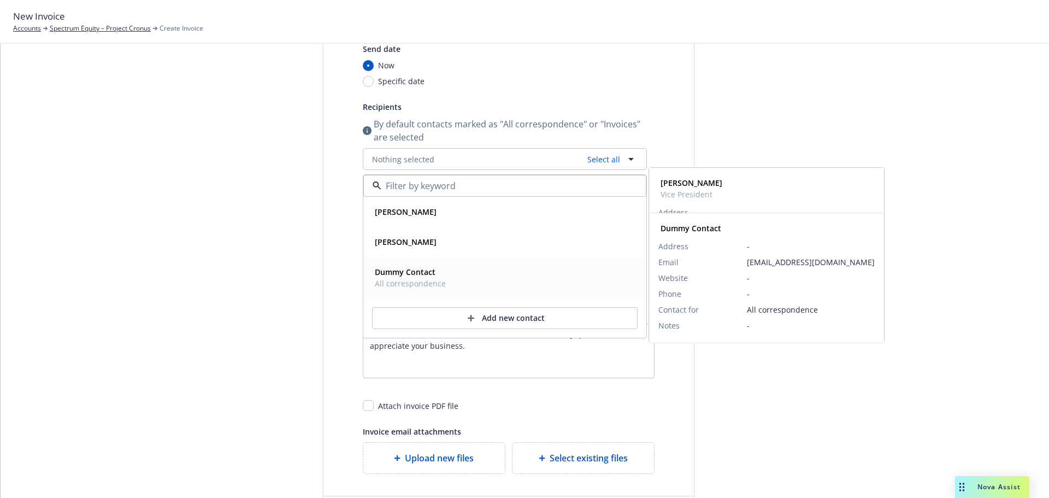
click at [431, 275] on span "Dummy Contact" at bounding box center [410, 271] width 71 height 11
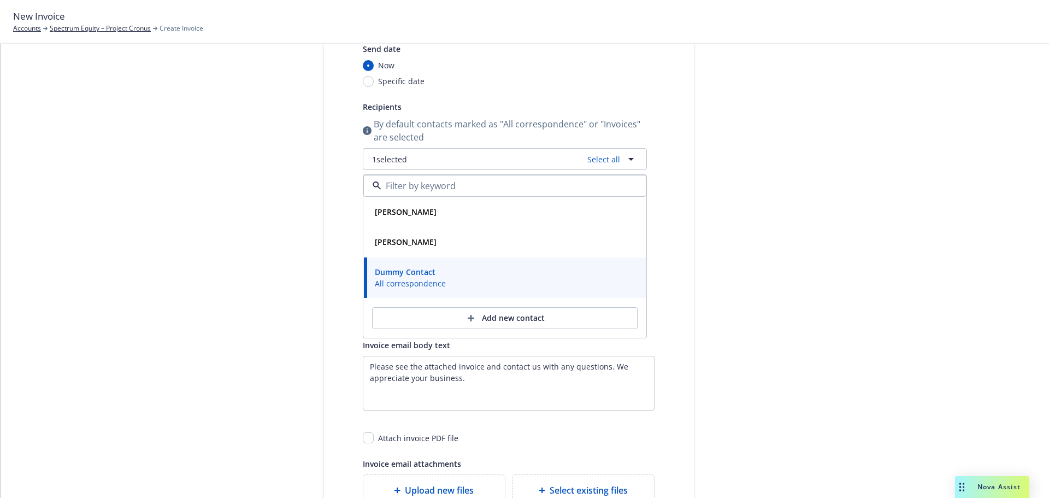
click at [803, 100] on div at bounding box center [792, 265] width 153 height 614
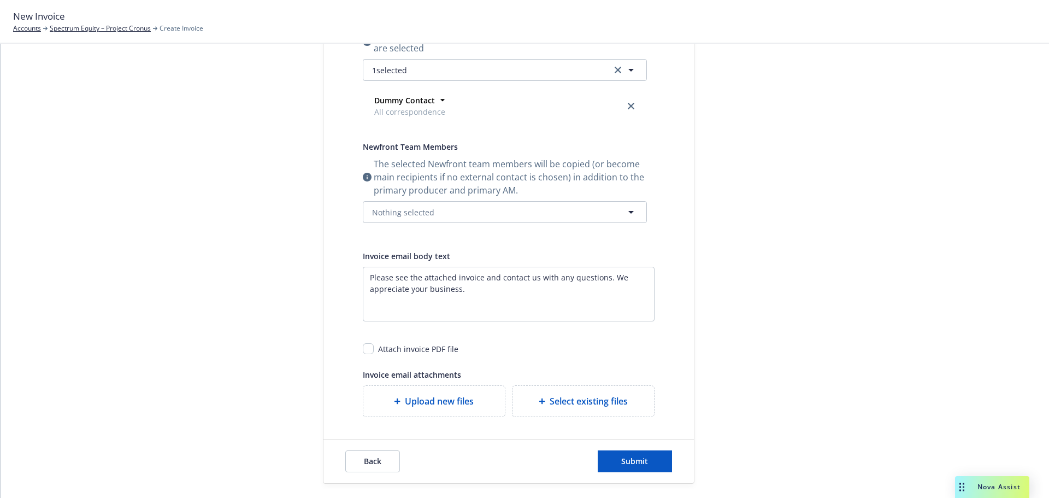
scroll to position [248, 0]
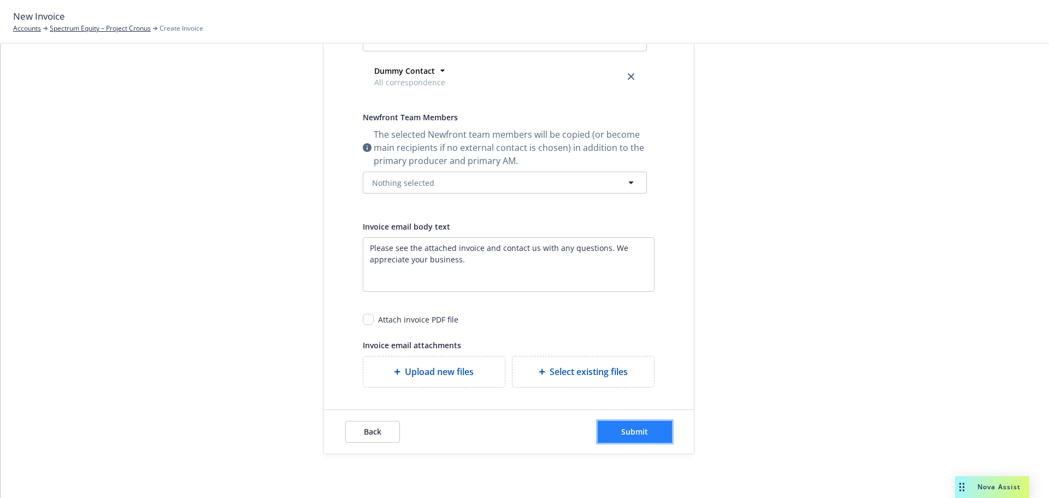
click at [638, 437] on button "Submit" at bounding box center [634, 432] width 74 height 22
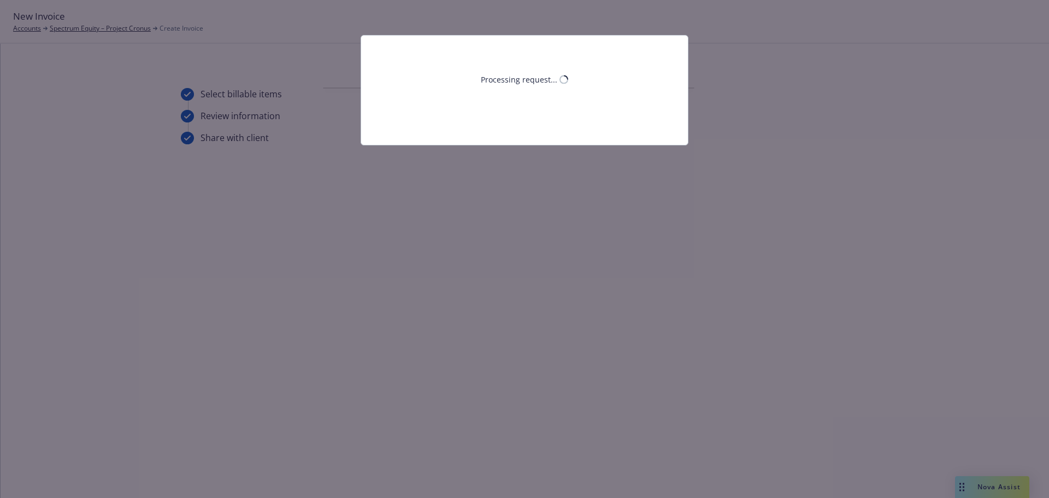
scroll to position [0, 0]
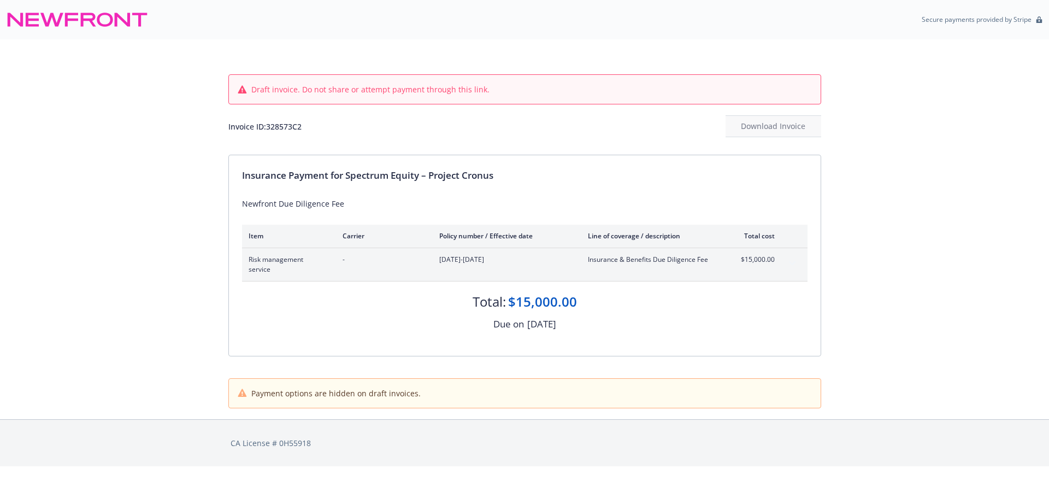
click at [575, 289] on div "Total: $15,000.00" at bounding box center [524, 295] width 565 height 29
click at [598, 275] on div "Risk management service - 10/31/2025-10/31/2026 Insurance & Benefits Due Dilige…" at bounding box center [524, 264] width 565 height 33
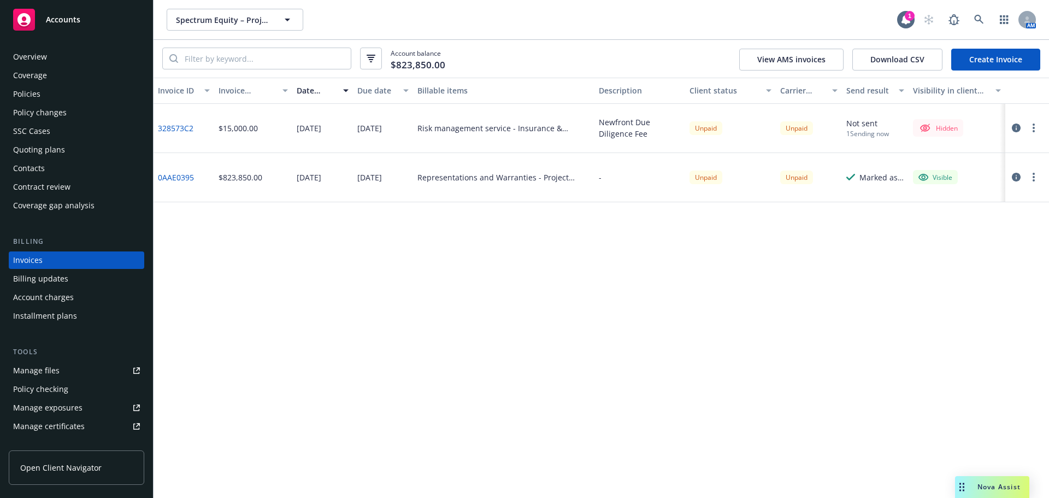
click at [942, 129] on div "Hidden" at bounding box center [937, 127] width 39 height 13
click at [1029, 128] on button "button" at bounding box center [1033, 127] width 13 height 13
click at [1013, 125] on icon "button" at bounding box center [1015, 127] width 9 height 9
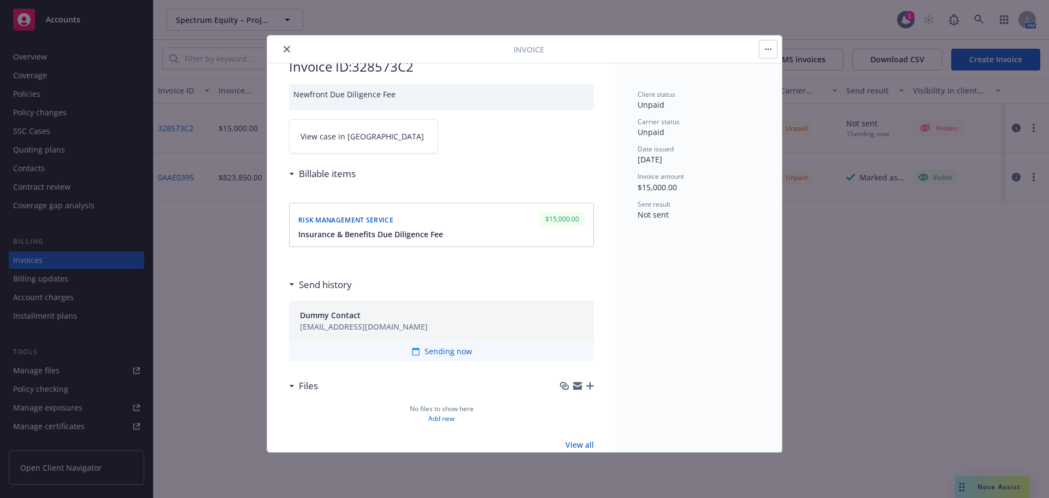
scroll to position [56, 0]
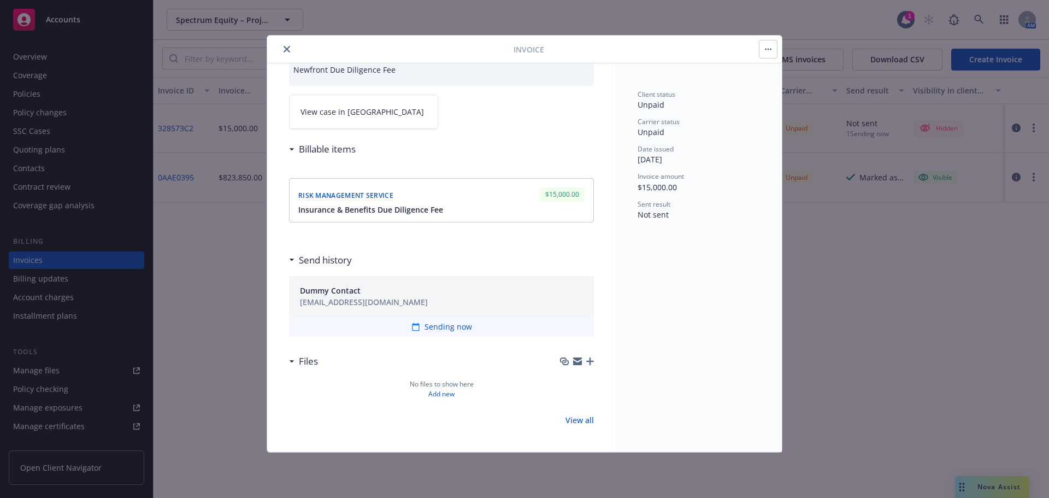
click at [404, 200] on div "Risk management service $15,000.00" at bounding box center [441, 194] width 291 height 18
click at [404, 208] on span "Insurance & Benefits Due Diligence Fee" at bounding box center [370, 209] width 145 height 11
click at [283, 44] on button "close" at bounding box center [286, 49] width 13 height 13
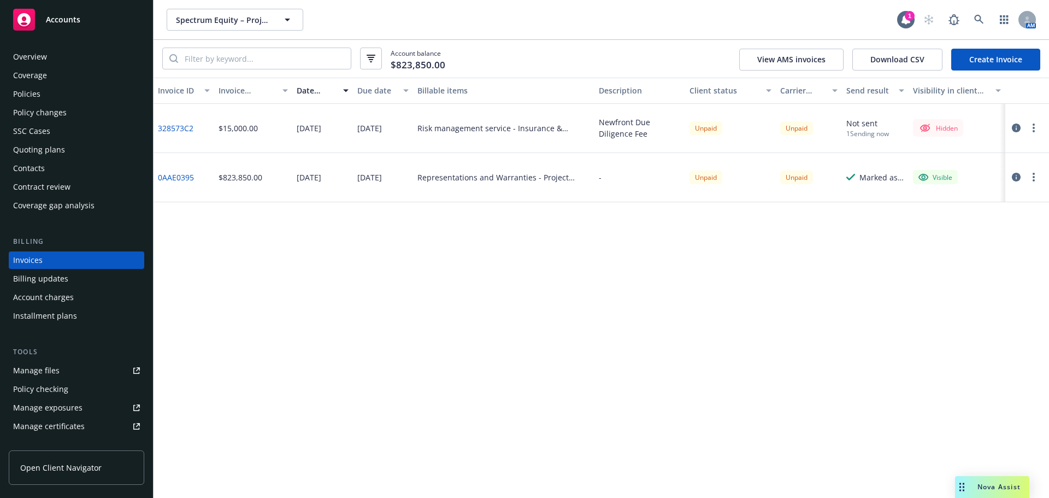
click at [1029, 123] on button "button" at bounding box center [1033, 127] width 13 height 13
click at [698, 288] on div "Invoice ID Invoice amount Date issued Due date Billable items Description Clien…" at bounding box center [600, 288] width 895 height 420
click at [190, 129] on link "328573C2" at bounding box center [175, 127] width 35 height 11
click at [759, 263] on div "Invoice ID Invoice amount Date issued Due date Billable items Description Clien…" at bounding box center [600, 288] width 895 height 420
click at [1032, 127] on icon "button" at bounding box center [1033, 127] width 2 height 9
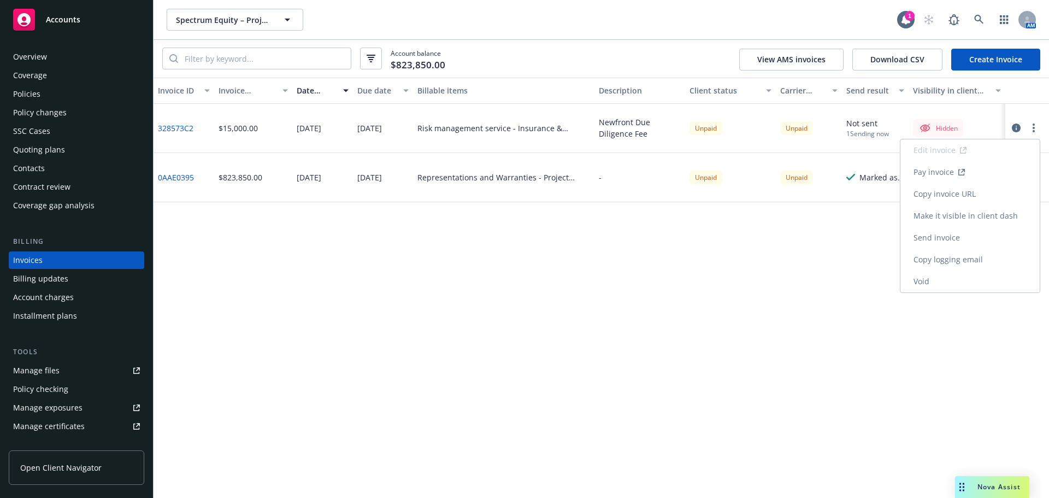
click at [946, 210] on link "Make it visible in client dash" at bounding box center [969, 216] width 139 height 22
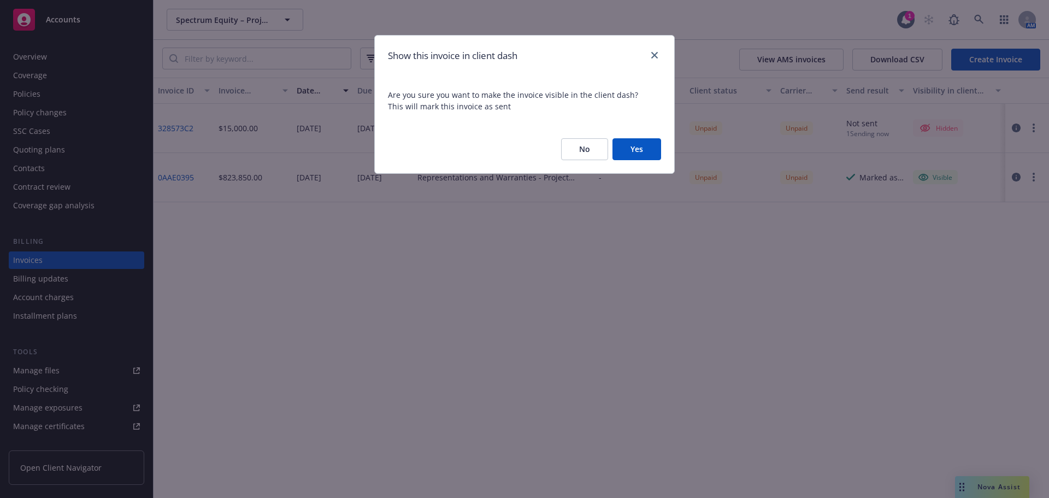
click at [633, 149] on button "Yes" at bounding box center [636, 149] width 49 height 22
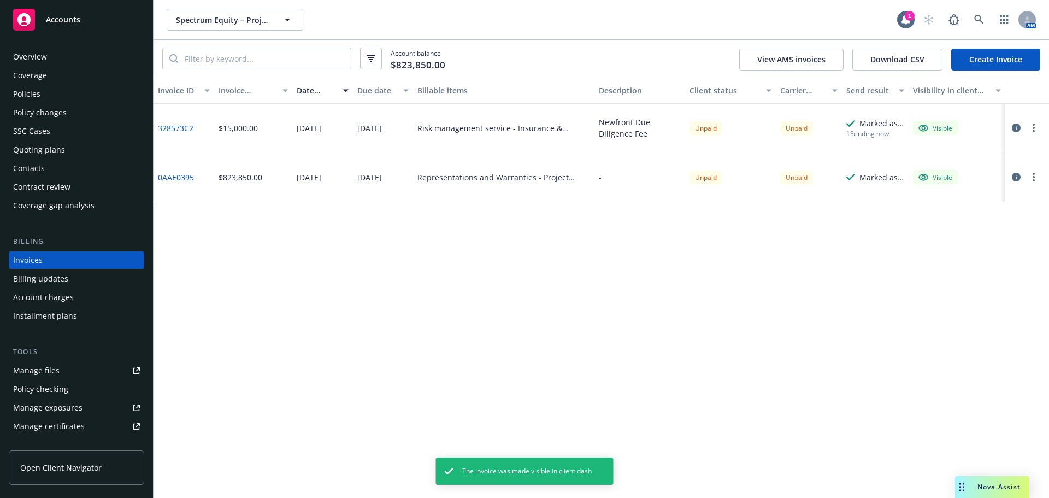
click at [1029, 132] on button "button" at bounding box center [1033, 127] width 13 height 13
click at [724, 287] on div "Invoice ID Invoice amount Date issued Due date Billable items Description Clien…" at bounding box center [600, 288] width 895 height 420
click at [196, 126] on div "328573C2" at bounding box center [183, 128] width 61 height 49
click at [187, 130] on link "328573C2" at bounding box center [175, 127] width 35 height 11
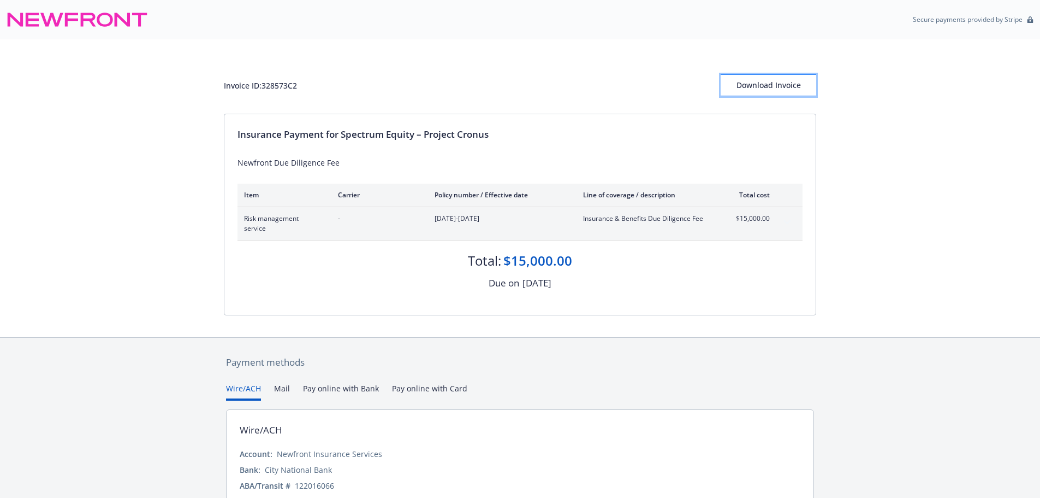
click at [787, 90] on div "Download Invoice" at bounding box center [769, 85] width 96 height 21
